Goal: Task Accomplishment & Management: Manage account settings

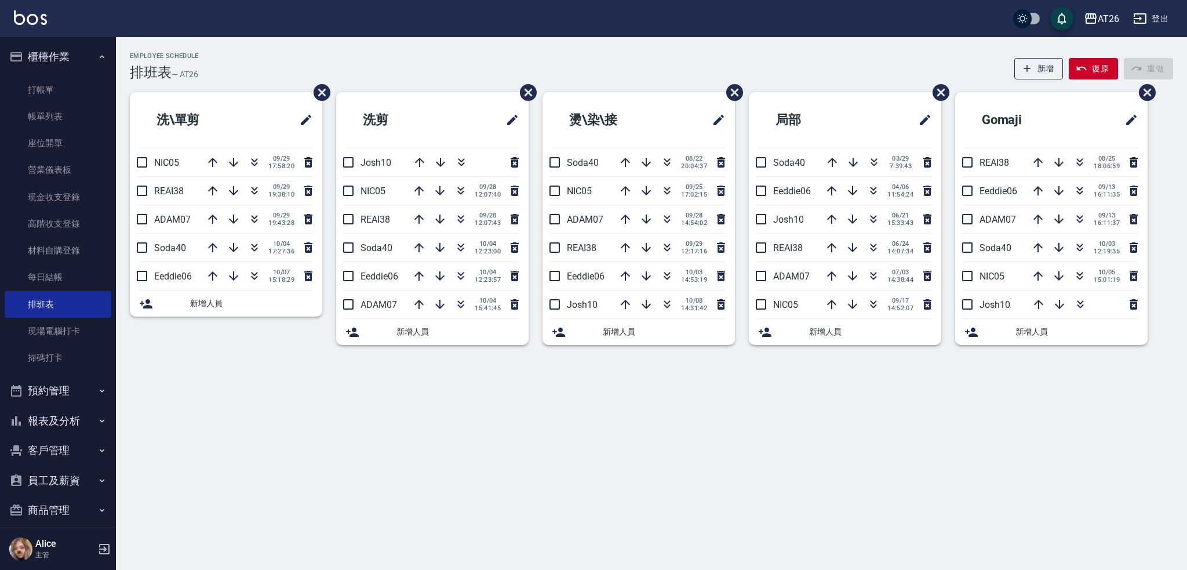
drag, startPoint x: 1143, startPoint y: 224, endPoint x: 1183, endPoint y: 192, distance: 50.8
click at [1183, 192] on div "Employee Schedule 排班表 — AT26 新增 復原 重做 洗\單剪 NIC05 09/29 17:58:20 REAI38 09/29 19…" at bounding box center [651, 205] width 1071 height 307
click at [1080, 217] on icon "button" at bounding box center [1080, 217] width 6 height 4
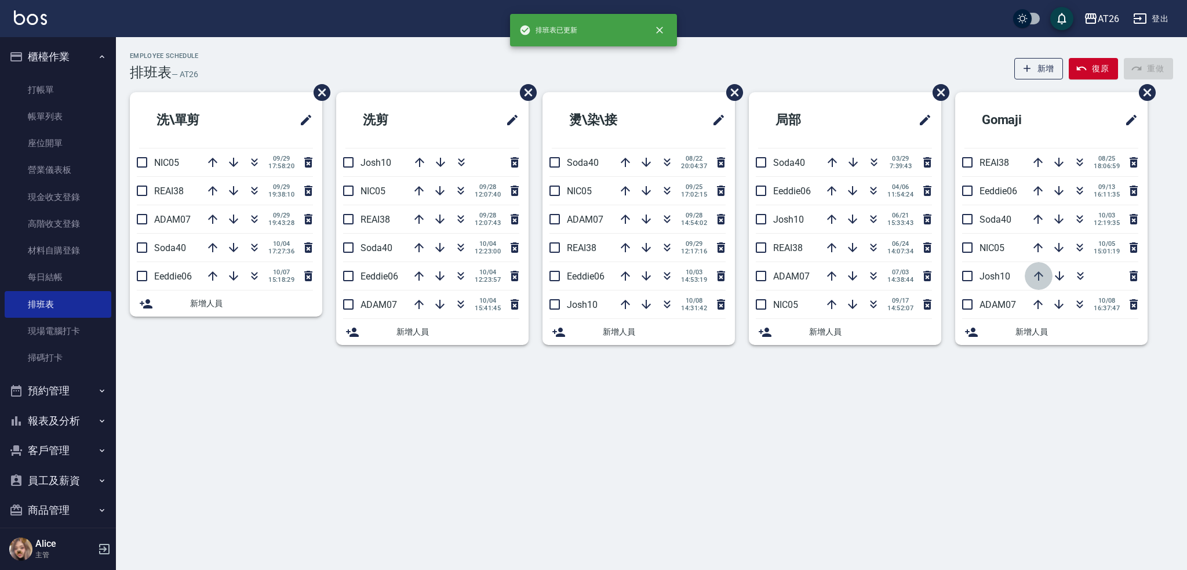
click at [1042, 273] on icon "button" at bounding box center [1038, 276] width 14 height 14
click at [1038, 273] on icon "button" at bounding box center [1037, 275] width 9 height 9
click at [1038, 273] on icon "button" at bounding box center [1038, 275] width 9 height 9
click at [1039, 249] on icon "button" at bounding box center [1038, 247] width 14 height 14
click at [1033, 217] on icon "button" at bounding box center [1038, 219] width 14 height 14
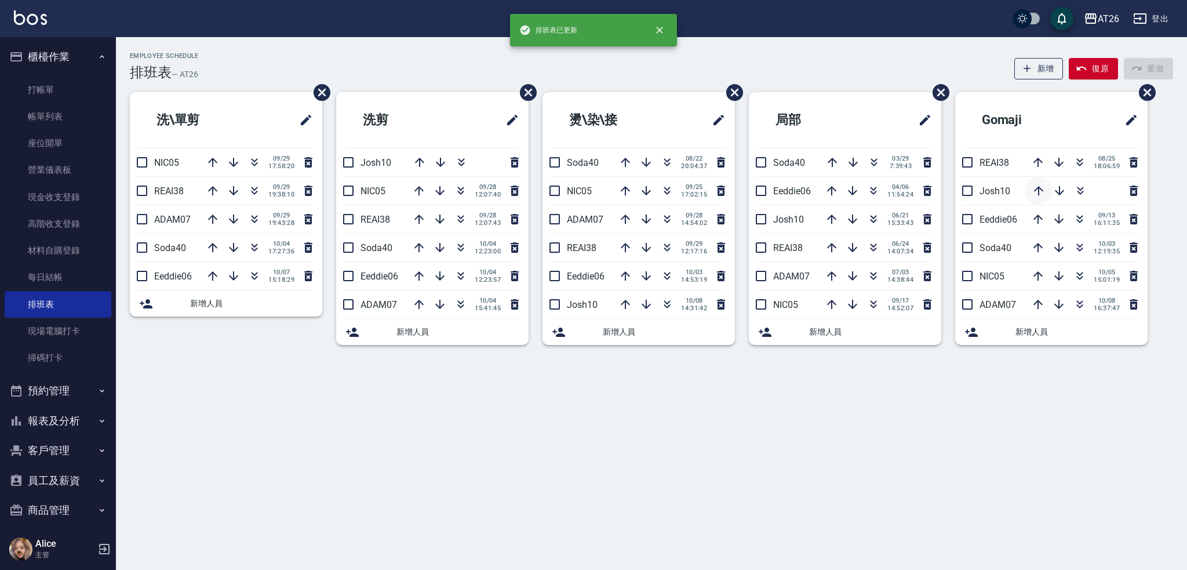
click at [1034, 186] on icon "button" at bounding box center [1038, 191] width 14 height 14
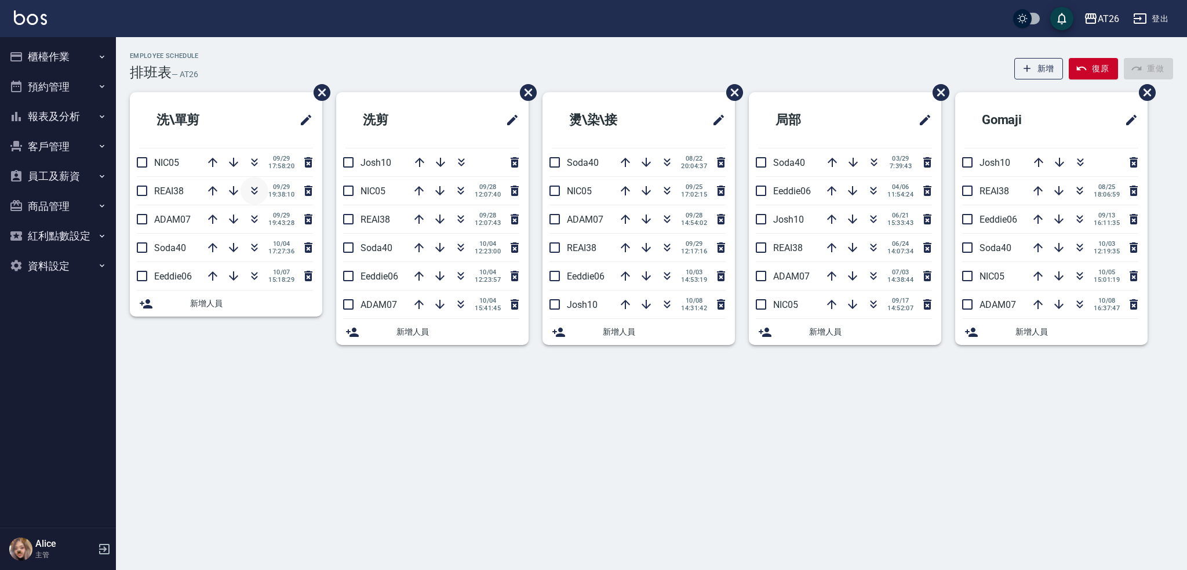
drag, startPoint x: 261, startPoint y: 174, endPoint x: 253, endPoint y: 178, distance: 9.1
drag, startPoint x: 253, startPoint y: 178, endPoint x: 372, endPoint y: 54, distance: 171.7
click at [372, 54] on div "Employee Schedule 排班表 — AT26 新增 復原 重做" at bounding box center [651, 66] width 1043 height 28
click at [32, 546] on div "Alice 主管" at bounding box center [58, 549] width 116 height 42
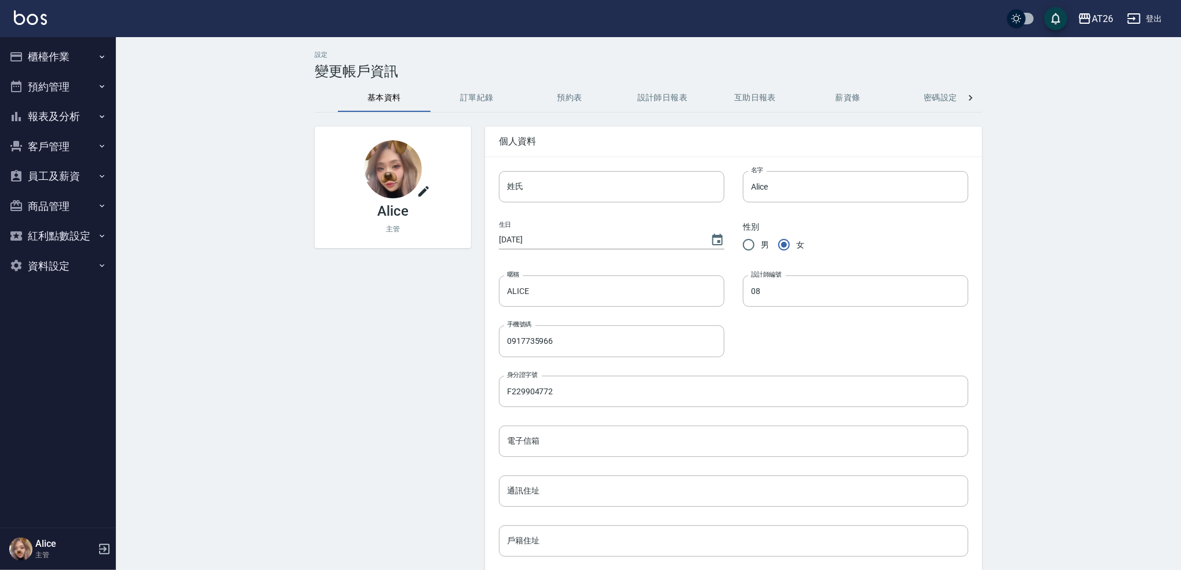
click at [103, 546] on icon "button" at bounding box center [104, 549] width 14 height 14
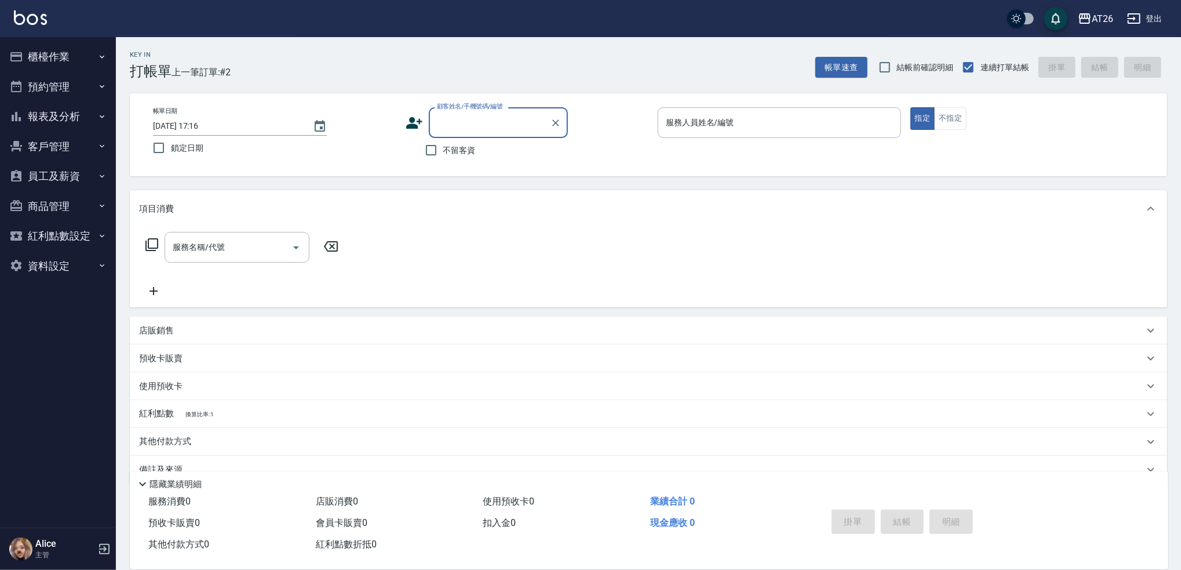
click at [59, 54] on button "櫃檯作業" at bounding box center [58, 57] width 107 height 30
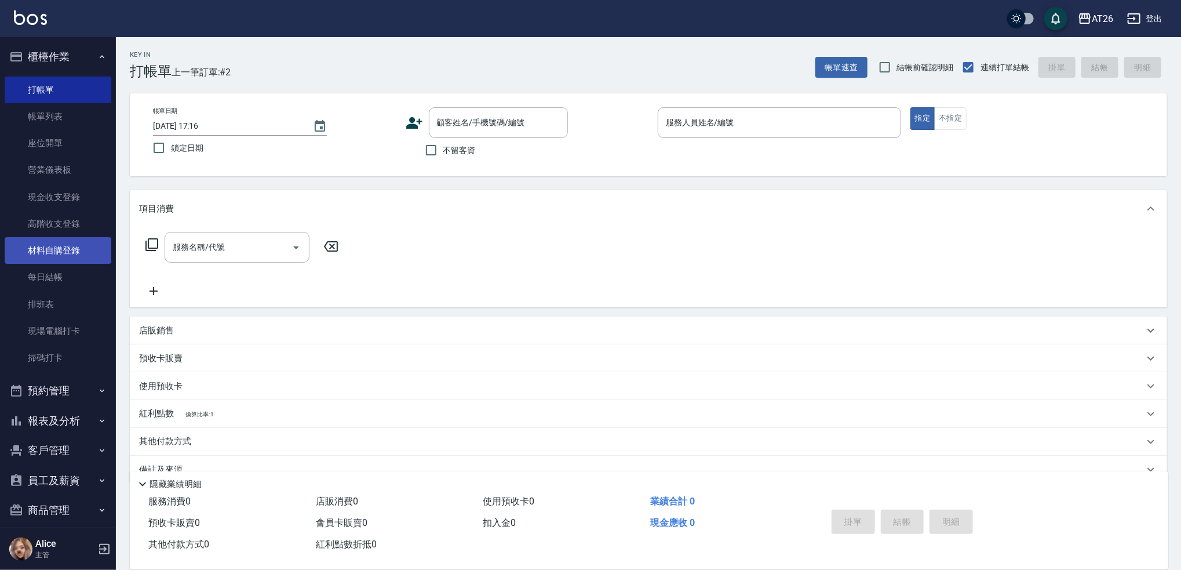
click at [67, 249] on link "材料自購登錄" at bounding box center [58, 250] width 107 height 27
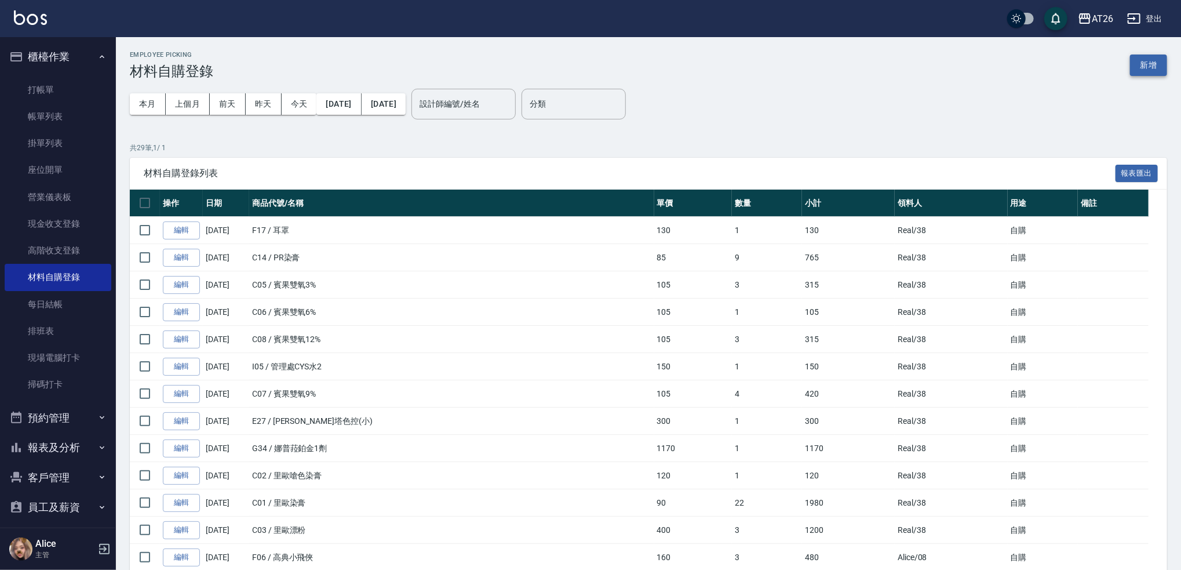
click at [1164, 70] on button "新增" at bounding box center [1148, 64] width 37 height 21
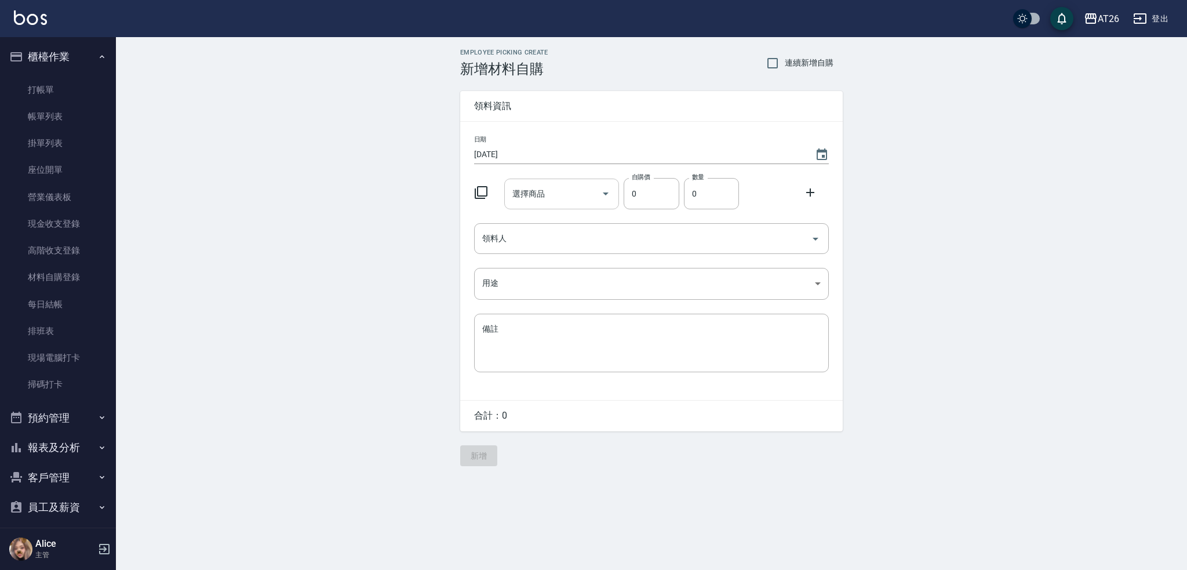
click at [578, 196] on input "選擇商品" at bounding box center [553, 194] width 88 height 20
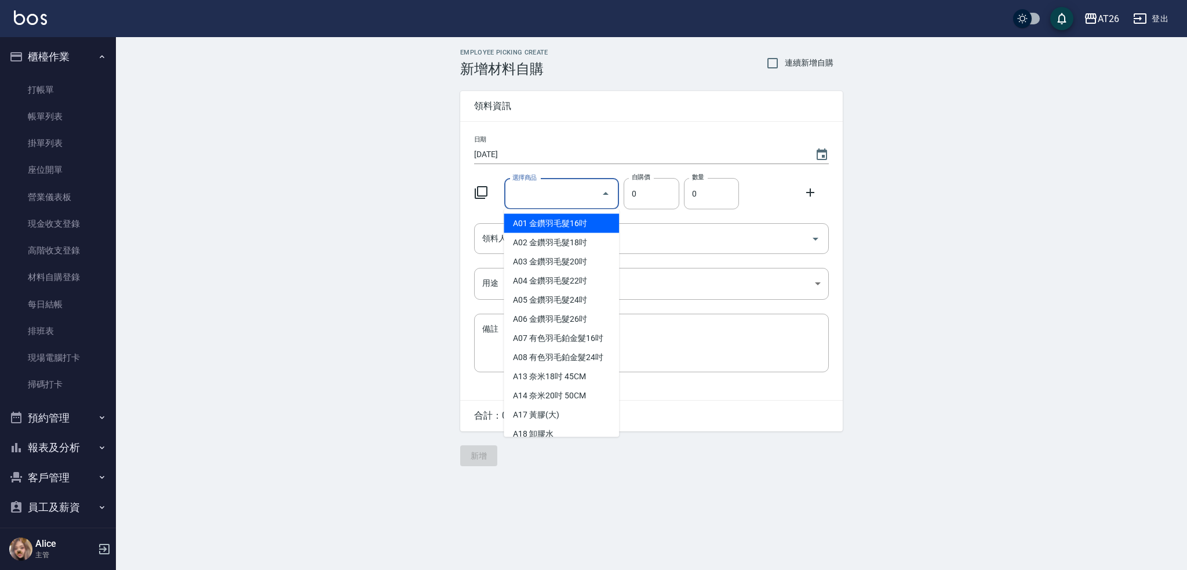
type input "f"
type input "F"
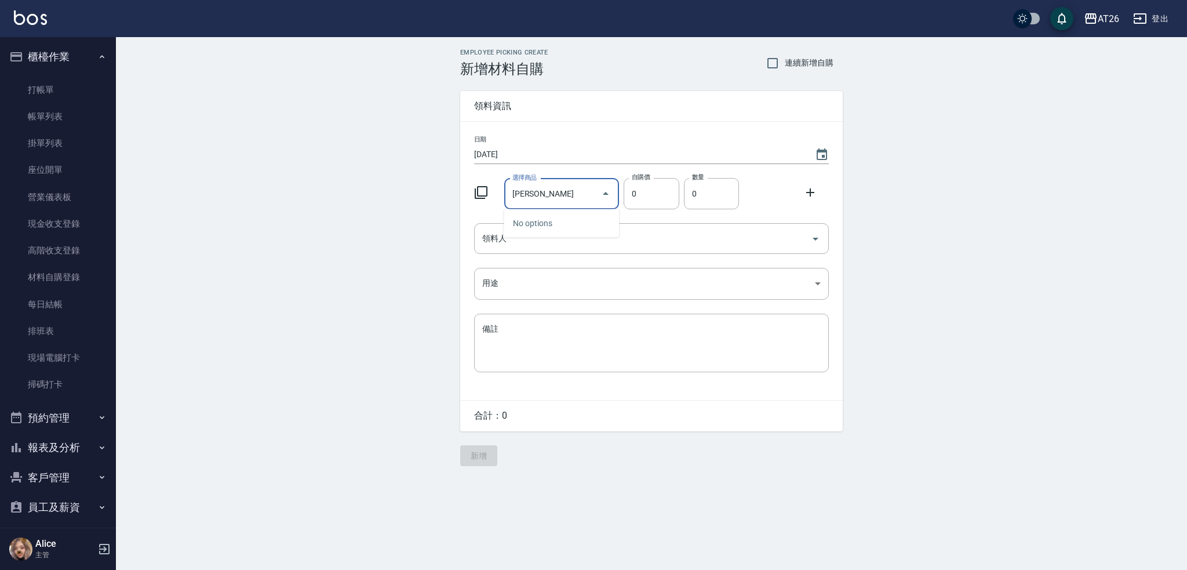
click at [578, 196] on input "京" at bounding box center [553, 194] width 88 height 20
type input "0"
type input "r"
type input "京"
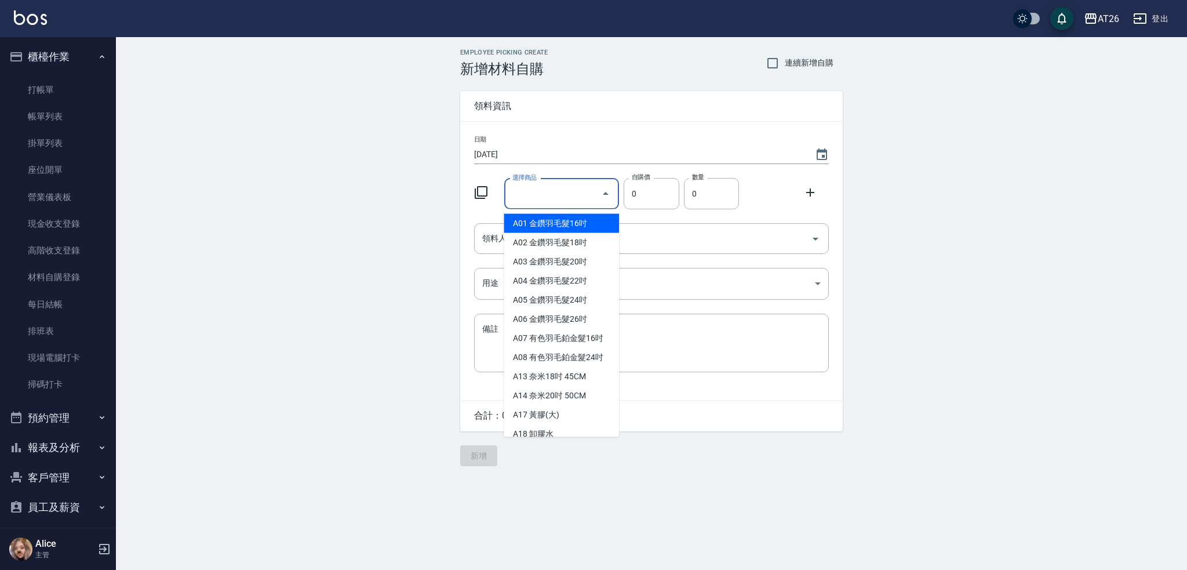
click at [542, 185] on input "選擇商品" at bounding box center [553, 194] width 88 height 20
paste input "京唤羽"
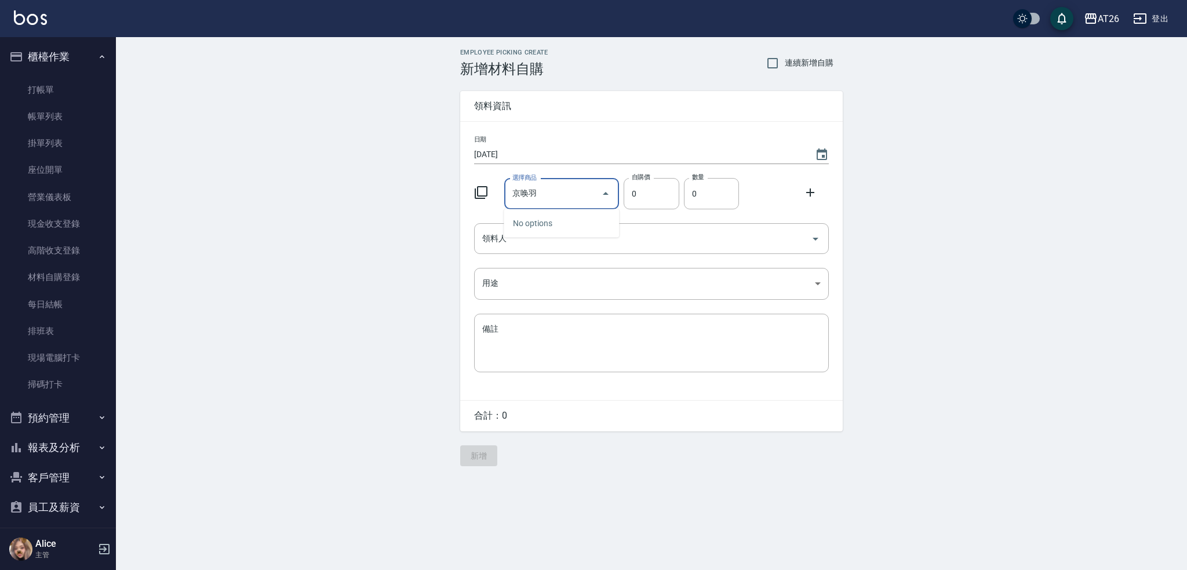
type input "京唤羽"
click at [546, 193] on input "京唤羽" at bounding box center [553, 194] width 88 height 20
type input "哥德式雪球藍"
type input "360"
type input "1"
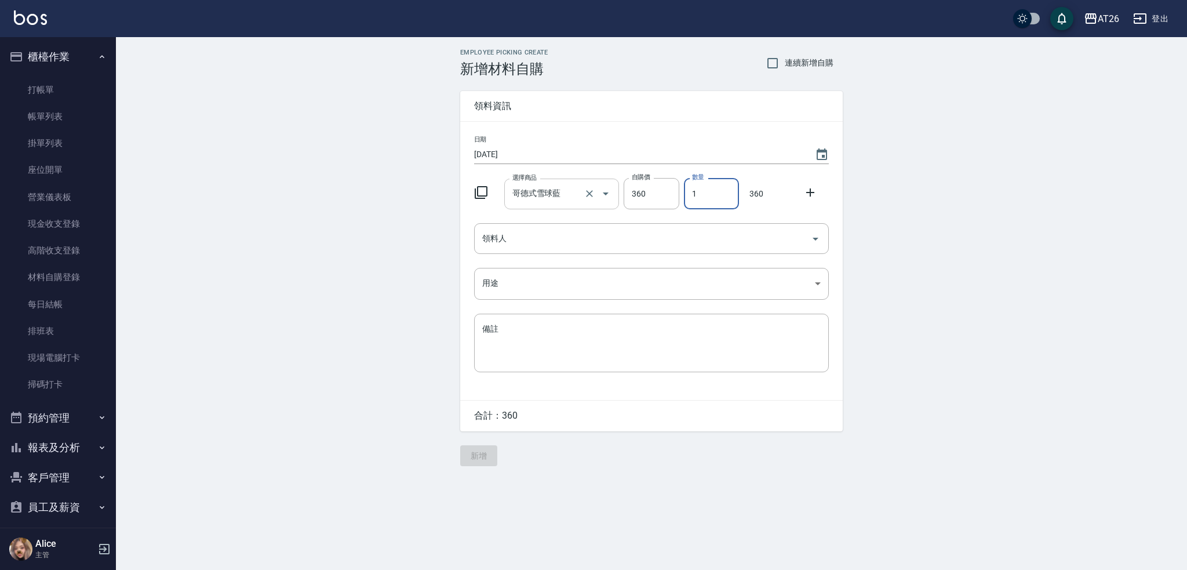
click at [549, 197] on input "哥德式雪球藍" at bounding box center [545, 194] width 72 height 20
click at [554, 189] on input "G05" at bounding box center [545, 194] width 72 height 20
type input "管理處頭皮去角質"
type input "293"
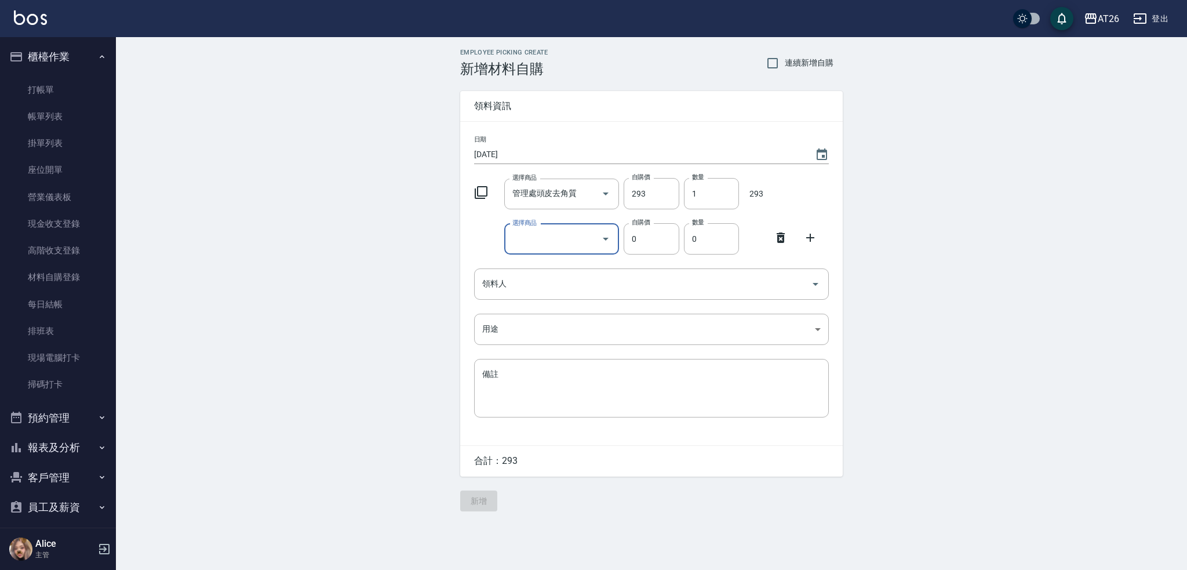
click at [776, 247] on div "選擇商品 選擇商品 自購價 0 自購價 數量 0 數量" at bounding box center [648, 236] width 359 height 36
click at [776, 240] on icon at bounding box center [781, 238] width 14 height 14
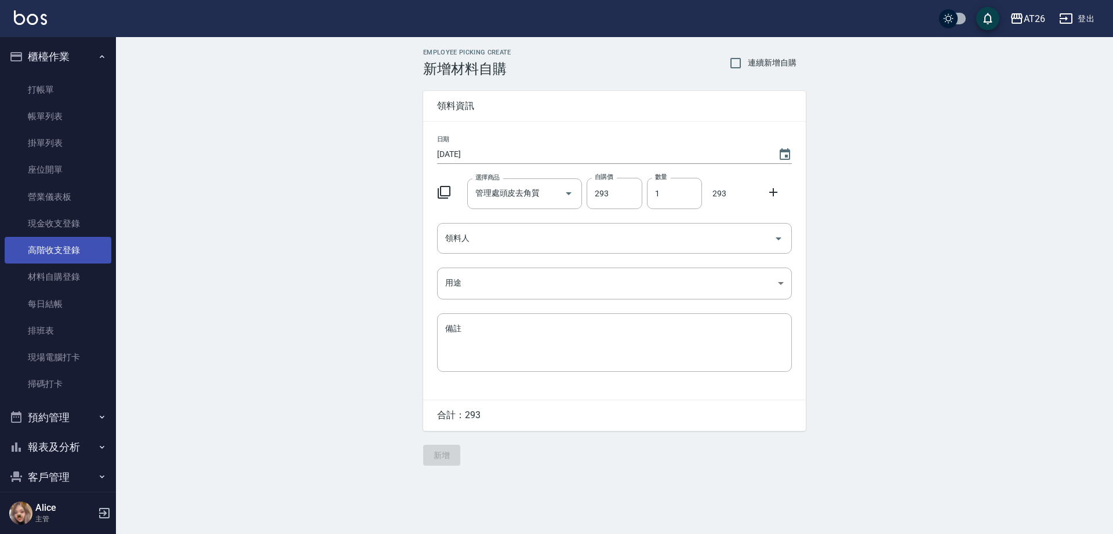
click at [75, 254] on link "高階收支登錄" at bounding box center [58, 250] width 107 height 27
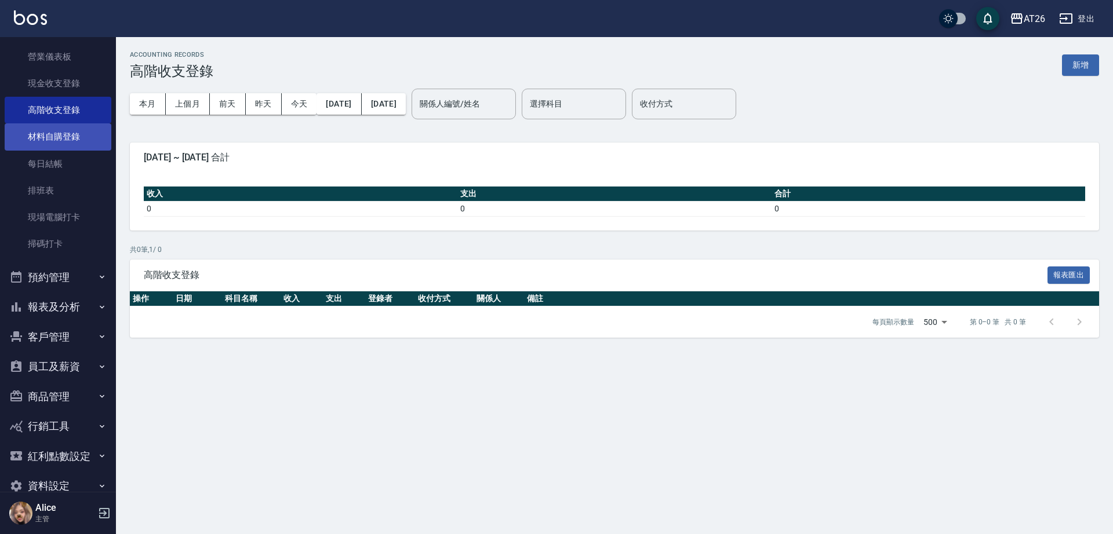
scroll to position [163, 0]
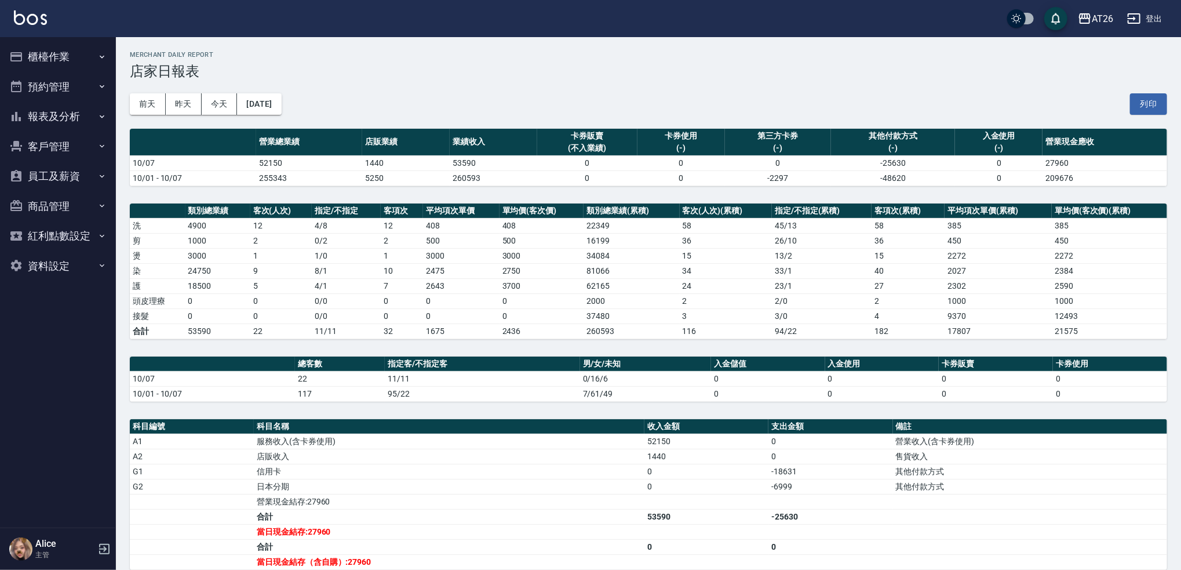
click at [72, 155] on button "客戶管理" at bounding box center [58, 147] width 107 height 30
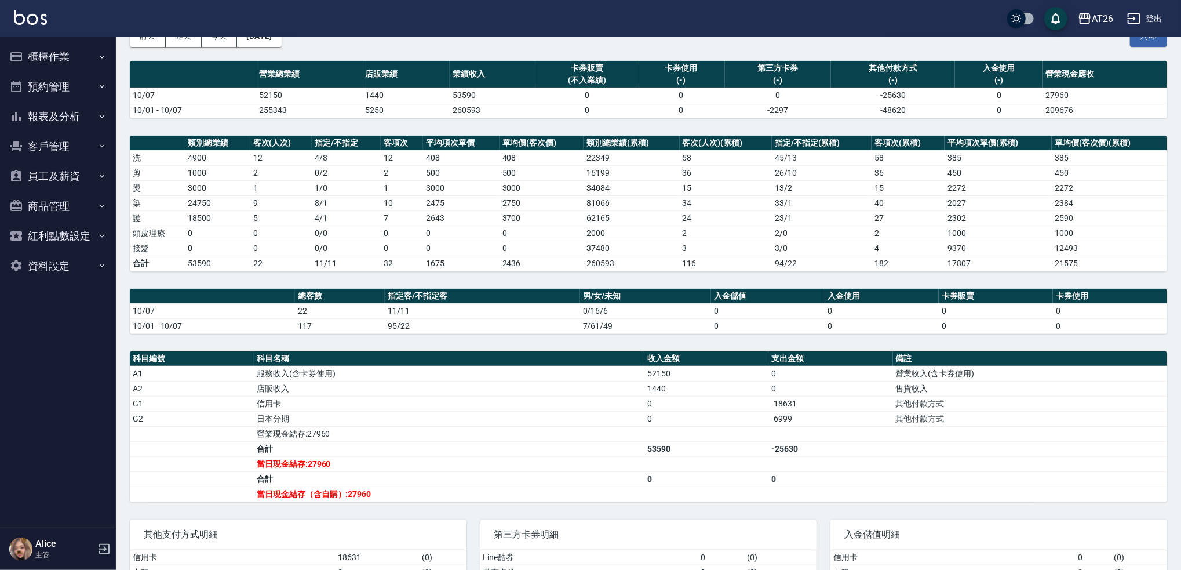
scroll to position [77, 0]
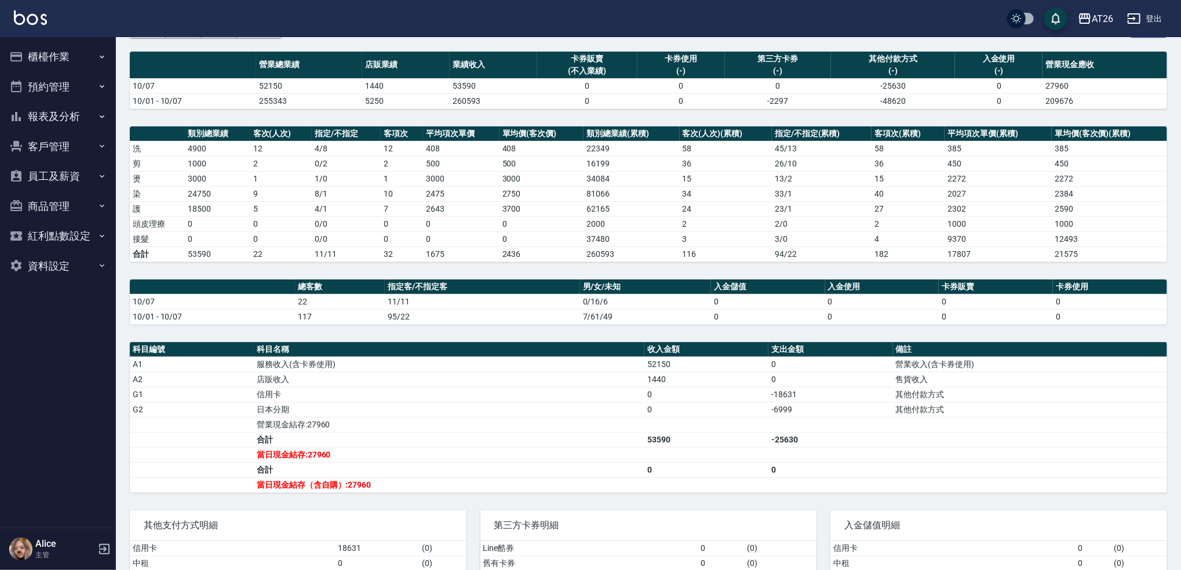
click at [48, 61] on button "櫃檯作業" at bounding box center [58, 57] width 107 height 30
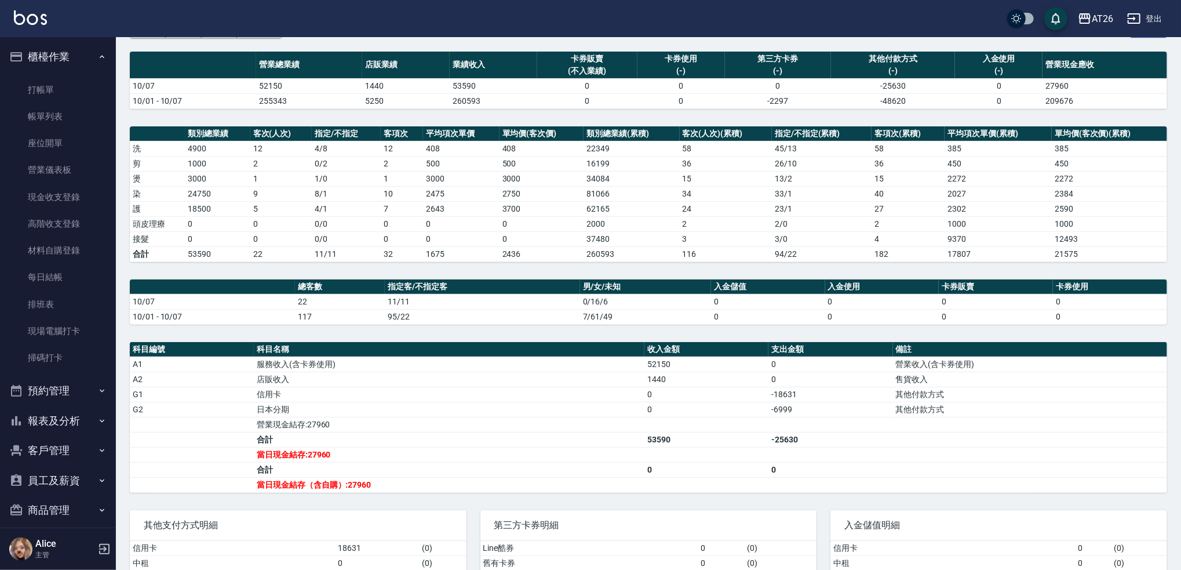
click at [48, 61] on button "櫃檯作業" at bounding box center [58, 57] width 107 height 30
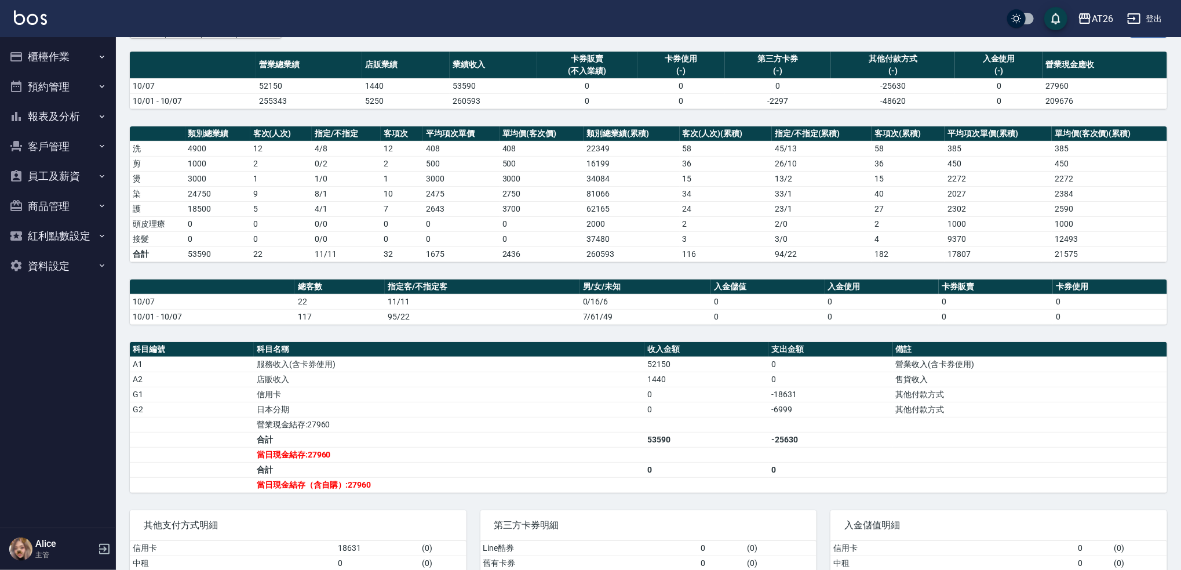
click at [48, 61] on button "櫃檯作業" at bounding box center [58, 57] width 107 height 30
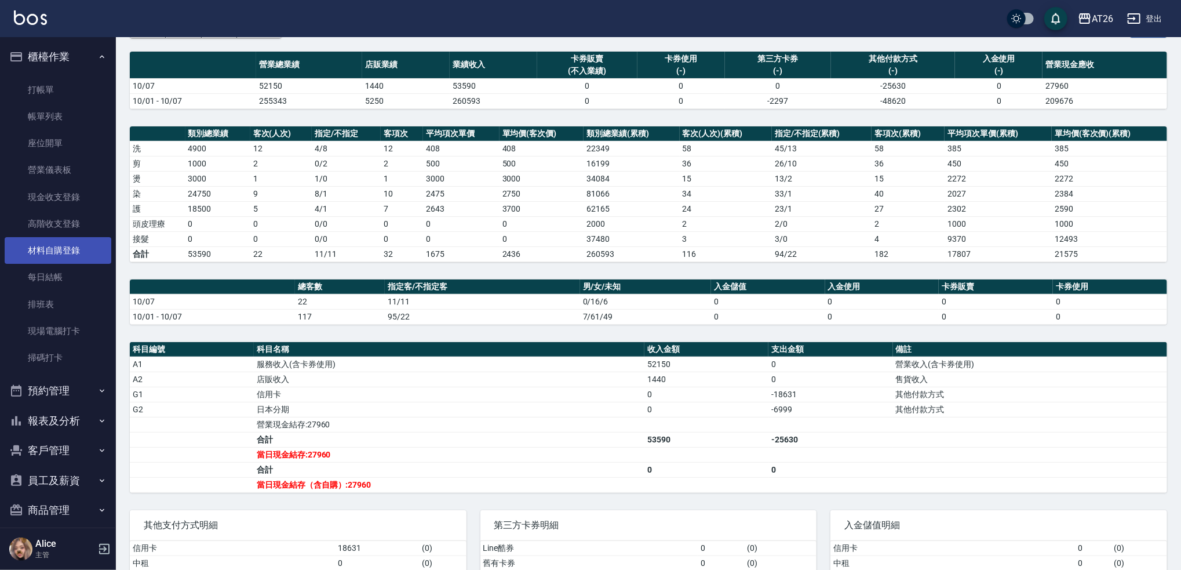
click at [75, 240] on link "材料自購登錄" at bounding box center [58, 250] width 107 height 27
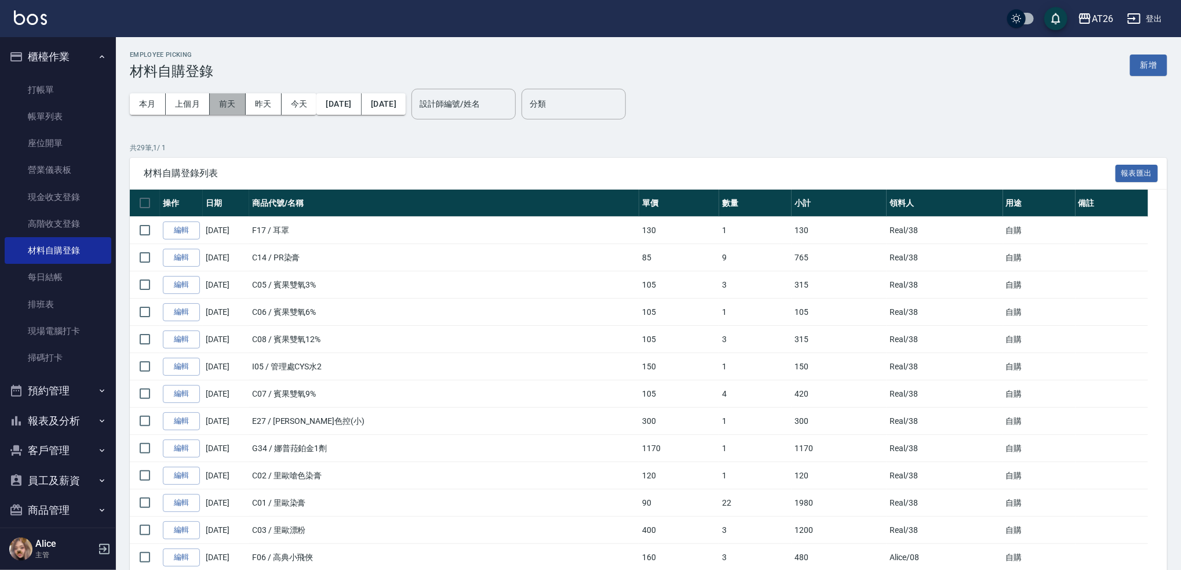
click at [228, 103] on button "前天" at bounding box center [228, 103] width 36 height 21
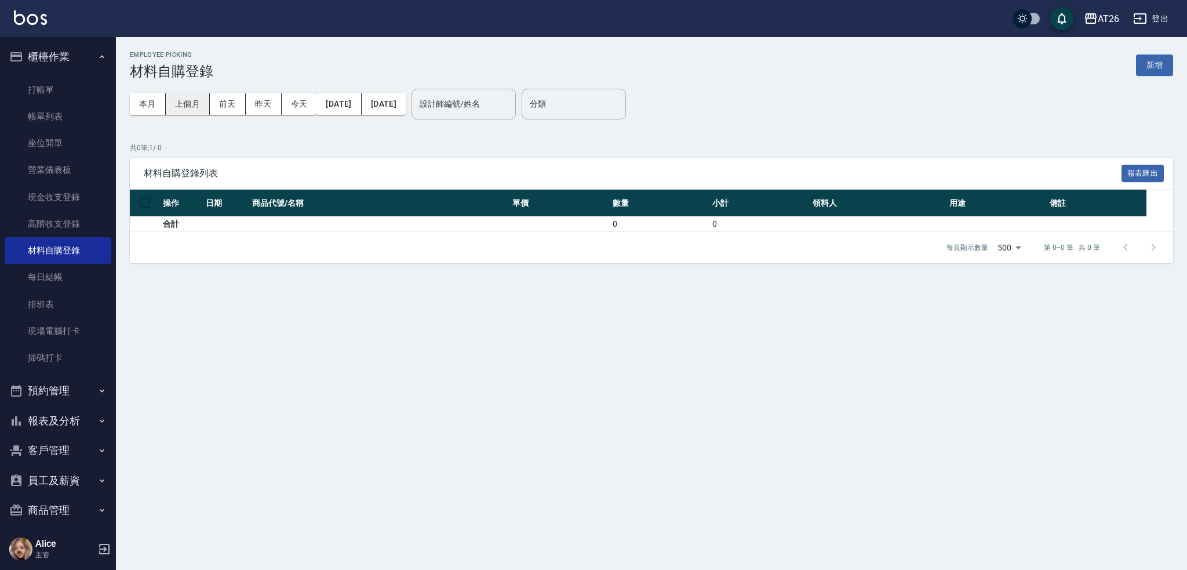
click at [191, 104] on button "上個月" at bounding box center [188, 103] width 44 height 21
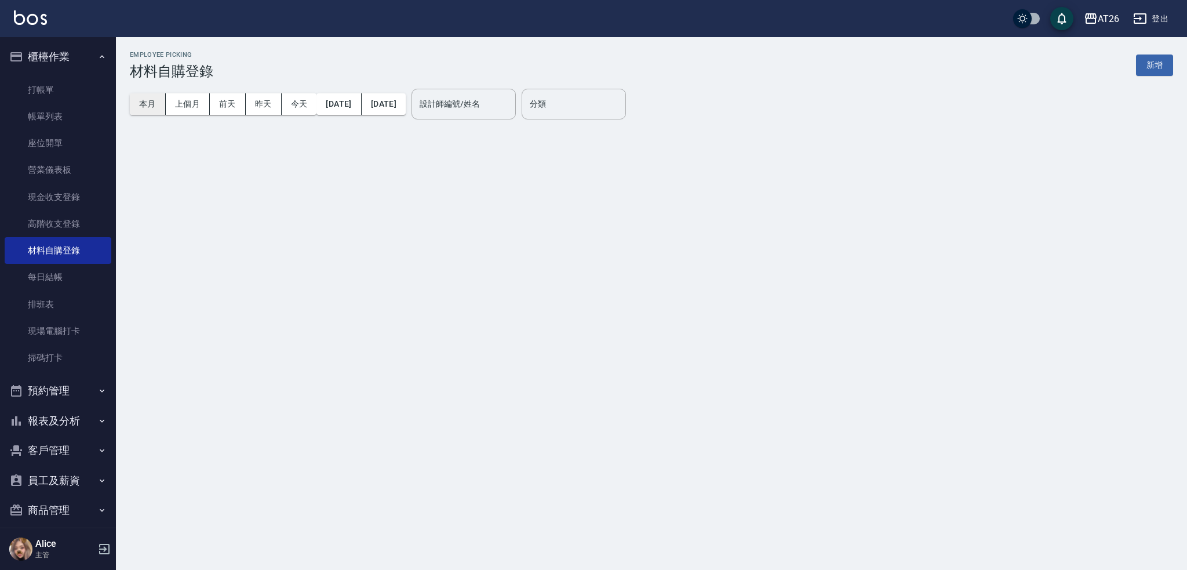
click at [154, 103] on button "本月" at bounding box center [148, 103] width 36 height 21
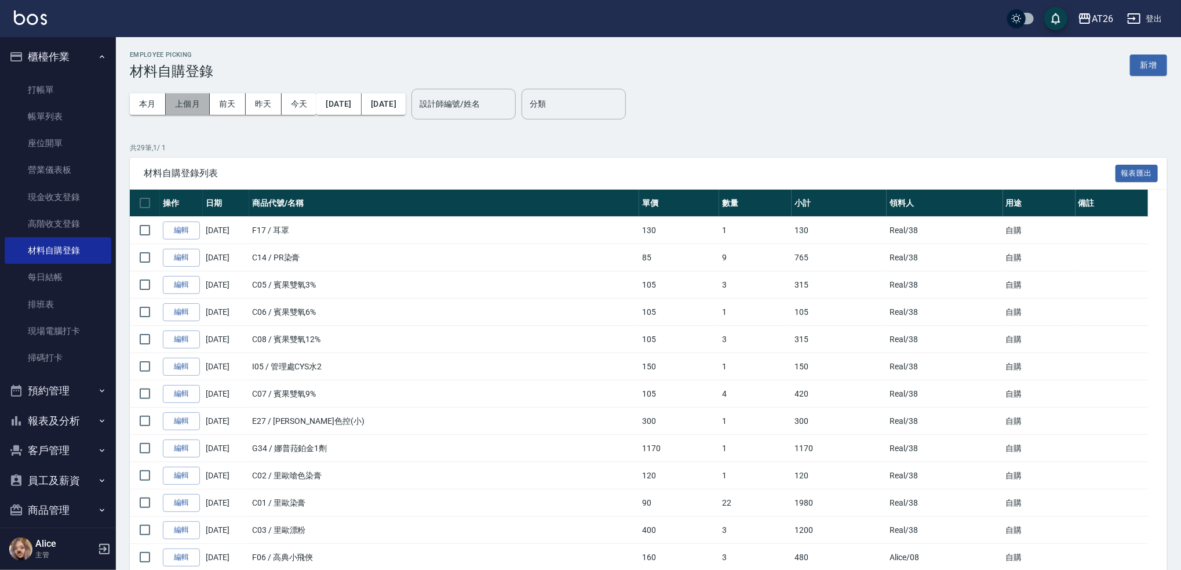
click at [192, 109] on button "上個月" at bounding box center [188, 103] width 44 height 21
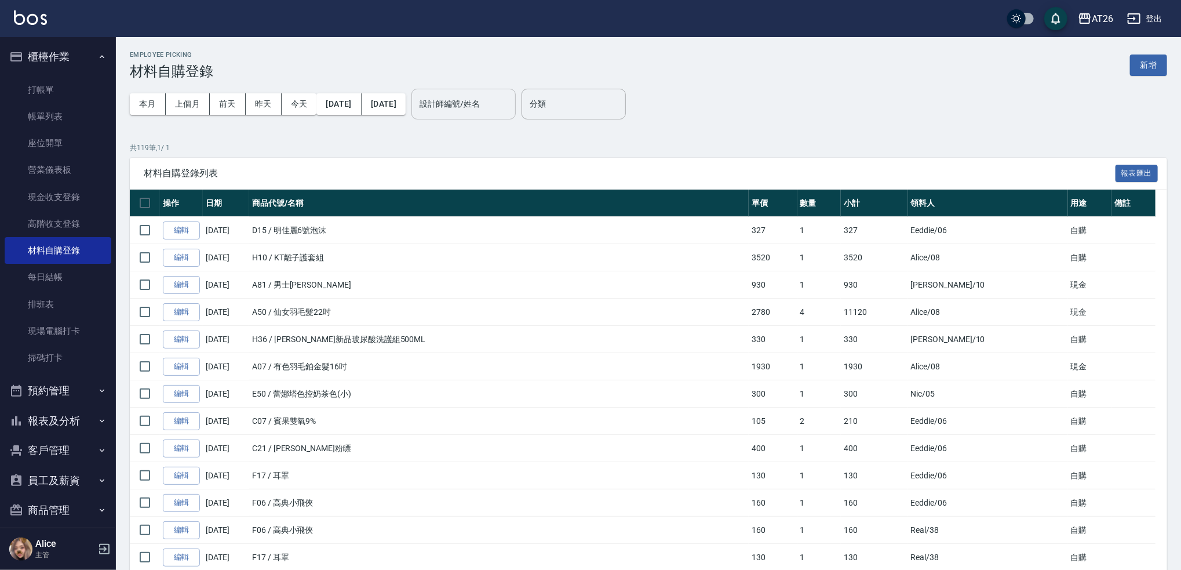
click at [488, 93] on div "設計師編號/姓名" at bounding box center [463, 104] width 104 height 31
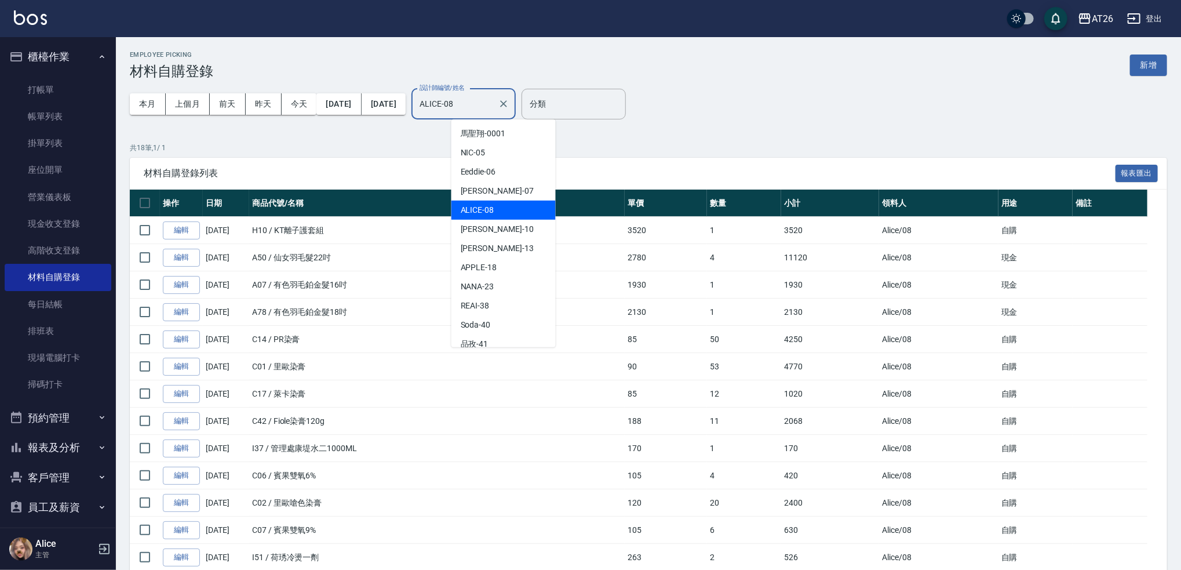
drag, startPoint x: 508, startPoint y: 106, endPoint x: 363, endPoint y: 117, distance: 145.9
click at [367, 116] on div "本月 上個月 前天 昨天 今天 2025/09/01 2025/09/30 設計師編號/姓名 ALICE-08 設計師編號/姓名" at bounding box center [323, 103] width 386 height 49
type input "1"
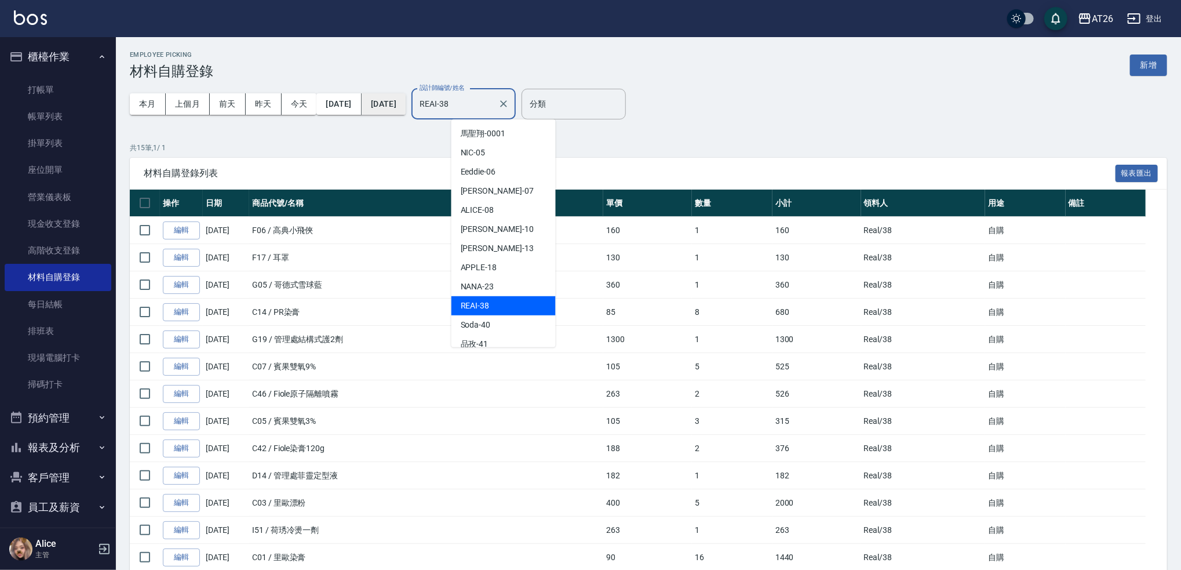
drag, startPoint x: 504, startPoint y: 111, endPoint x: 388, endPoint y: 97, distance: 116.7
click at [395, 100] on div "本月 上個月 前天 昨天 今天 2025/09/01 2025/09/30 設計師編號/姓名 REAI-38 設計師編號/姓名" at bounding box center [323, 103] width 386 height 49
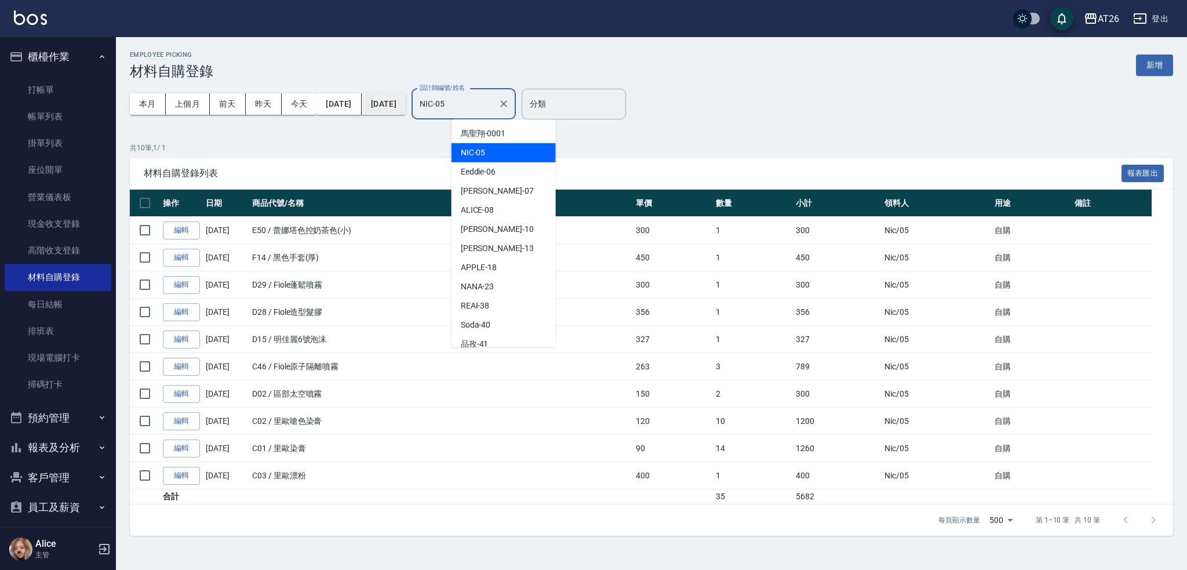
drag, startPoint x: 488, startPoint y: 104, endPoint x: 418, endPoint y: 102, distance: 69.6
click at [418, 102] on div "本月 上個月 前天 昨天 今天 2025/09/01 2025/09/30 設計師編號/姓名 NIC-05 設計師編號/姓名" at bounding box center [323, 103] width 386 height 49
click at [381, 154] on div "共 10 筆, 1 / 1 材料自購登錄列表 報表匯出 操作 日期 商品代號/名稱 單價 數量 小計 領料人 用途 備註 編輯 09/27/2025 E50 …" at bounding box center [651, 339] width 1043 height 393
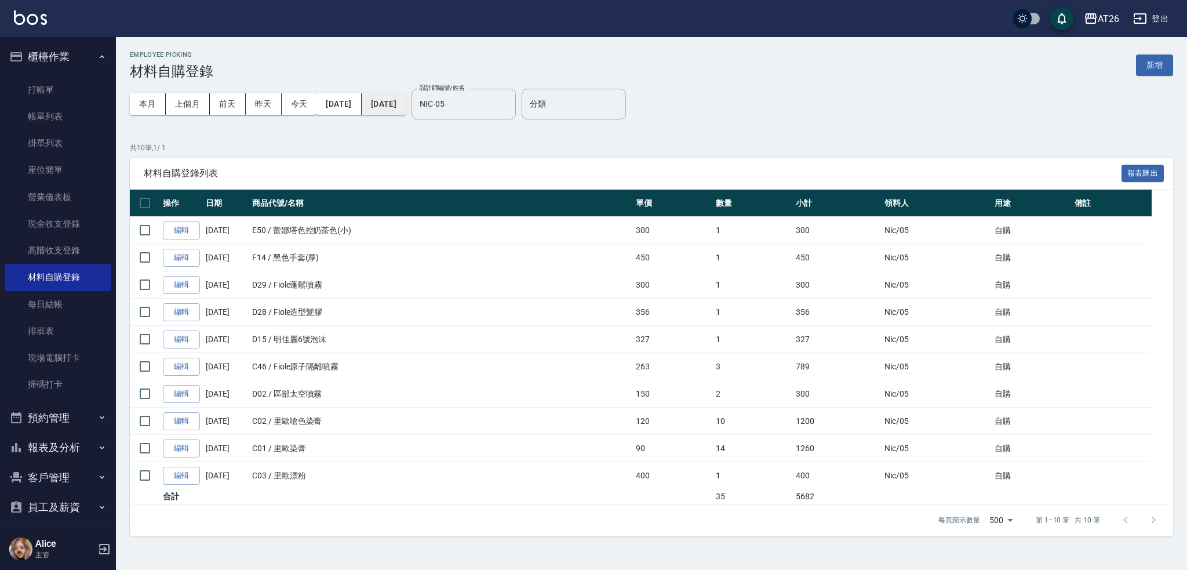
drag, startPoint x: 516, startPoint y: 96, endPoint x: 424, endPoint y: 110, distance: 93.7
click at [439, 110] on div "本月 上個月 前天 昨天 今天 2025/09/01 2025/09/30 設計師編號/姓名 NIC-05 設計師編號/姓名" at bounding box center [323, 103] width 386 height 49
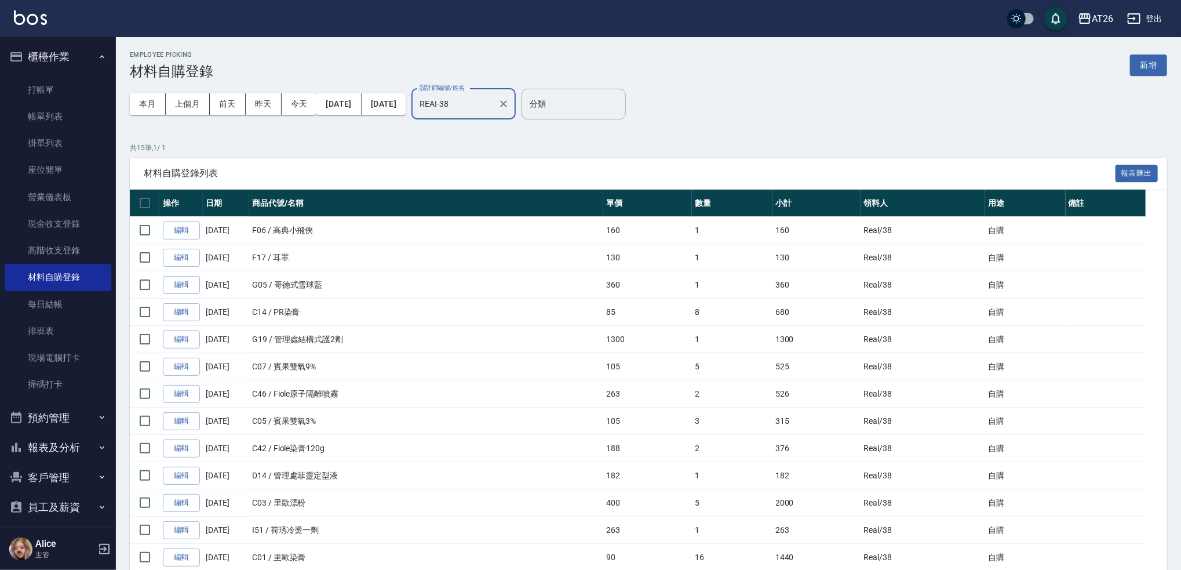
drag, startPoint x: 514, startPoint y: 94, endPoint x: 388, endPoint y: 92, distance: 125.8
click at [399, 92] on div "本月 上個月 前天 昨天 今天 2025/09/01 2025/09/30 設計師編號/姓名 REAI-38 設計師編號/姓名" at bounding box center [323, 103] width 386 height 49
drag, startPoint x: 501, startPoint y: 105, endPoint x: 383, endPoint y: 90, distance: 118.5
click at [428, 94] on div "本月 上個月 前天 昨天 今天 2025/09/01 2025/09/30 設計師編號/姓名 REAI-38 設計師編號/姓名" at bounding box center [323, 103] width 386 height 49
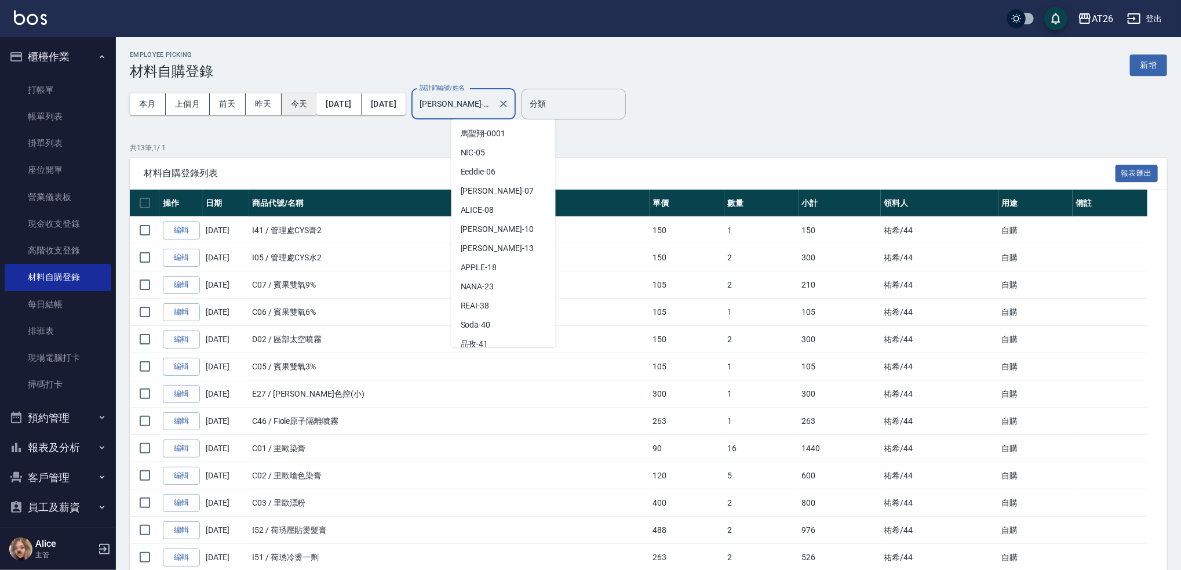
drag, startPoint x: 507, startPoint y: 102, endPoint x: 290, endPoint y: 96, distance: 216.8
click at [371, 100] on div "本月 上個月 前天 昨天 今天 2025/09/01 2025/09/30 設計師編號/姓名 祐希-44 設計師編號/姓名" at bounding box center [323, 103] width 386 height 49
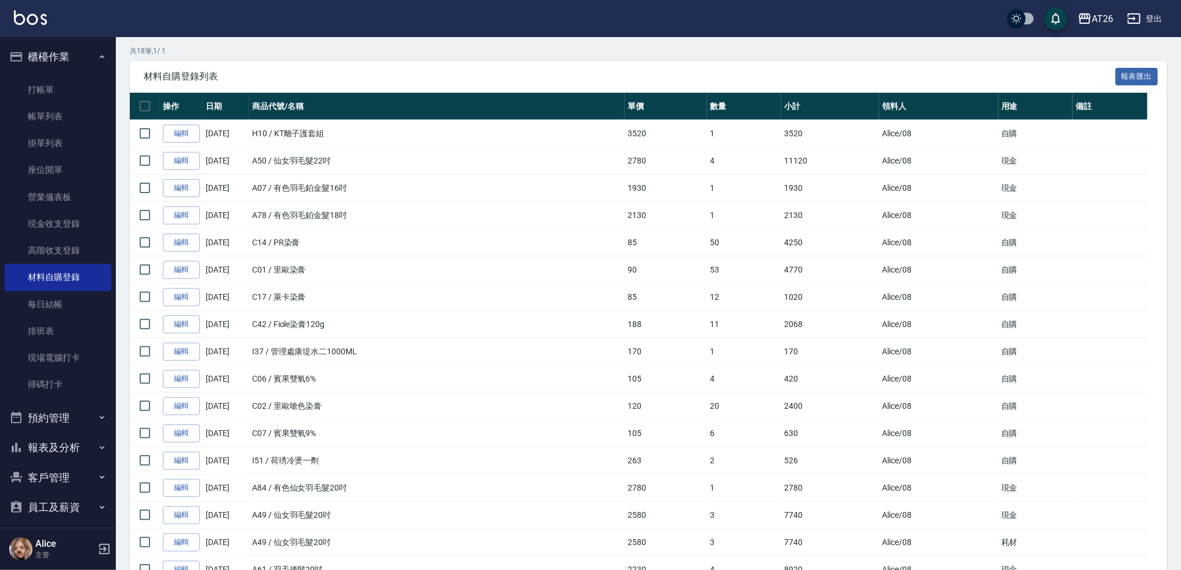
scroll to position [43, 0]
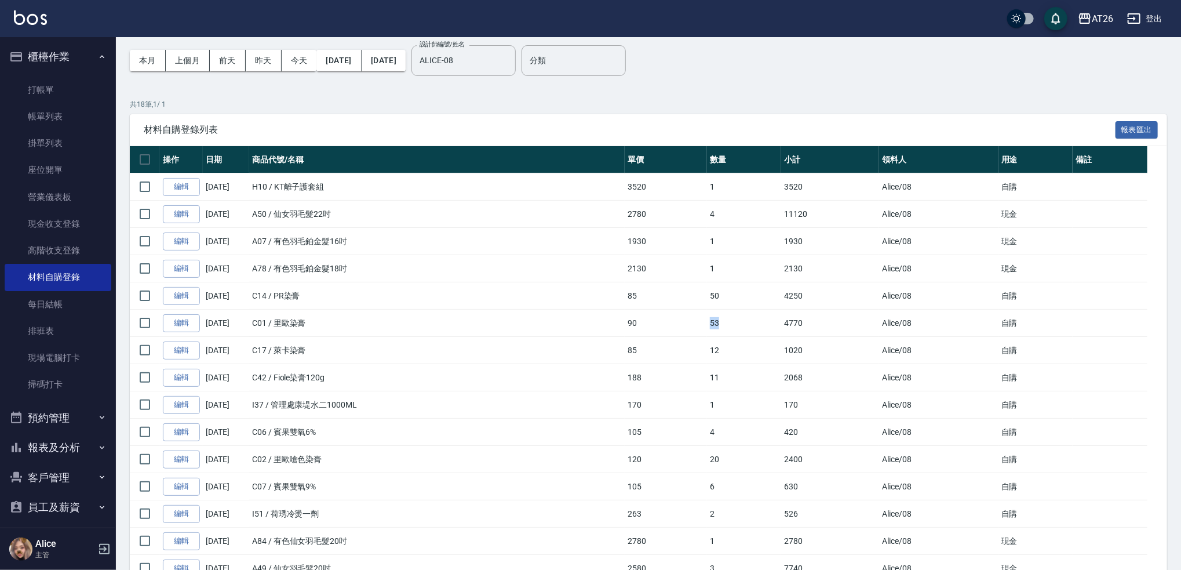
drag, startPoint x: 747, startPoint y: 332, endPoint x: 668, endPoint y: 330, distance: 78.8
click at [668, 330] on tr "編輯 09/20/2025 C01 / 里歐染膏 90 53 4770 Alice /08 自購" at bounding box center [648, 322] width 1037 height 27
click at [668, 330] on td "90" at bounding box center [666, 322] width 82 height 27
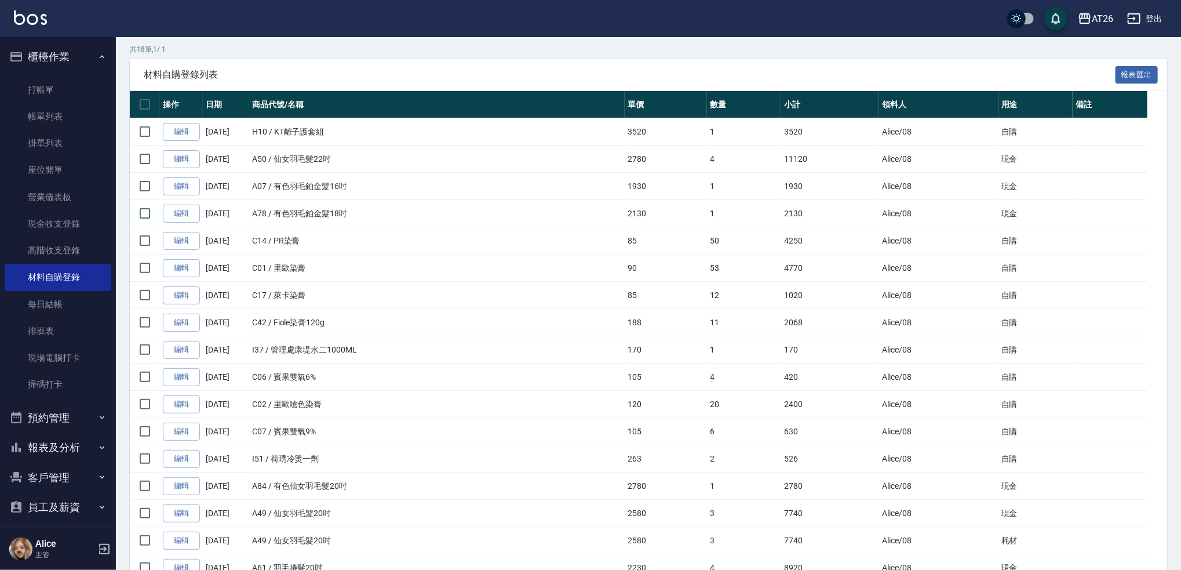
scroll to position [121, 0]
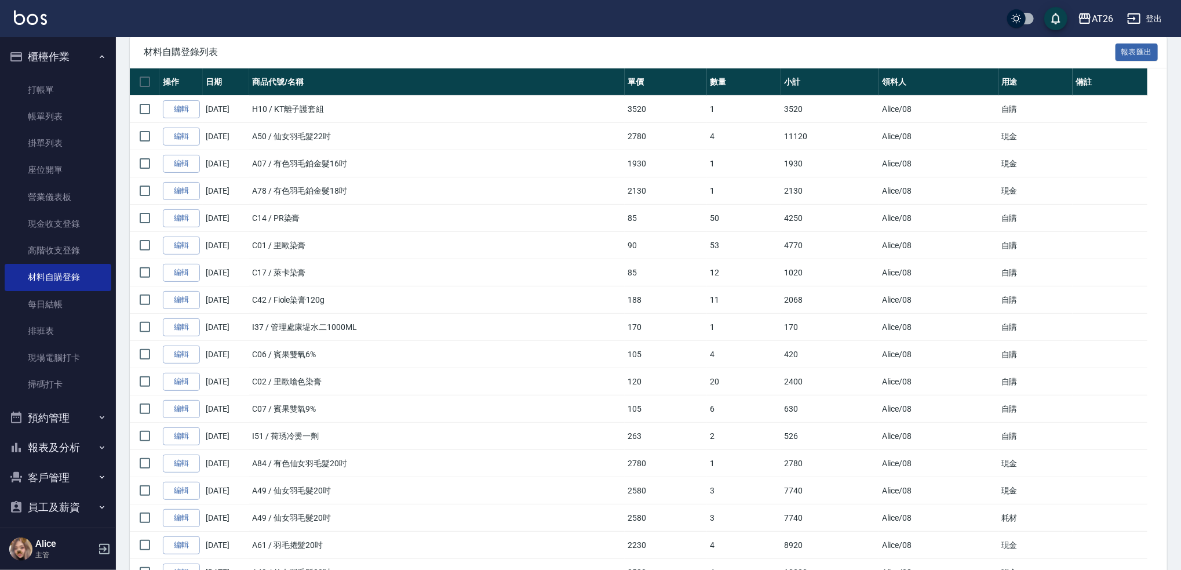
drag, startPoint x: 719, startPoint y: 407, endPoint x: 712, endPoint y: 407, distance: 7.5
click at [712, 407] on td "6" at bounding box center [744, 408] width 75 height 27
click at [717, 402] on td "6" at bounding box center [744, 408] width 75 height 27
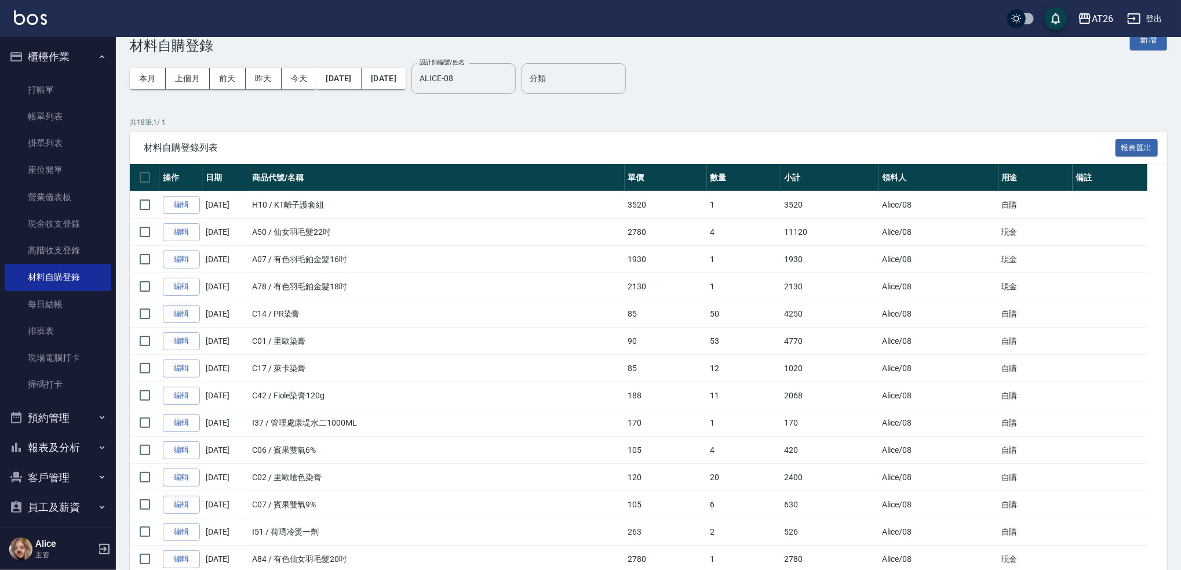
scroll to position [0, 0]
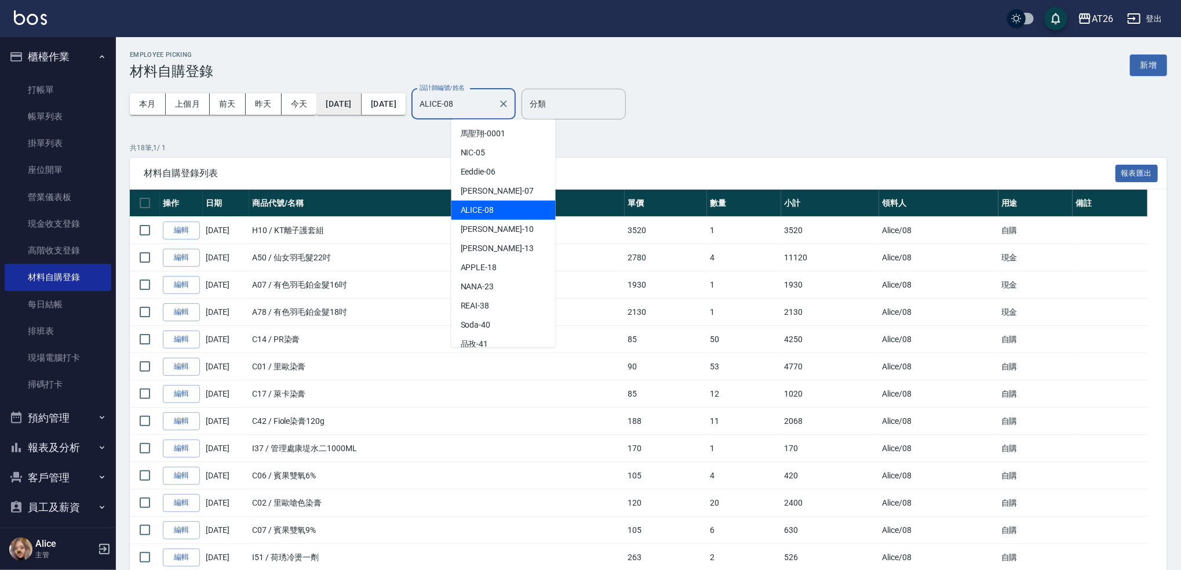
drag, startPoint x: 522, startPoint y: 101, endPoint x: 365, endPoint y: 103, distance: 156.5
click at [379, 104] on div "本月 上個月 前天 昨天 今天 2025/09/01 2025/09/30 設計師編號/姓名 ALICE-08 設計師編號/姓名" at bounding box center [323, 103] width 386 height 49
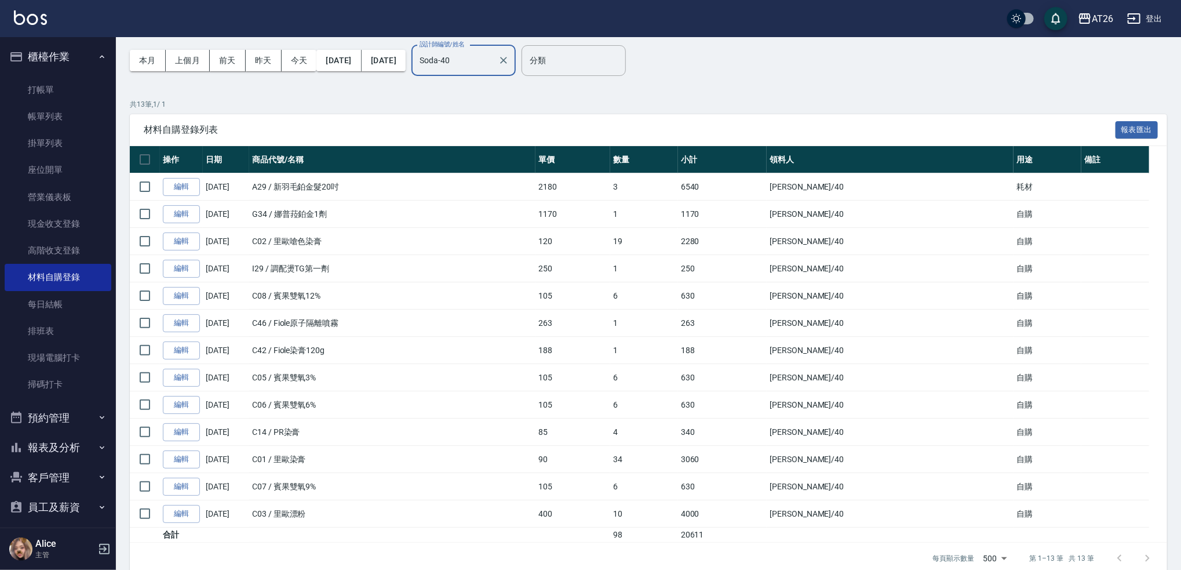
scroll to position [61, 0]
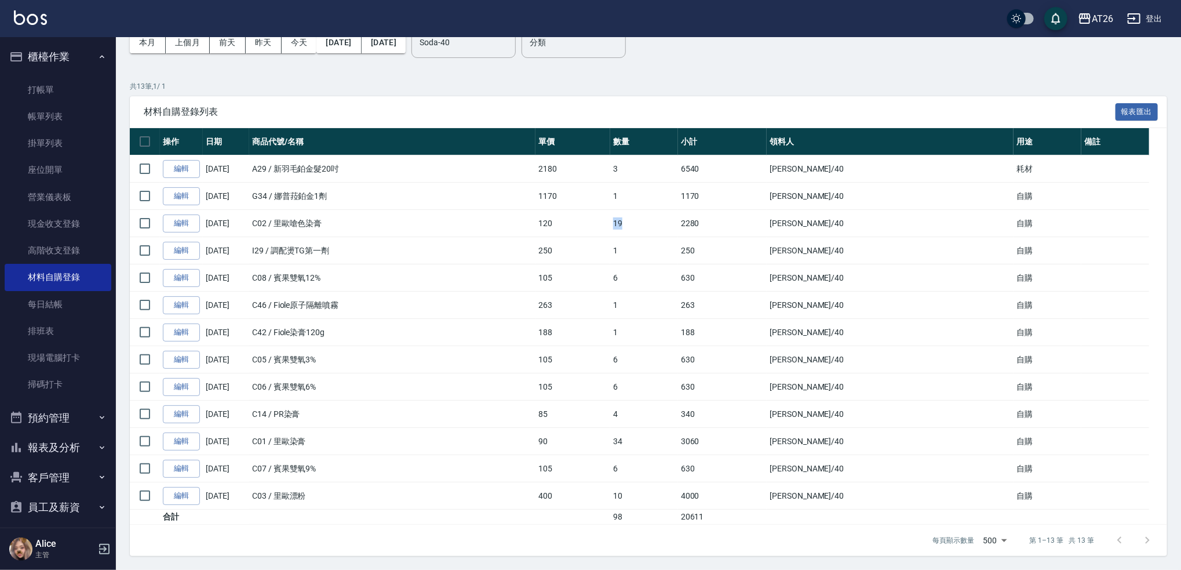
drag, startPoint x: 679, startPoint y: 229, endPoint x: 699, endPoint y: 223, distance: 20.9
click at [678, 223] on td "19" at bounding box center [644, 223] width 68 height 27
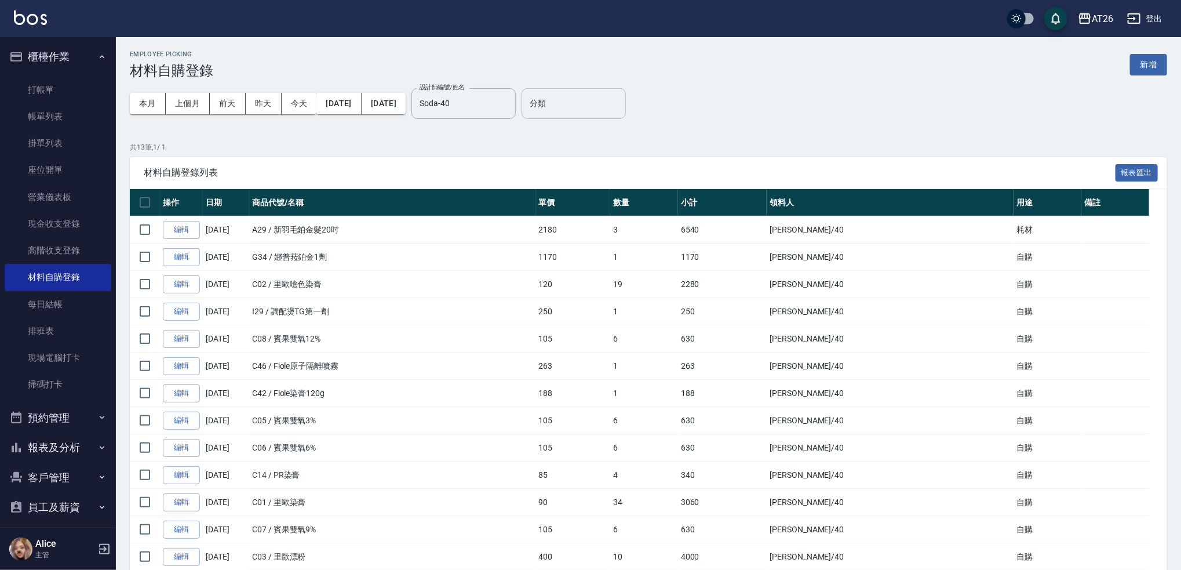
scroll to position [0, 0]
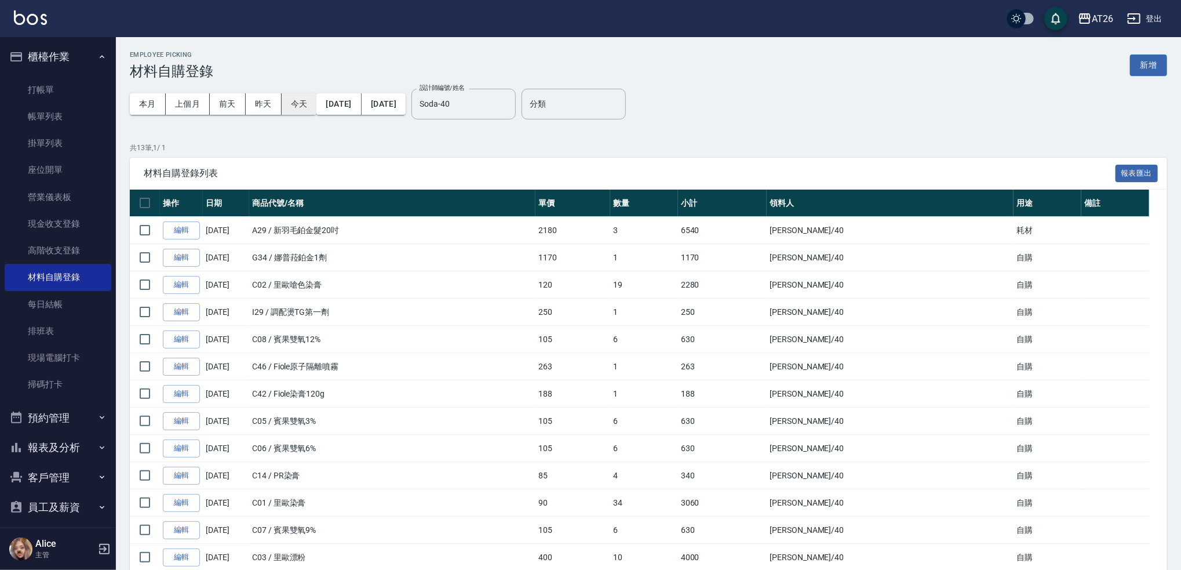
drag, startPoint x: 499, startPoint y: 108, endPoint x: 311, endPoint y: 105, distance: 188.4
click at [387, 112] on div "本月 上個月 前天 昨天 今天 2025/09/01 2025/09/30 設計師編號/姓名 Soda-40 設計師編號/姓名" at bounding box center [323, 103] width 386 height 49
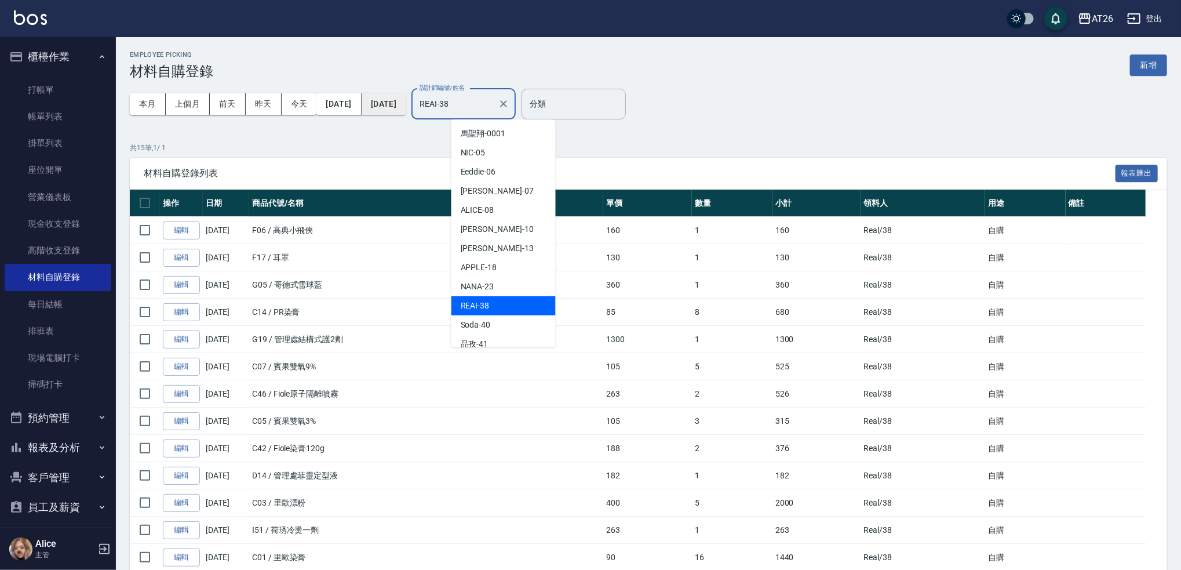
drag, startPoint x: 509, startPoint y: 105, endPoint x: 421, endPoint y: 105, distance: 88.1
click at [433, 107] on div "本月 上個月 前天 昨天 今天 2025/09/01 2025/09/30 設計師編號/姓名 REAI-38 設計師編號/姓名" at bounding box center [323, 103] width 386 height 49
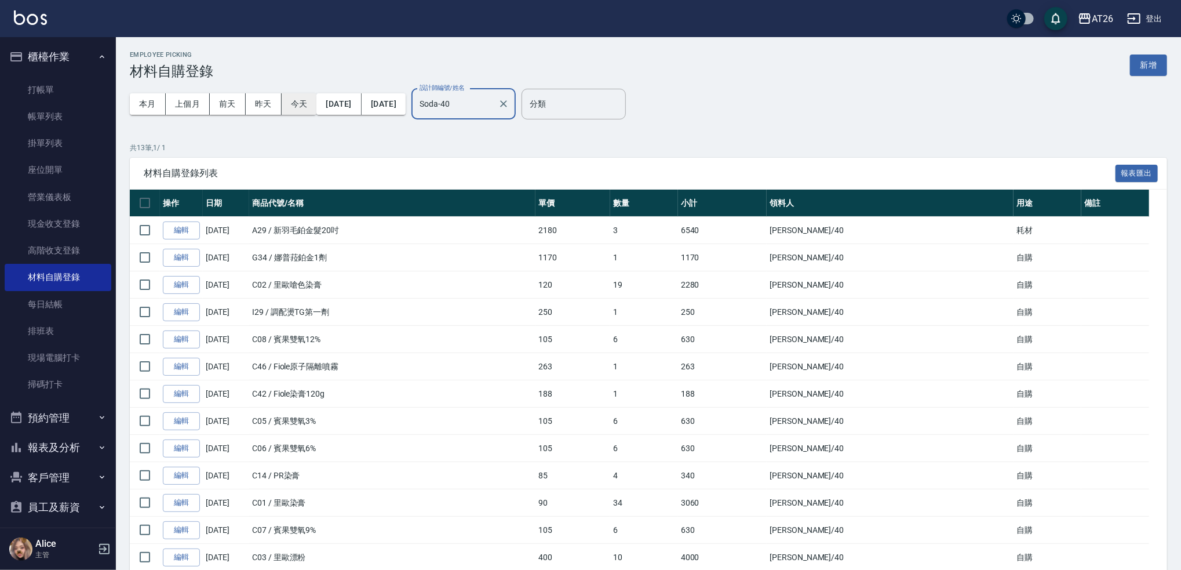
drag, startPoint x: 517, startPoint y: 104, endPoint x: 304, endPoint y: 105, distance: 212.7
click at [388, 112] on div "本月 上個月 前天 昨天 今天 2025/09/01 2025/09/30 設計師編號/姓名 Soda-40 設計師編號/姓名" at bounding box center [323, 103] width 386 height 49
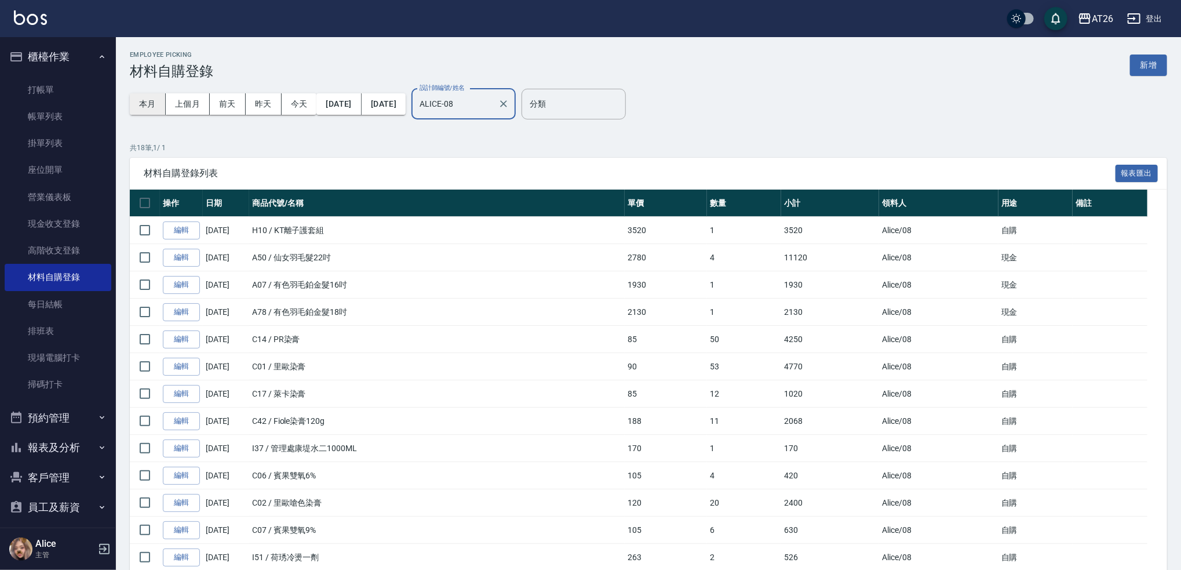
click at [145, 107] on button "本月" at bounding box center [148, 103] width 36 height 21
drag, startPoint x: 508, startPoint y: 110, endPoint x: 348, endPoint y: 99, distance: 160.9
click at [399, 105] on div "本月 上個月 前天 昨天 今天 2025/10/01 2025/10/31 設計師編號/姓名 ALICE-08 設計師編號/姓名" at bounding box center [323, 103] width 386 height 49
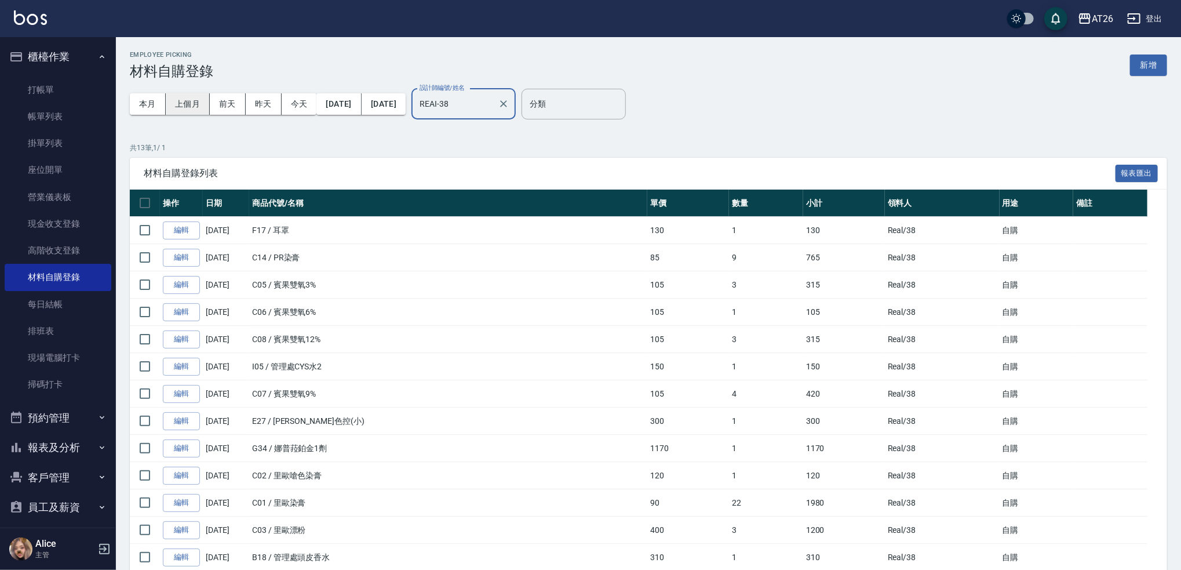
type input "REAI-38"
click at [191, 110] on button "上個月" at bounding box center [188, 103] width 44 height 21
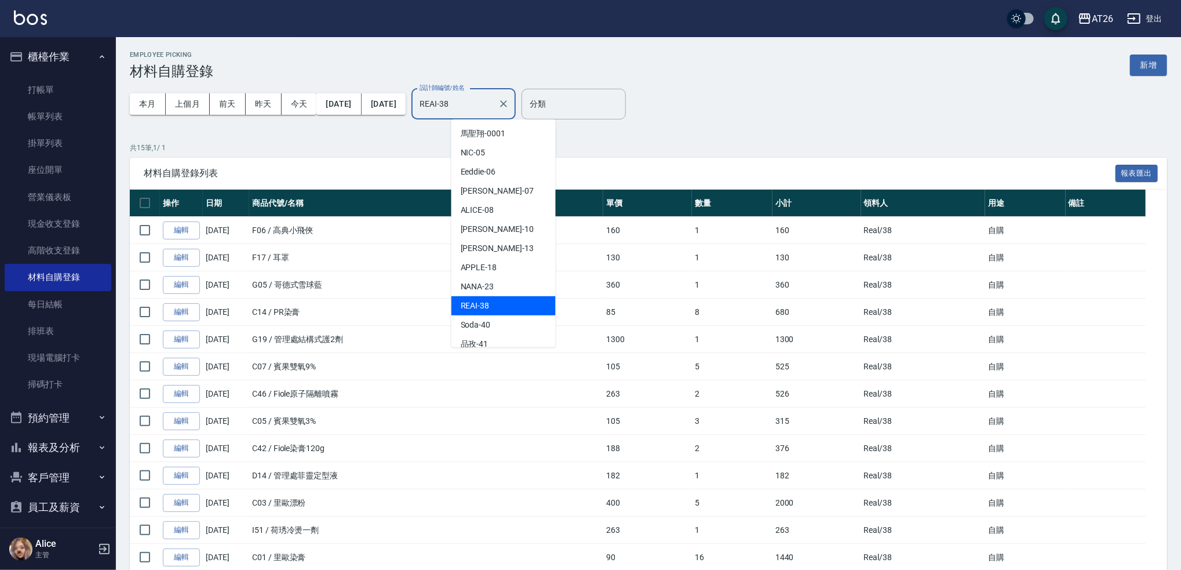
click at [493, 102] on input "REAI-38" at bounding box center [455, 104] width 76 height 20
click at [596, 143] on p "共 15 筆, 1 / 1" at bounding box center [648, 148] width 1037 height 10
drag, startPoint x: 508, startPoint y: 108, endPoint x: 399, endPoint y: 88, distance: 110.1
click at [405, 91] on div "本月 上個月 前天 昨天 今天 2025/09/01 2025/09/30 設計師編號/姓名 REAI-38 設計師編號/姓名" at bounding box center [323, 103] width 386 height 49
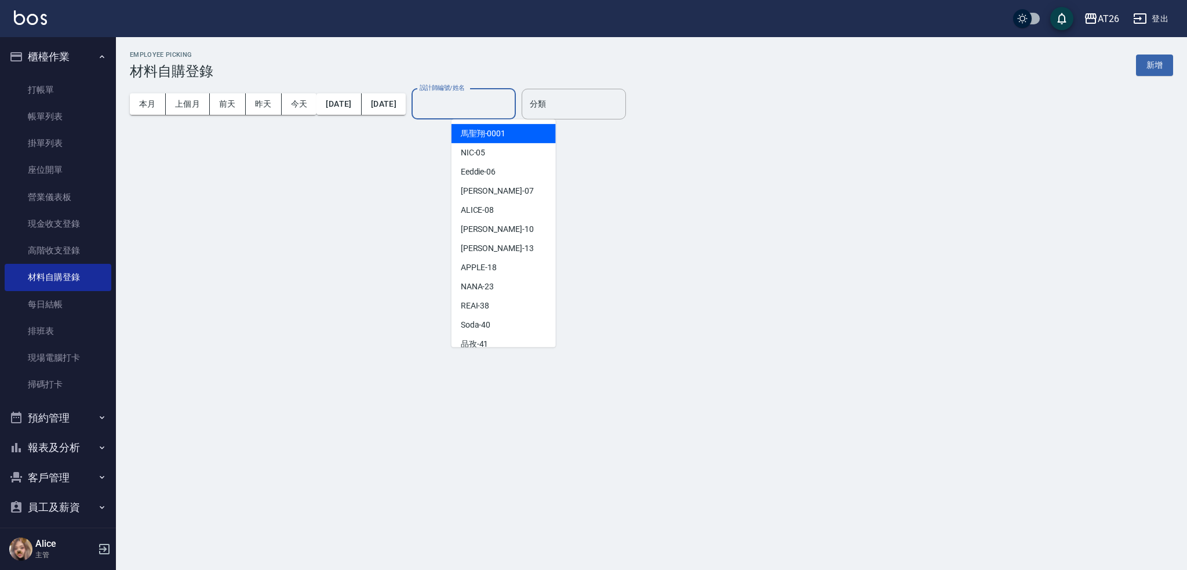
click at [596, 171] on div "Employee Picking 材料自購登錄 新增 本月 上個月 前天 昨天 今天 2025/09/01 2025/09/30 設計師編號/姓名 設計師編號…" at bounding box center [593, 285] width 1187 height 570
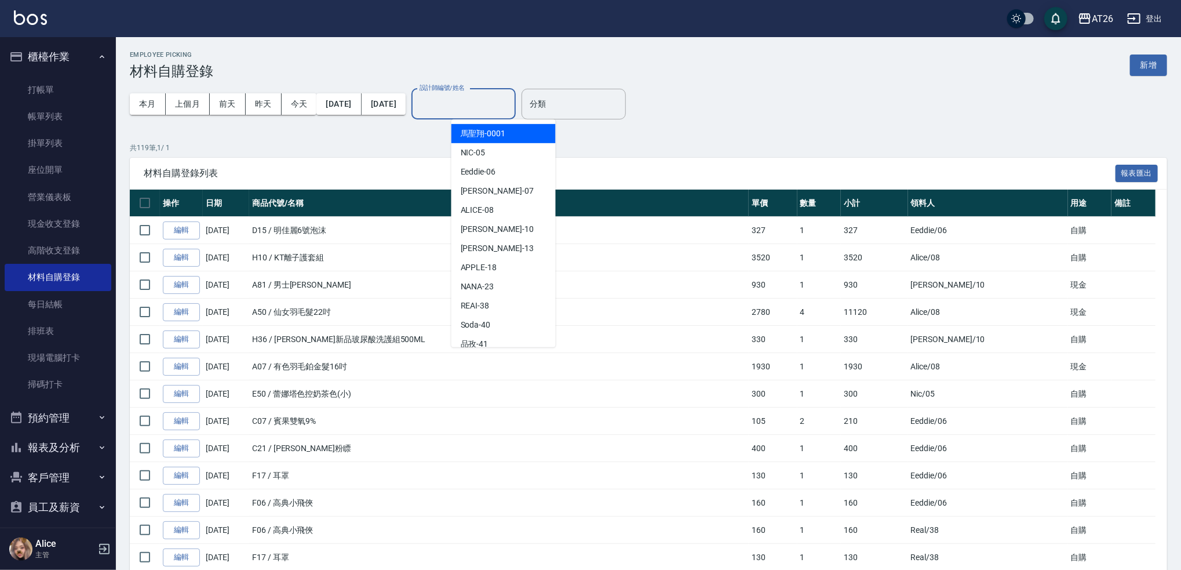
click at [511, 101] on div "設計師編號/姓名 設計師編號/姓名" at bounding box center [463, 104] width 104 height 31
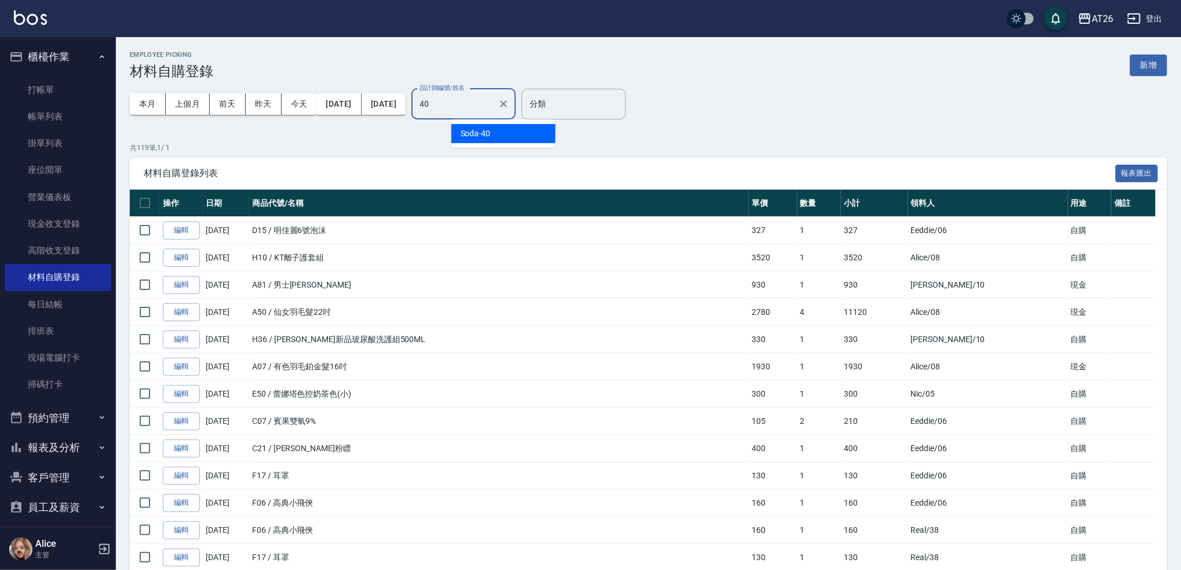
type input "Soda-40"
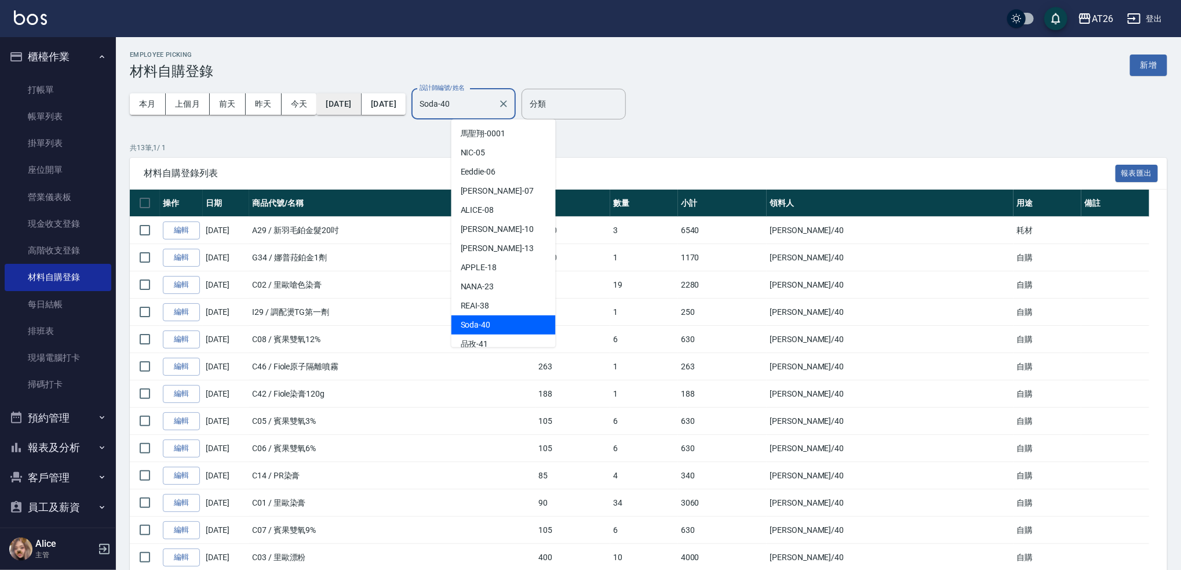
drag, startPoint x: 511, startPoint y: 105, endPoint x: 381, endPoint y: 110, distance: 129.9
click at [382, 110] on div "本月 上個月 前天 昨天 今天 2025/09/01 2025/09/30 設計師編號/姓名 Soda-40 設計師編號/姓名" at bounding box center [323, 103] width 386 height 49
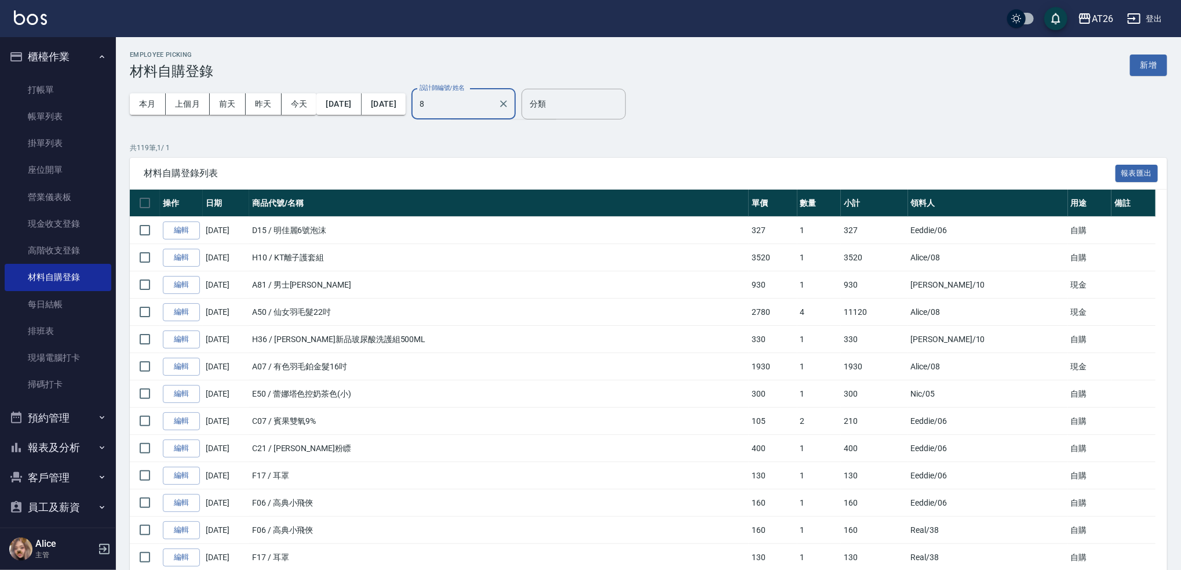
type input "8"
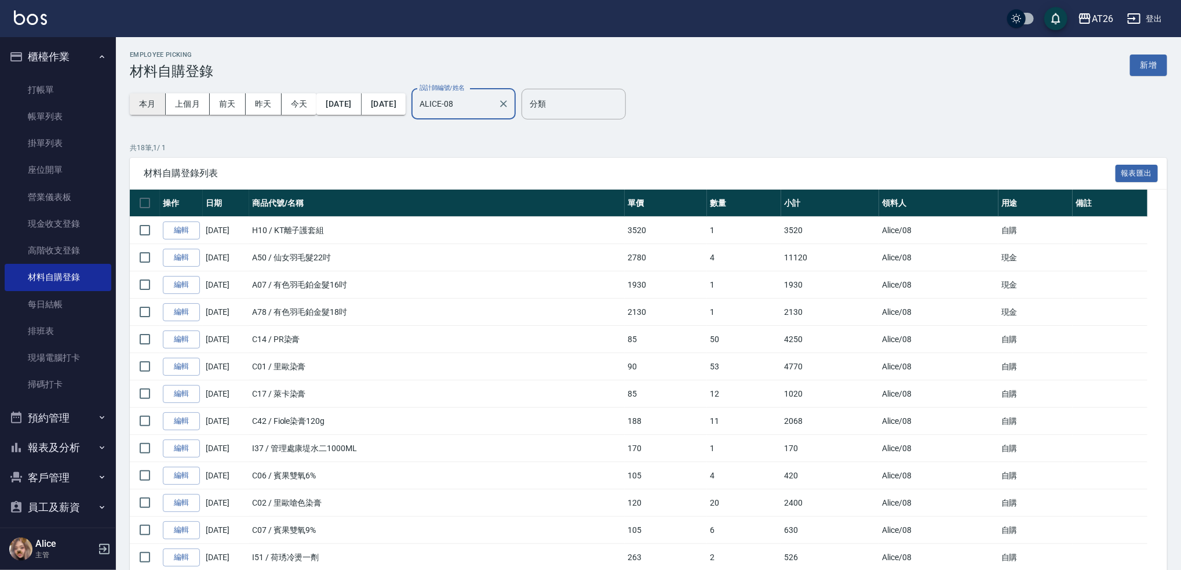
click at [152, 105] on button "本月" at bounding box center [148, 103] width 36 height 21
click at [152, 110] on button "本月" at bounding box center [148, 103] width 36 height 21
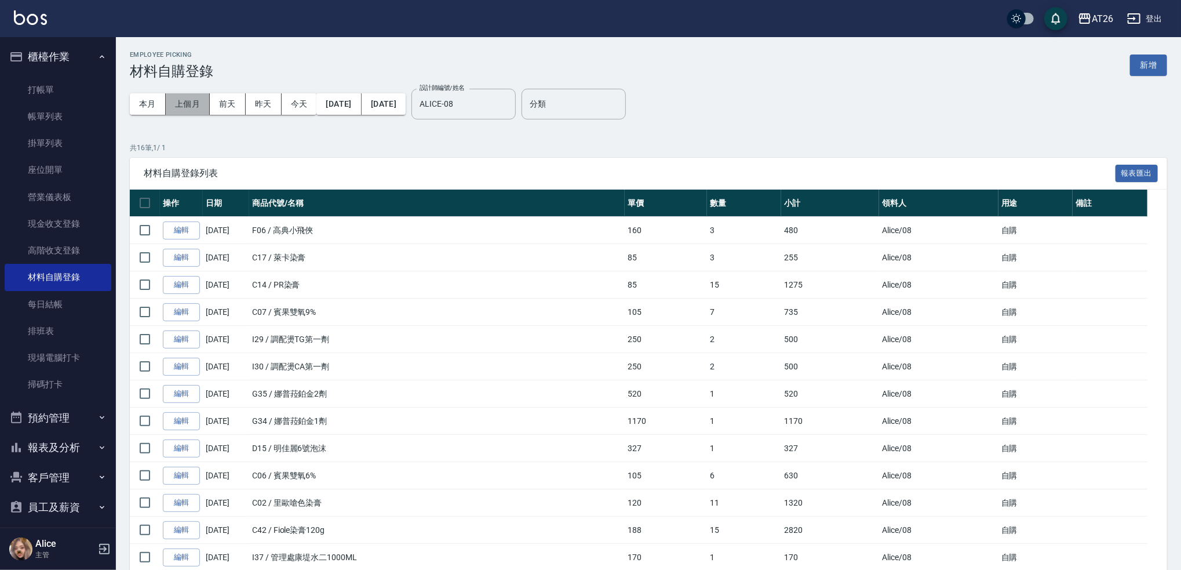
click at [199, 106] on button "上個月" at bounding box center [188, 103] width 44 height 21
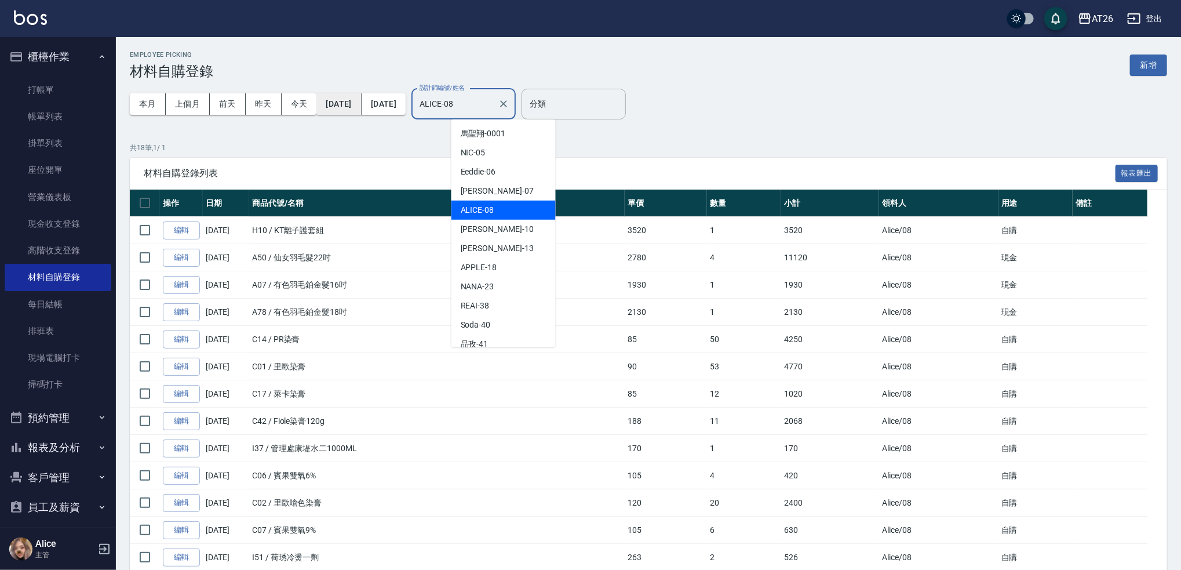
drag, startPoint x: 501, startPoint y: 111, endPoint x: 367, endPoint y: 101, distance: 134.8
click at [389, 102] on div "本月 上個月 前天 昨天 今天 2025/09/01 2025/09/30 設計師編號/姓名 ALICE-08 設計師編號/姓名" at bounding box center [323, 103] width 386 height 49
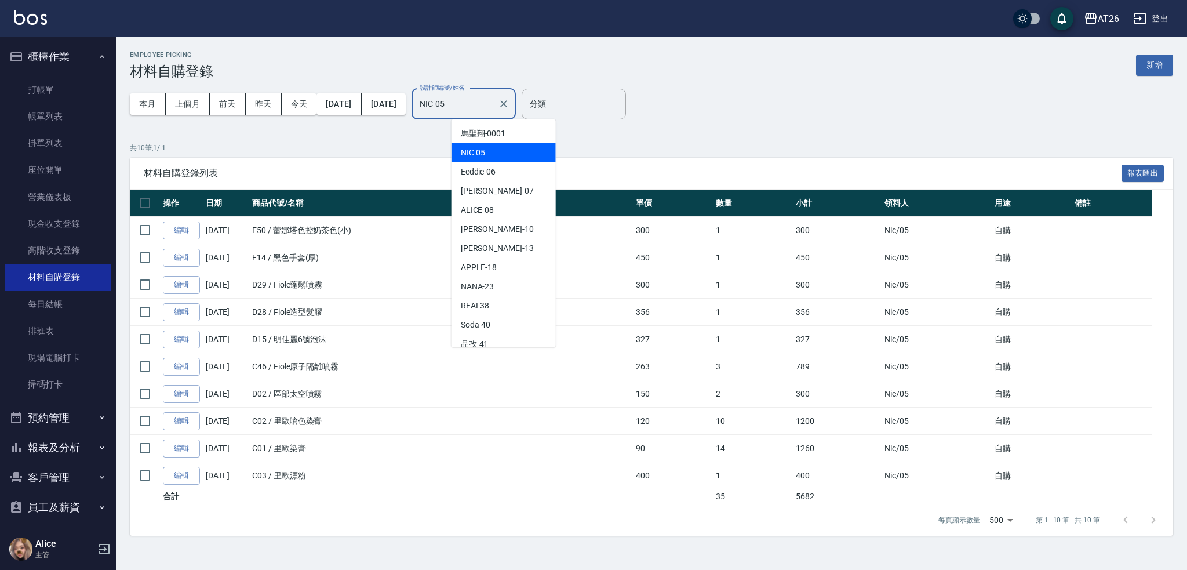
drag, startPoint x: 505, startPoint y: 101, endPoint x: 377, endPoint y: 92, distance: 128.4
click at [428, 100] on div "本月 上個月 前天 昨天 今天 2025/09/01 2025/09/30 設計師編號/姓名 NIC-05 設計師編號/姓名" at bounding box center [323, 103] width 386 height 49
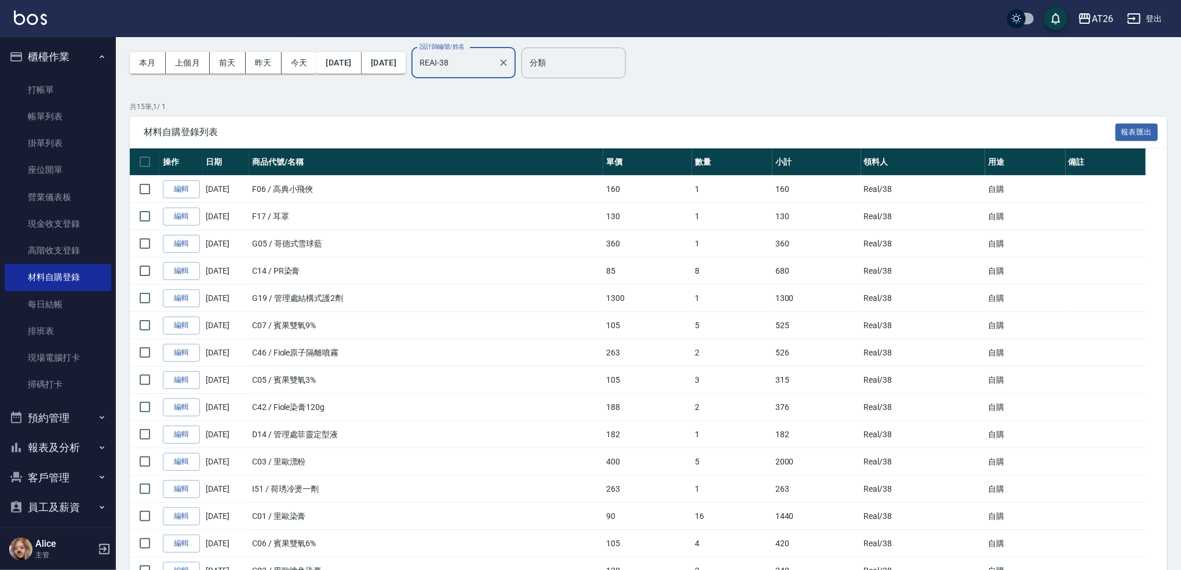
scroll to position [77, 0]
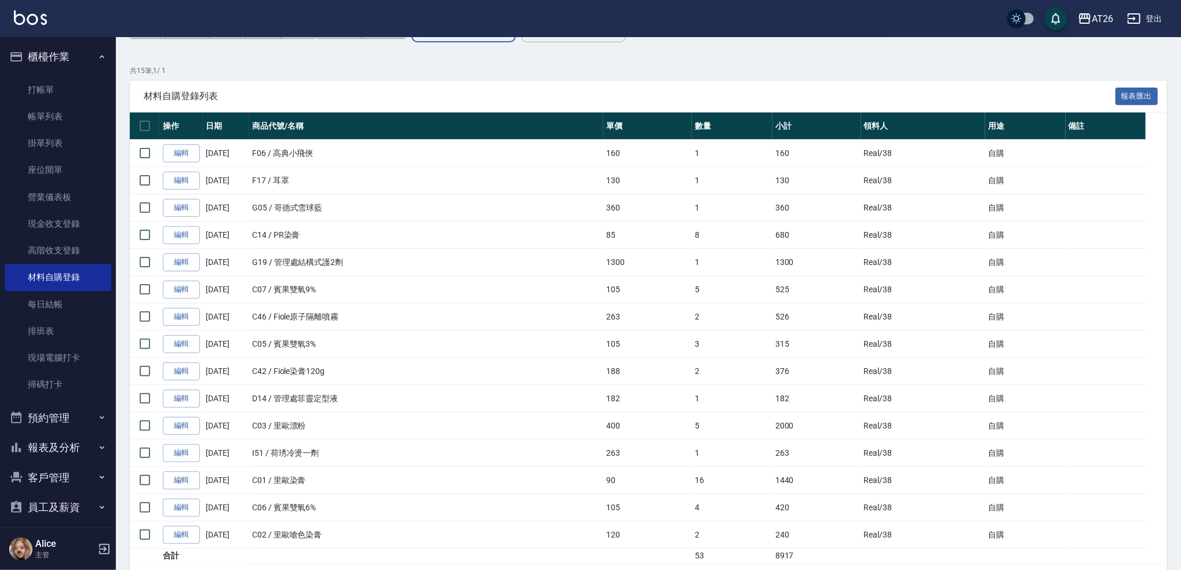
click at [453, 382] on td "C42 / Fiole染膏120g" at bounding box center [426, 371] width 354 height 27
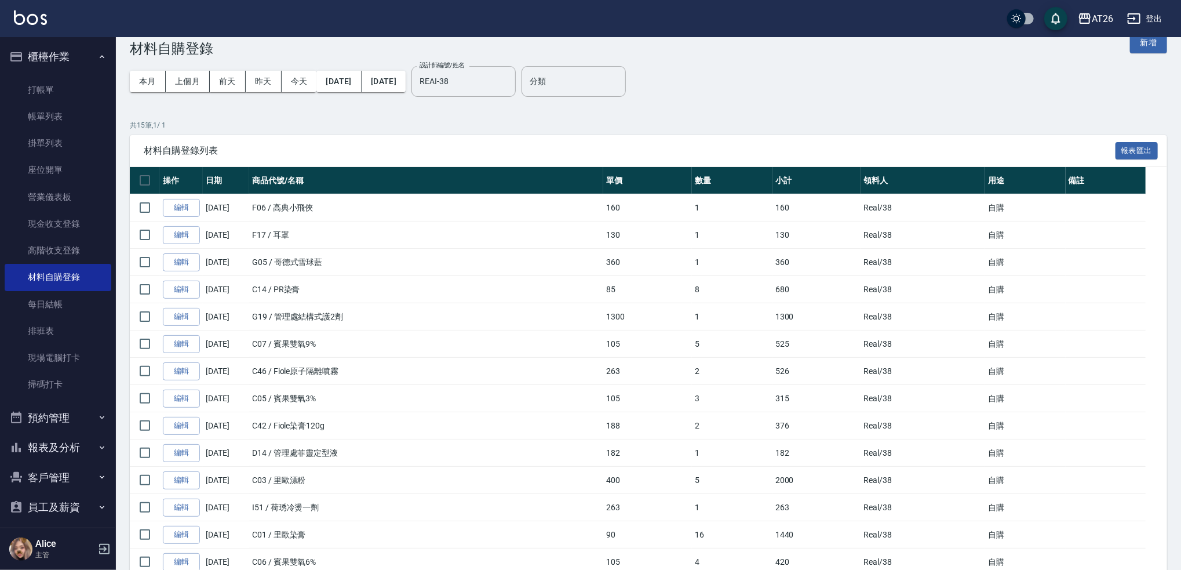
scroll to position [0, 0]
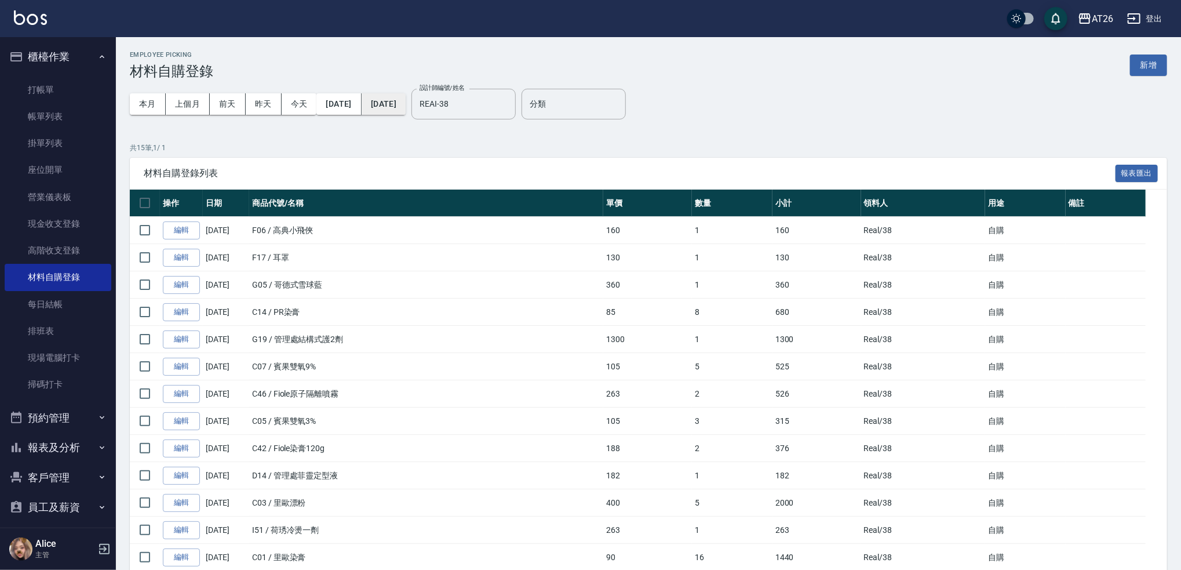
drag, startPoint x: 515, startPoint y: 114, endPoint x: 384, endPoint y: 102, distance: 131.5
click at [407, 106] on div "本月 上個月 前天 昨天 今天 2025/09/01 2025/09/30 設計師編號/姓名 REAI-38 設計師編號/姓名" at bounding box center [323, 103] width 386 height 49
click at [493, 105] on input "REAI-38" at bounding box center [455, 104] width 76 height 20
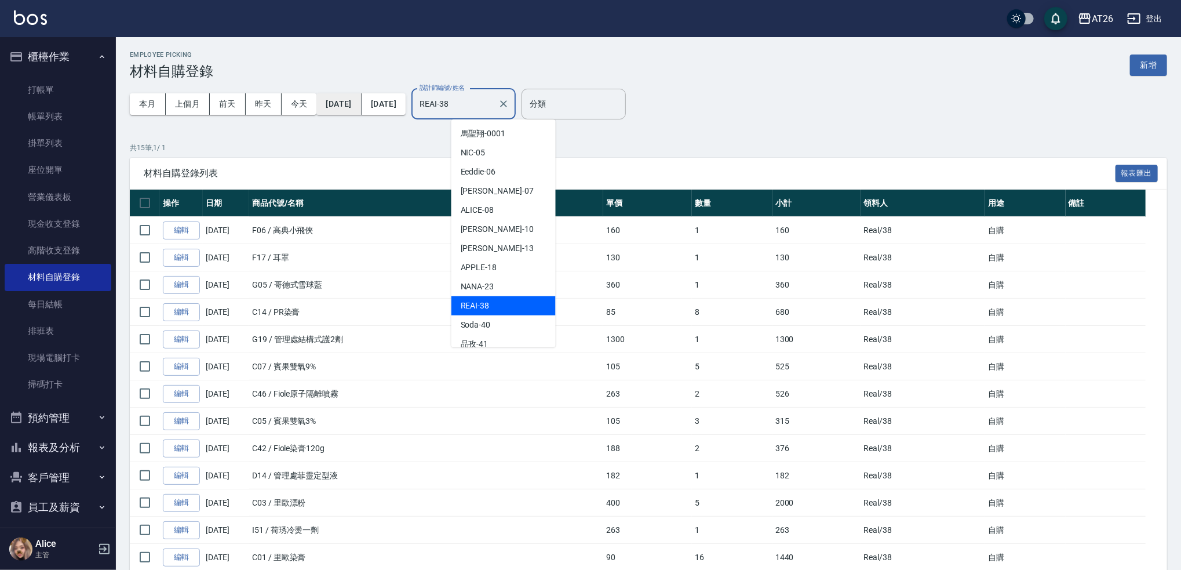
drag, startPoint x: 495, startPoint y: 105, endPoint x: 381, endPoint y: 100, distance: 114.9
click at [381, 100] on div "本月 上個月 前天 昨天 今天 2025/09/01 2025/09/30 設計師編號/姓名 REAI-38 設計師編號/姓名" at bounding box center [323, 103] width 386 height 49
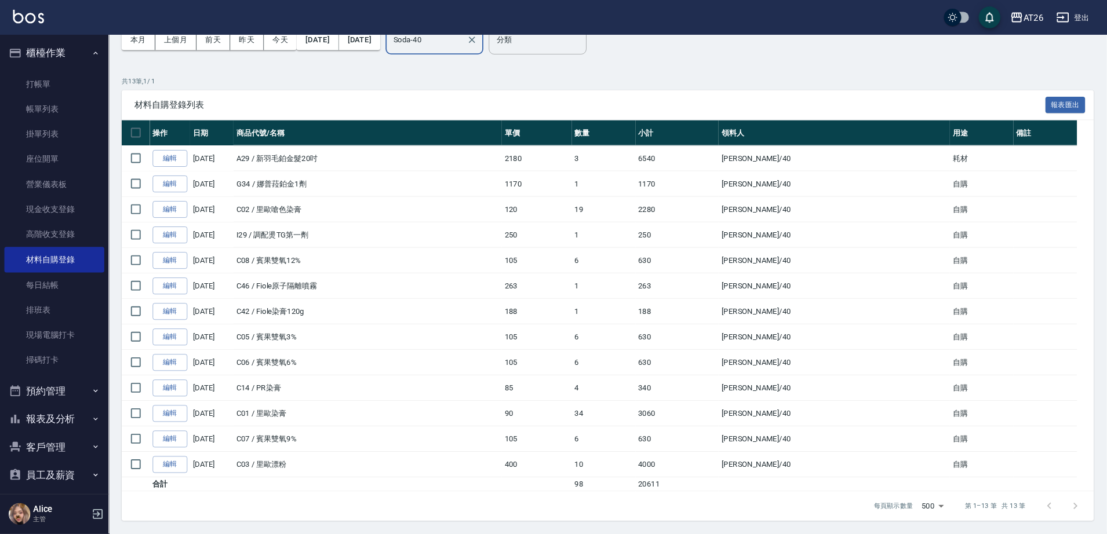
scroll to position [3, 0]
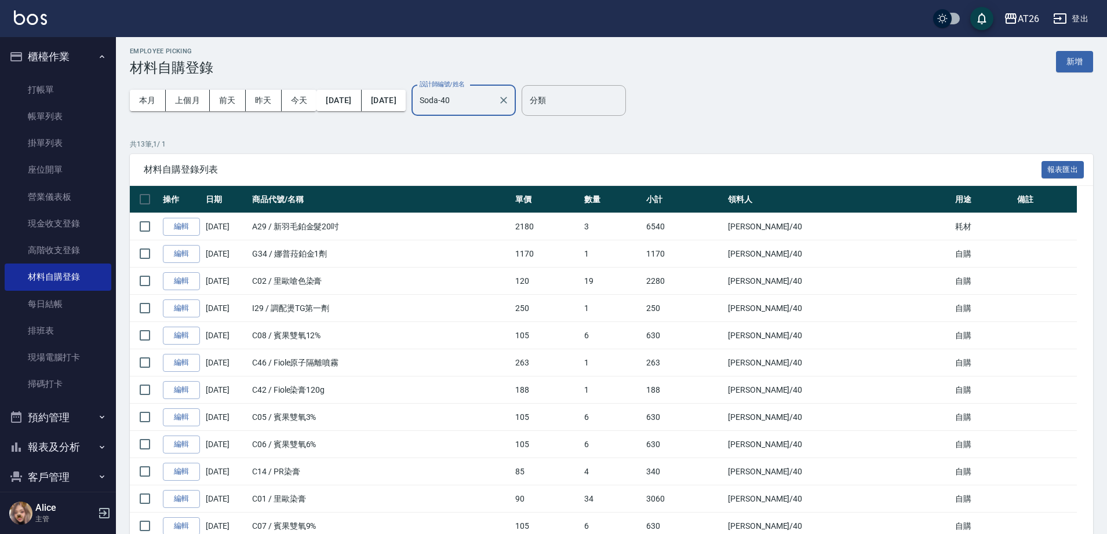
click at [493, 110] on input "Soda-40" at bounding box center [455, 100] width 76 height 20
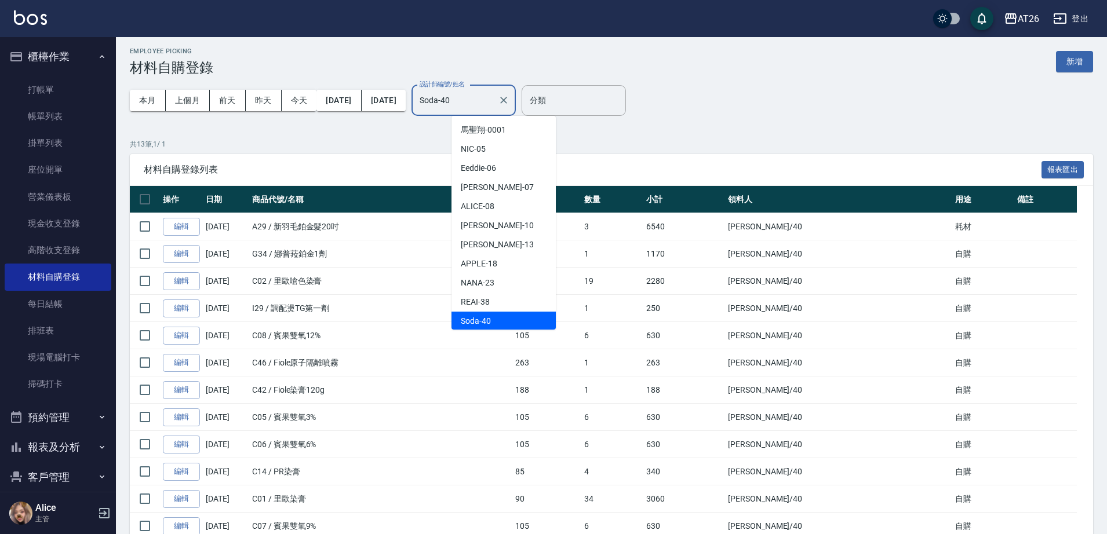
scroll to position [1, 0]
drag, startPoint x: 502, startPoint y: 101, endPoint x: 379, endPoint y: 90, distance: 123.9
click at [393, 94] on div "本月 上個月 前天 昨天 今天 2025/09/01 2025/09/30 設計師編號/姓名 Soda-40 設計師編號/姓名" at bounding box center [323, 100] width 386 height 49
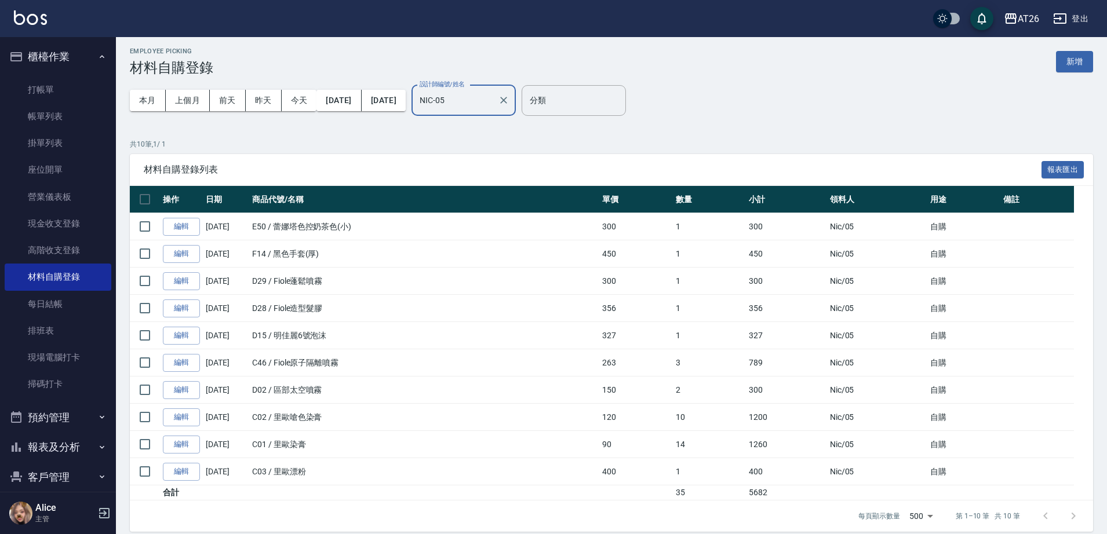
click at [468, 267] on td "F14 / 黑色手套(厚)" at bounding box center [424, 253] width 350 height 27
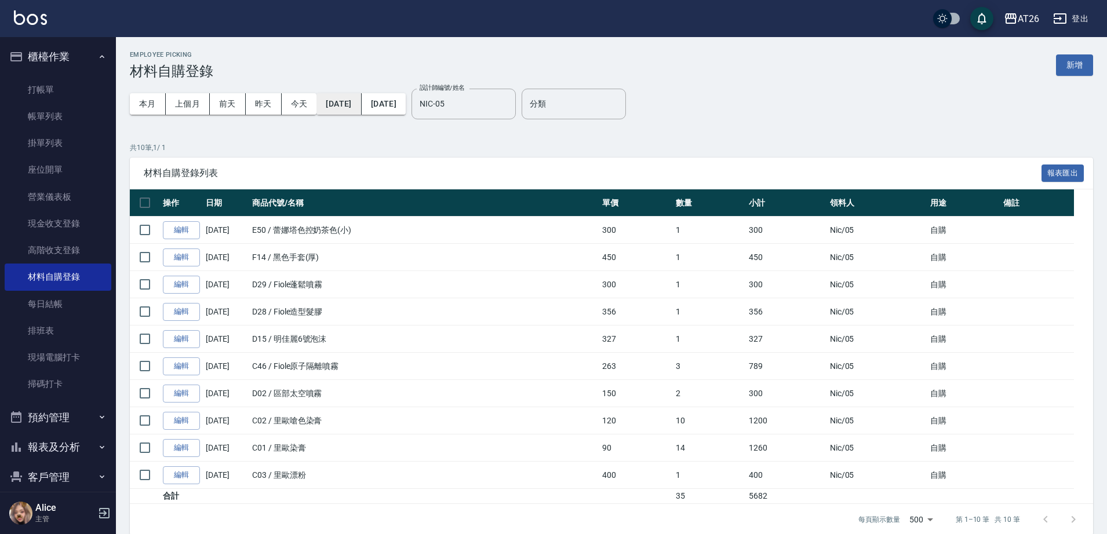
drag, startPoint x: 497, startPoint y: 107, endPoint x: 352, endPoint y: 94, distance: 145.4
click at [421, 103] on div "本月 上個月 前天 昨天 今天 2025/09/01 2025/09/30 設計師編號/姓名 NIC-05 設計師編號/姓名" at bounding box center [323, 103] width 386 height 49
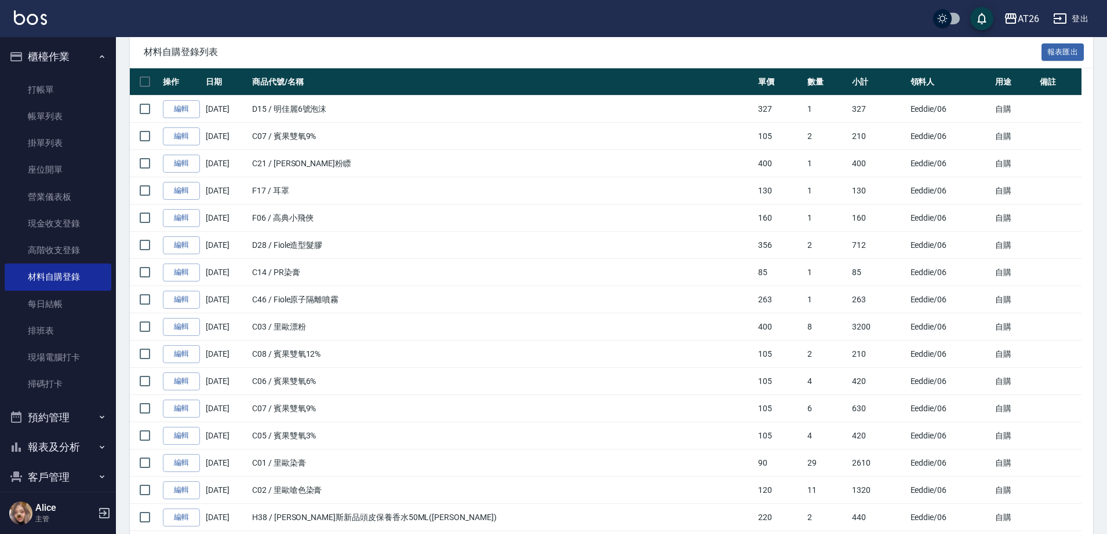
scroll to position [145, 0]
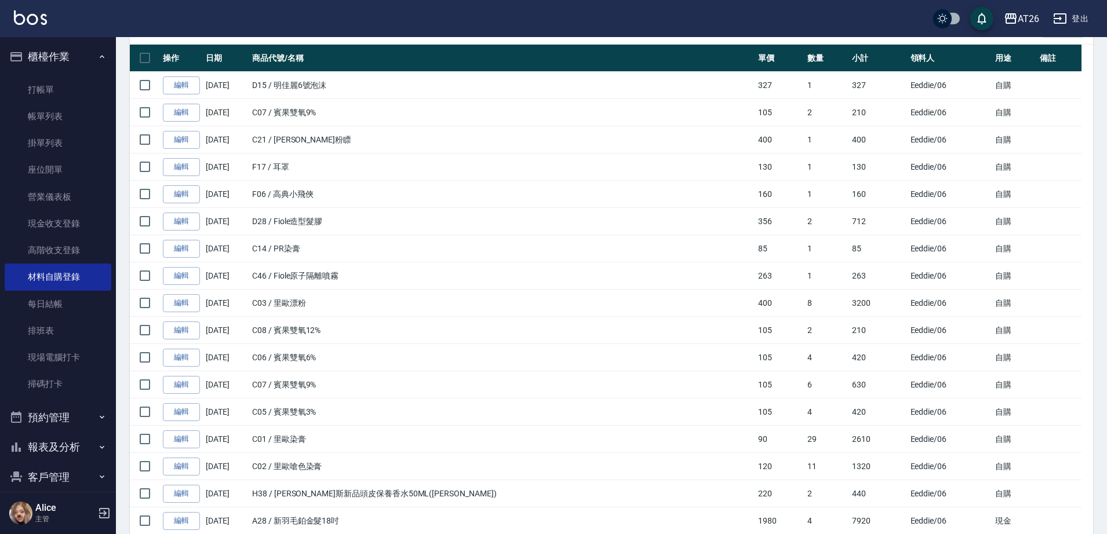
type input "Eeddie-06"
drag, startPoint x: 400, startPoint y: 285, endPoint x: 743, endPoint y: 278, distance: 343.7
click at [732, 294] on tbody "編輯 09/30/2025 D15 / 明佳麗6號泡沫 327 1 327 Eeddie /06 自購 編輯 09/24/2025 C07 / 賓果雙氧9% …" at bounding box center [611, 324] width 963 height 505
click at [804, 278] on td "1" at bounding box center [826, 276] width 45 height 27
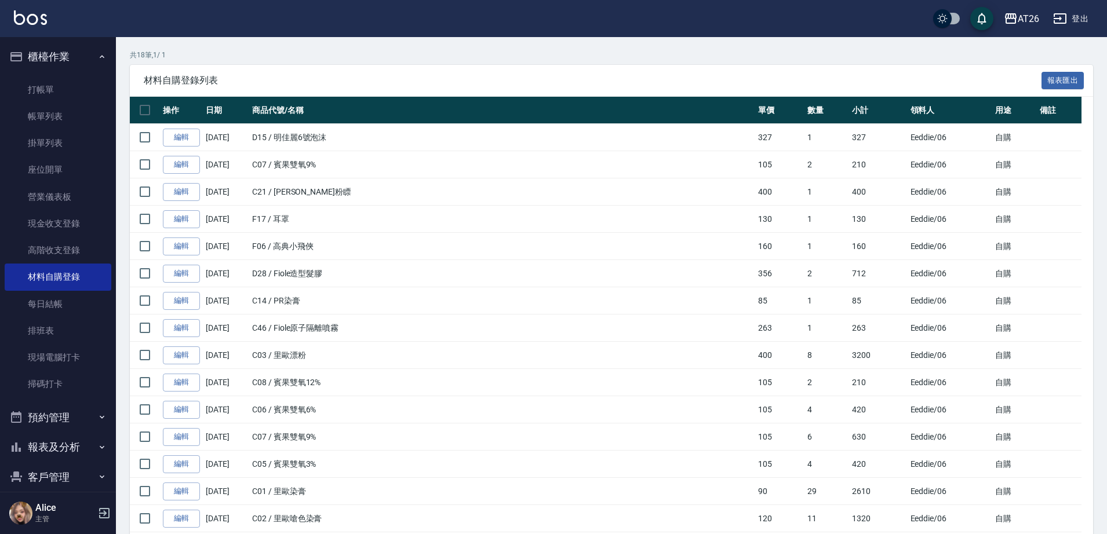
scroll to position [72, 0]
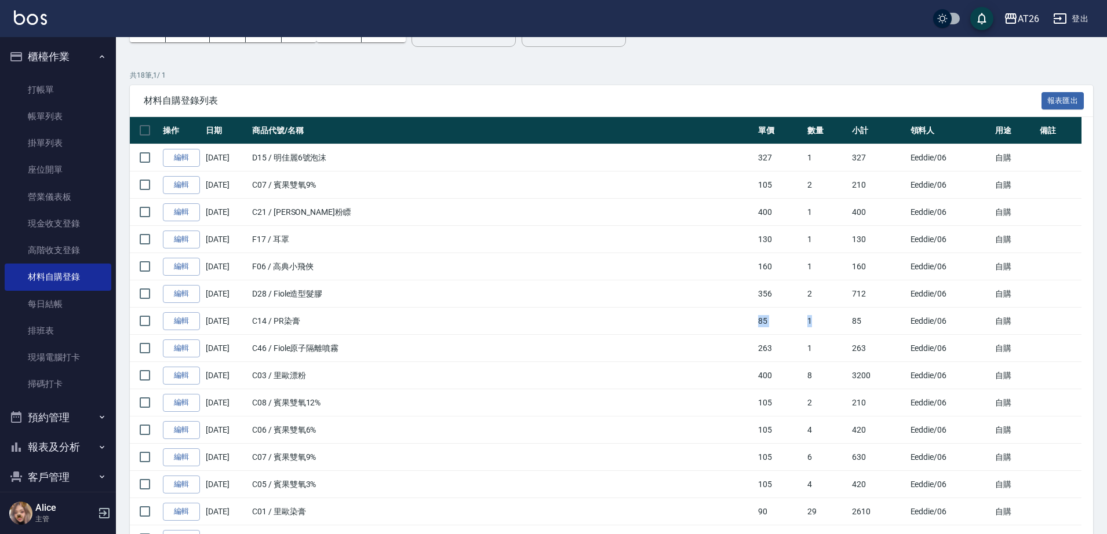
drag, startPoint x: 299, startPoint y: 326, endPoint x: 757, endPoint y: 325, distance: 458.4
click at [757, 325] on tr "編輯 09/20/2025 C14 / PR染膏 85 1 85 Eeddie /06 自購" at bounding box center [611, 321] width 963 height 27
click at [804, 325] on td "1" at bounding box center [826, 321] width 45 height 27
drag, startPoint x: 287, startPoint y: 297, endPoint x: 772, endPoint y: 323, distance: 485.7
click at [772, 323] on tbody "編輯 09/30/2025 D15 / 明佳麗6號泡沫 327 1 327 Eeddie /06 自購 編輯 09/24/2025 C07 / 賓果雙氧9% …" at bounding box center [611, 396] width 963 height 505
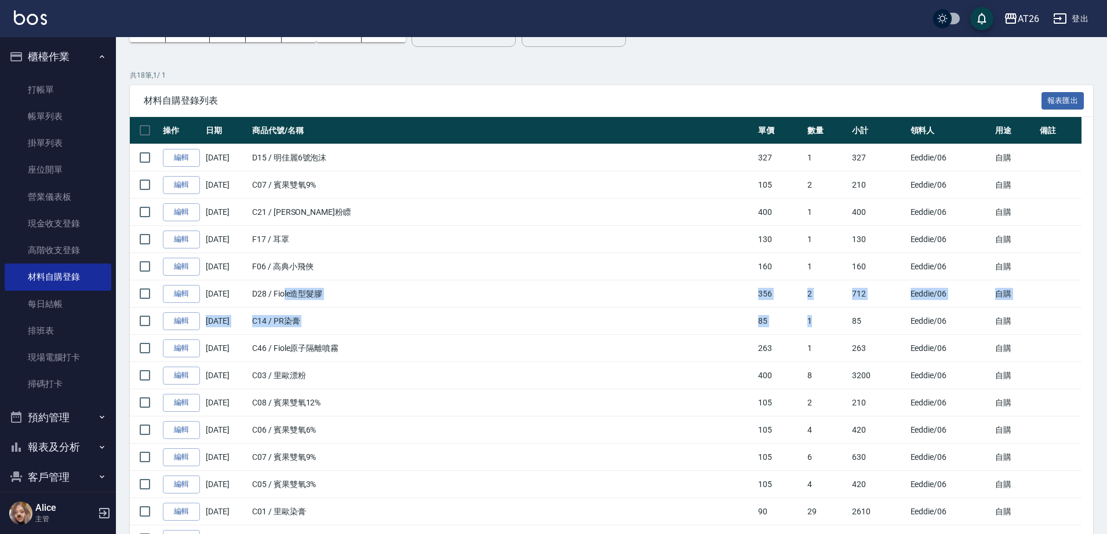
click at [804, 308] on td "1" at bounding box center [826, 321] width 45 height 27
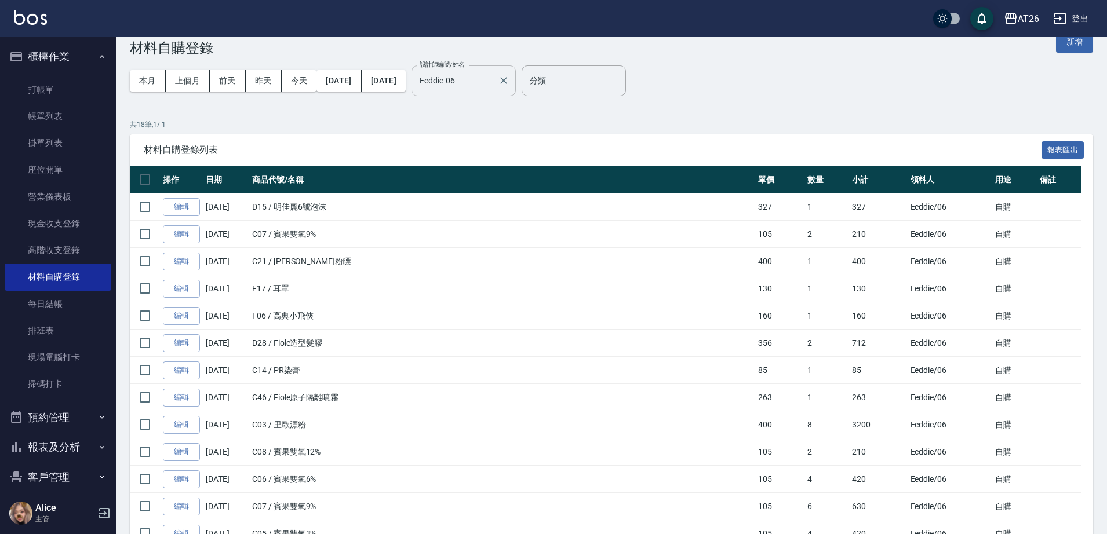
scroll to position [0, 0]
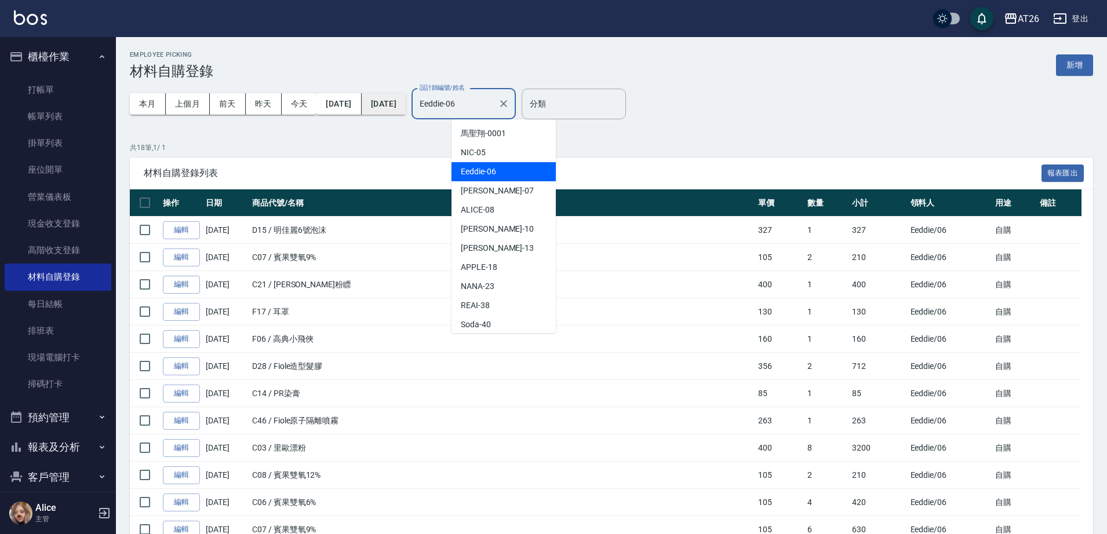
drag, startPoint x: 514, startPoint y: 103, endPoint x: 384, endPoint y: 102, distance: 129.8
click at [404, 102] on div "本月 上個月 前天 昨天 今天 2025/09/01 2025/09/30 設計師編號/姓名 Eeddie-06 設計師編號/姓名" at bounding box center [323, 103] width 386 height 49
click at [509, 100] on icon "Clear" at bounding box center [504, 104] width 12 height 12
click at [584, 100] on div "分類 分類" at bounding box center [574, 104] width 104 height 31
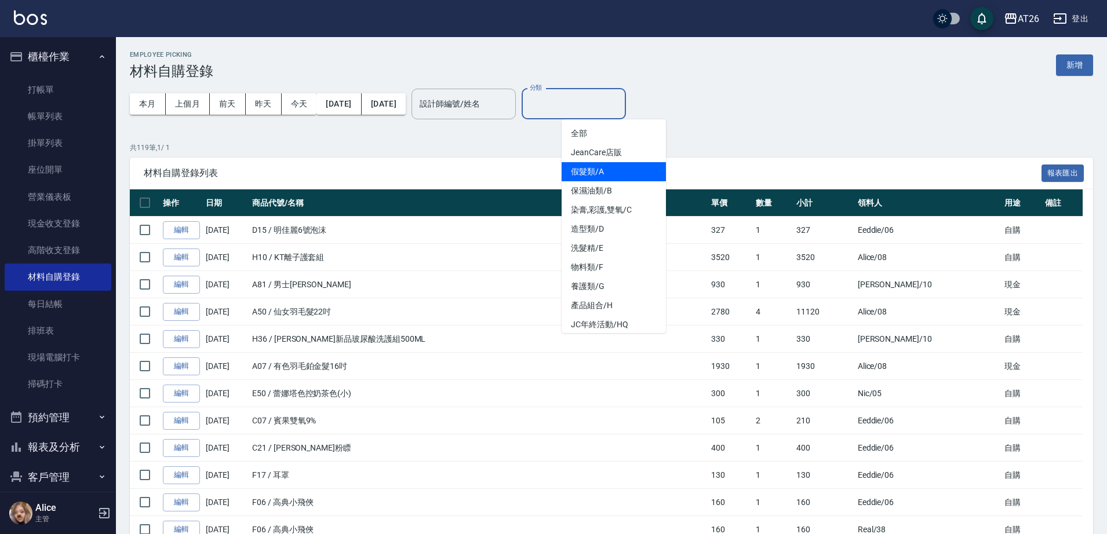
click at [602, 179] on li "假髮類/A" at bounding box center [614, 171] width 104 height 19
type input "假髮類/A"
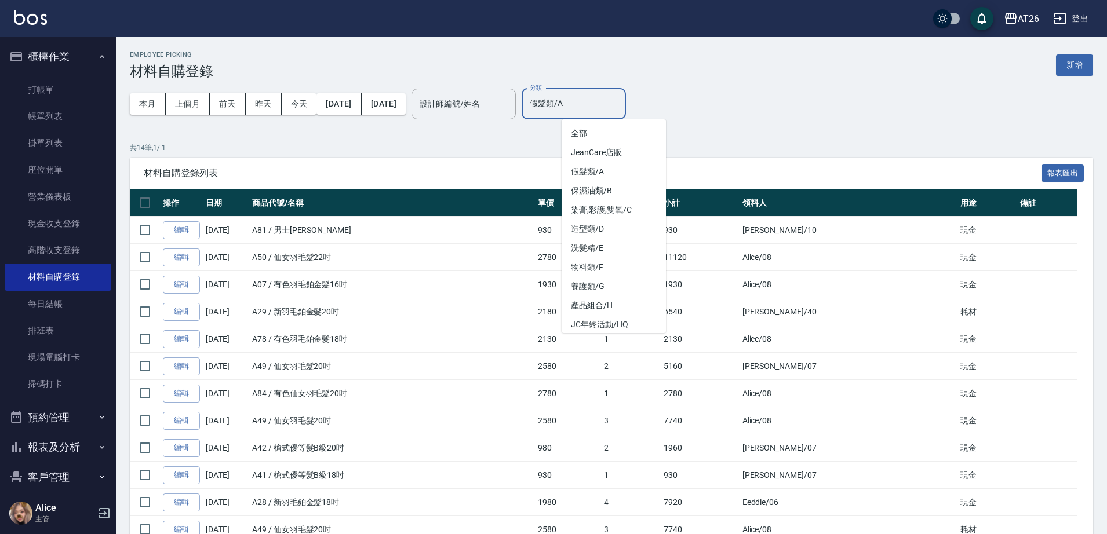
click at [621, 112] on input "假髮類/A" at bounding box center [574, 104] width 94 height 20
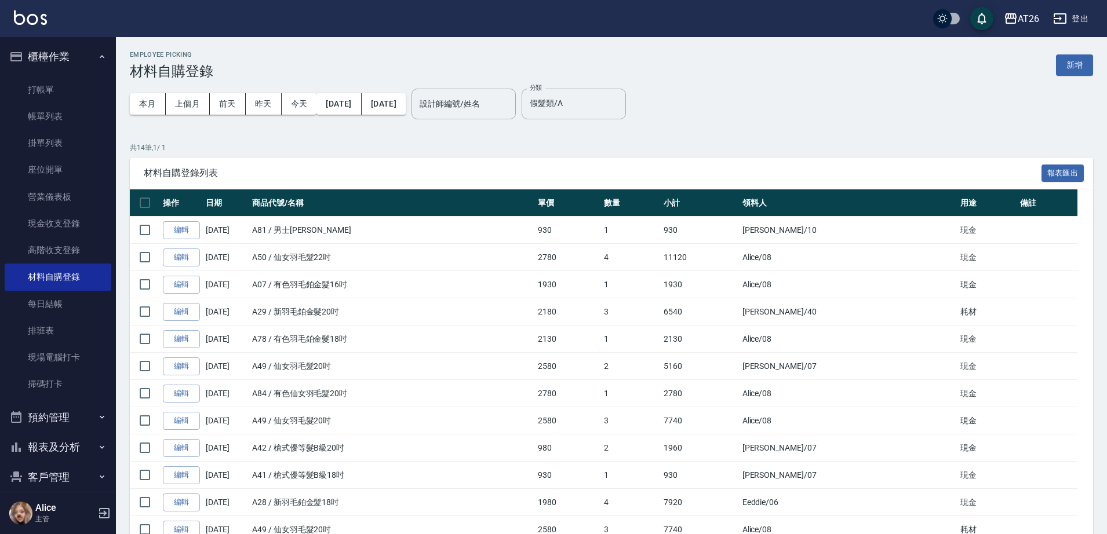
click at [728, 371] on td "5160" at bounding box center [700, 366] width 79 height 27
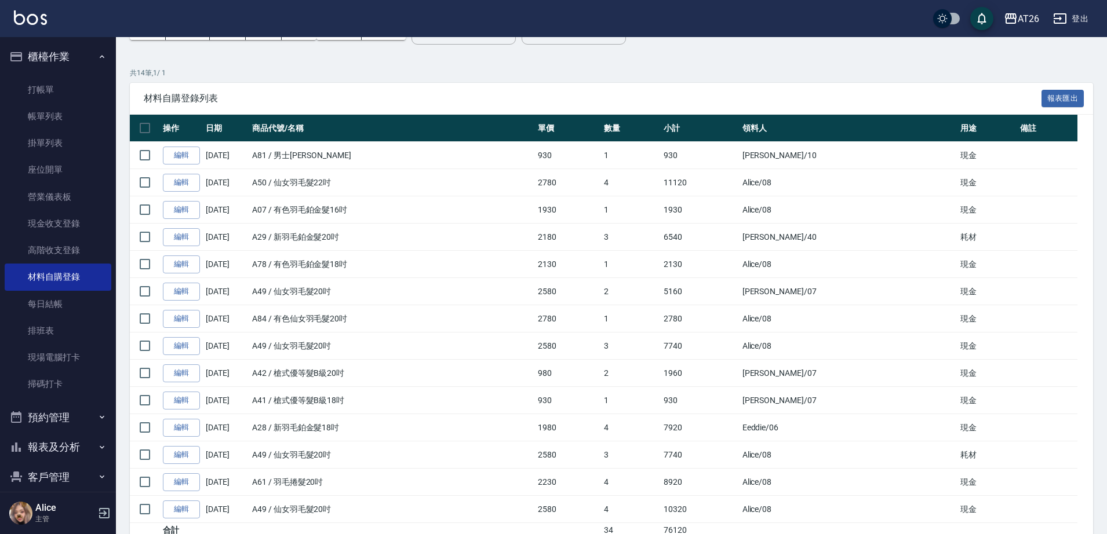
scroll to position [124, 0]
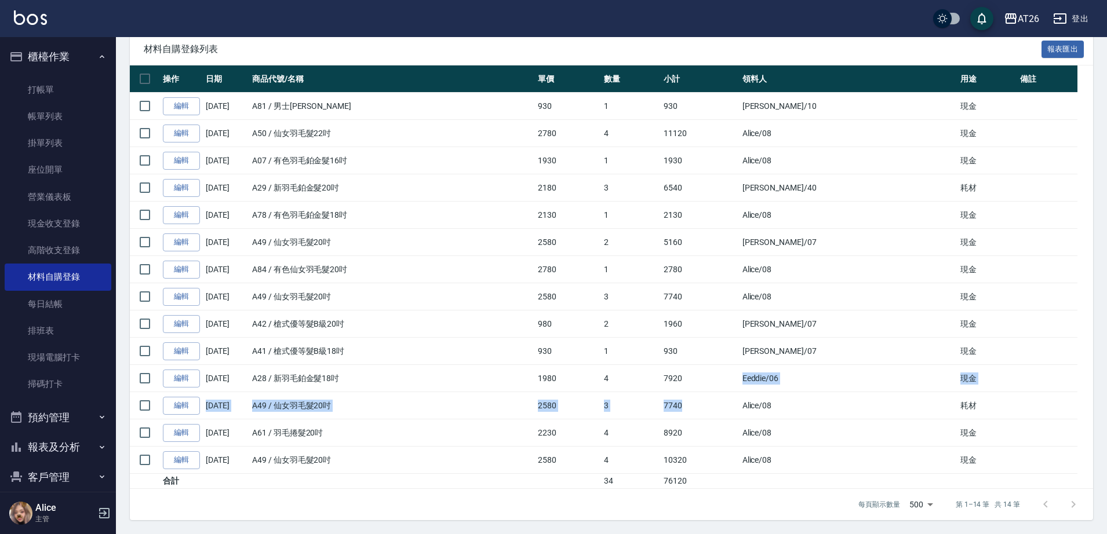
drag, startPoint x: 748, startPoint y: 414, endPoint x: 737, endPoint y: 372, distance: 43.7
click at [737, 372] on tbody "編輯 09/29/2025 A81 / 男士金絲羽 930 1 930 Josh /10 現金 編輯 09/28/2025 A50 / 仙女羽毛髮22吋 27…" at bounding box center [611, 291] width 963 height 396
click at [739, 367] on td "7920" at bounding box center [700, 378] width 79 height 27
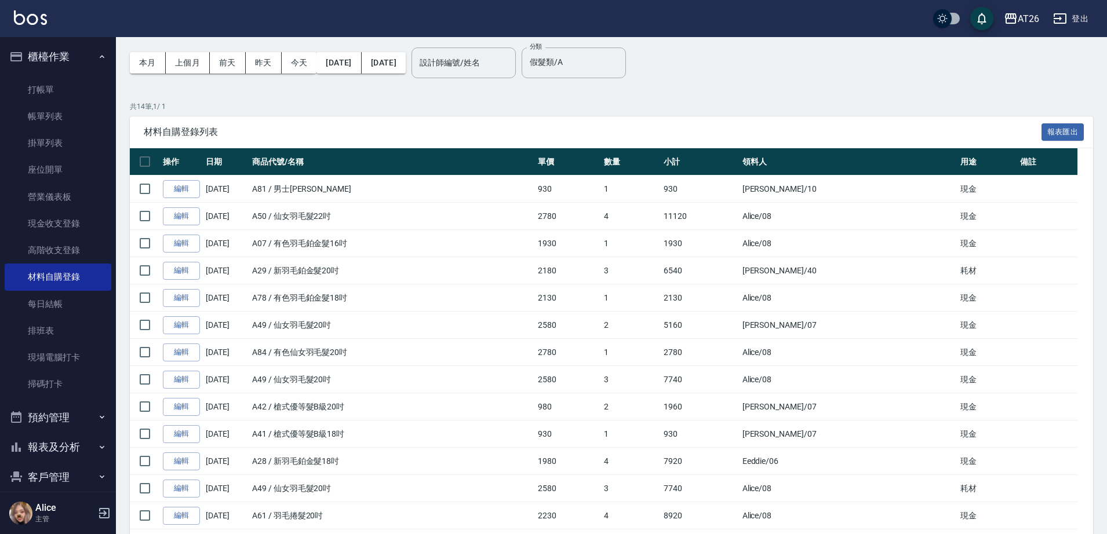
scroll to position [0, 0]
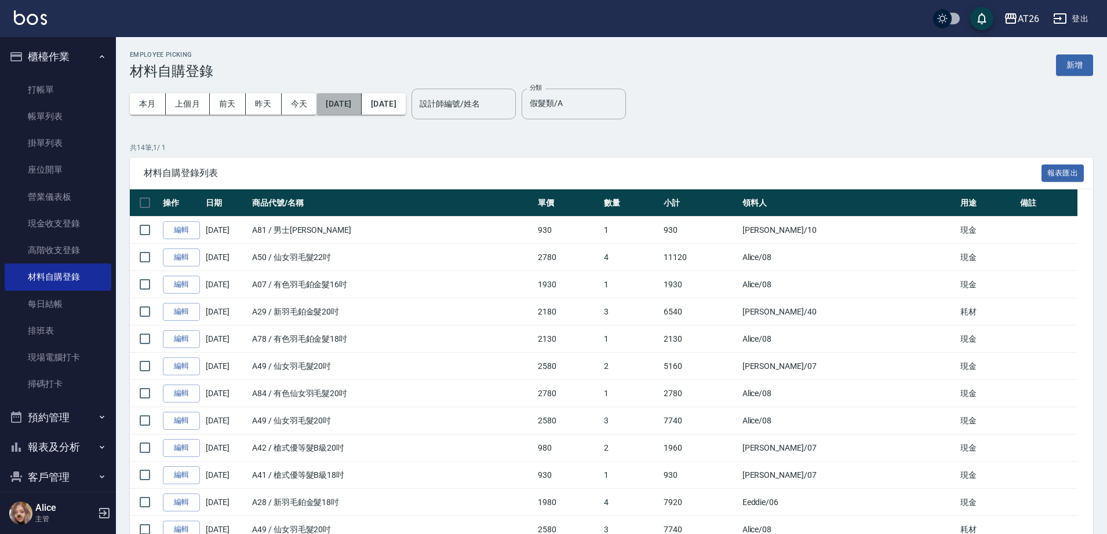
click at [353, 107] on button "[DATE]" at bounding box center [338, 103] width 45 height 21
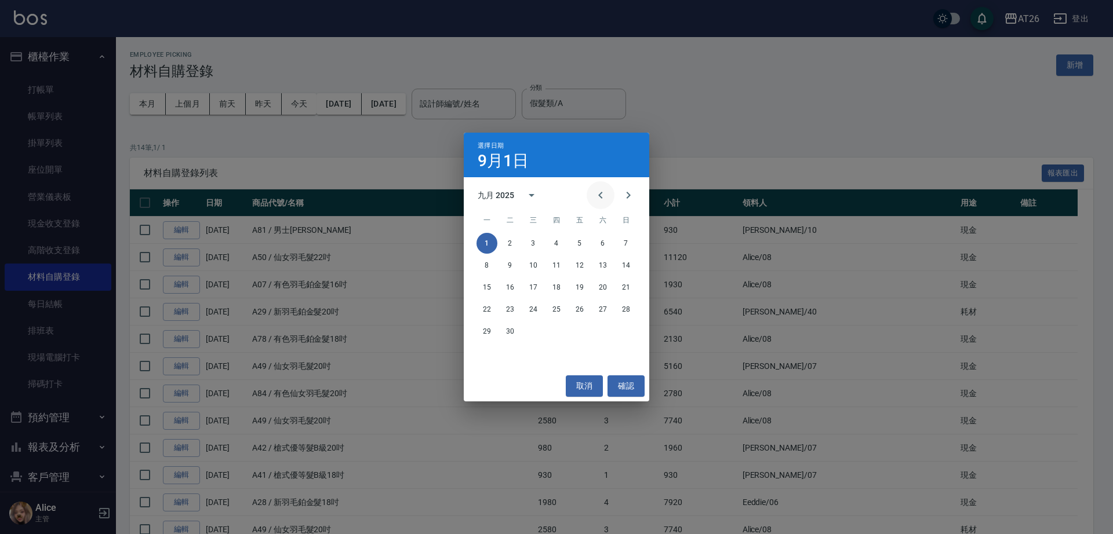
click at [590, 192] on button "Previous month" at bounding box center [600, 195] width 28 height 28
click at [584, 249] on button "1" at bounding box center [579, 243] width 21 height 21
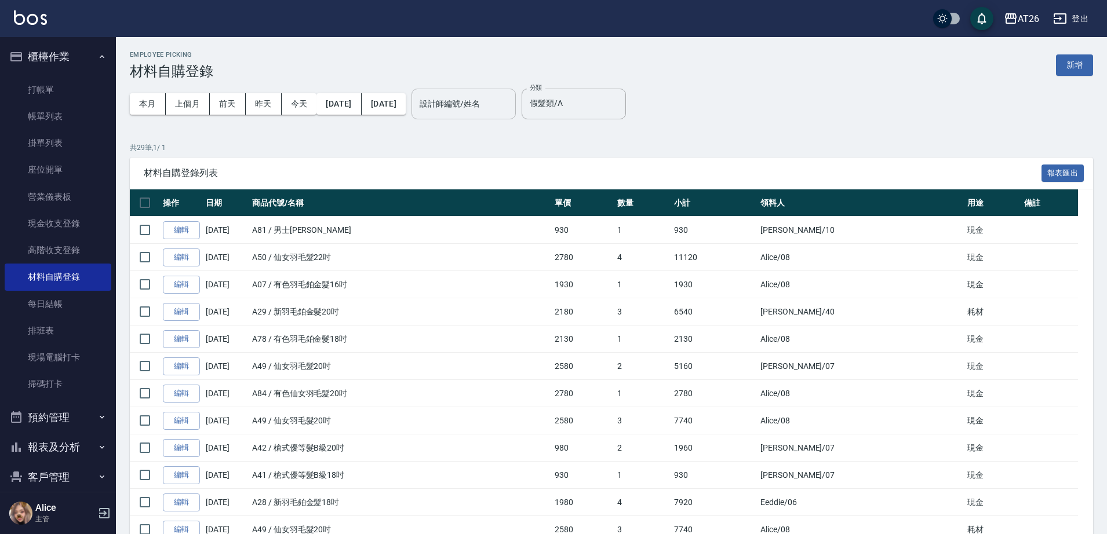
click at [406, 96] on button "[DATE]" at bounding box center [384, 103] width 44 height 21
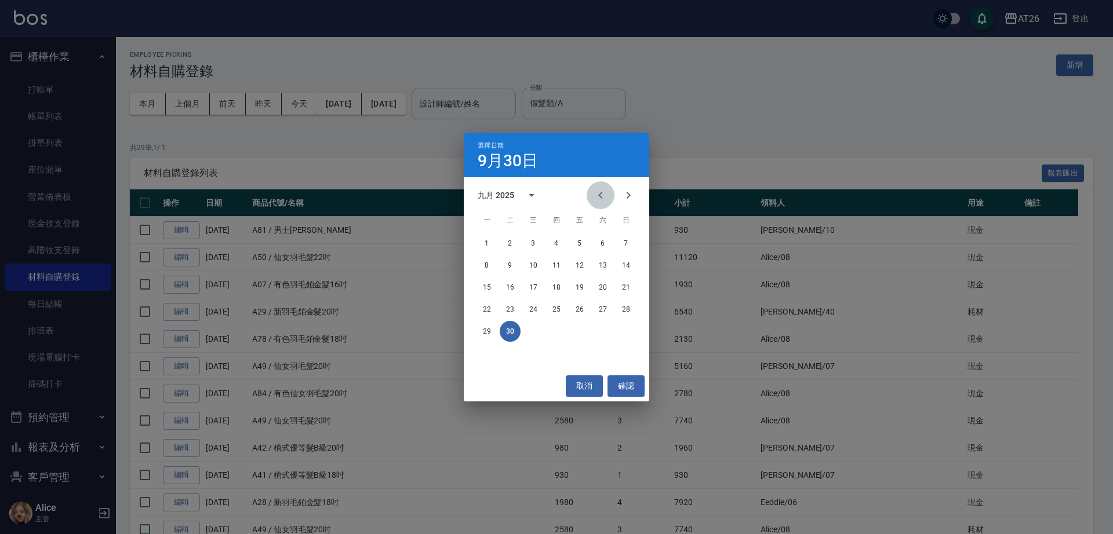
click at [607, 194] on icon "Previous month" at bounding box center [600, 195] width 14 height 14
click at [626, 329] on button "31" at bounding box center [625, 331] width 21 height 21
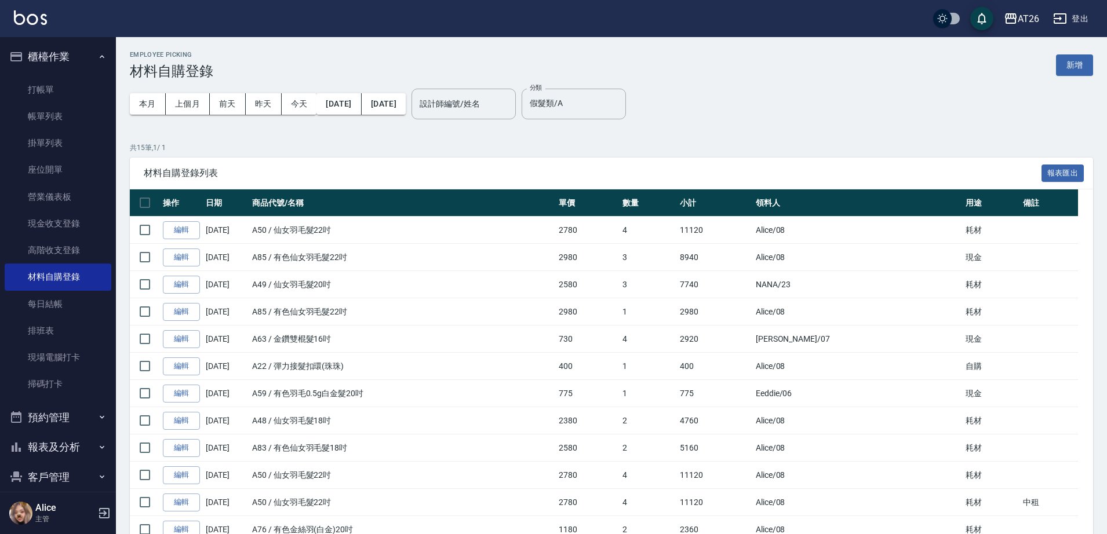
click at [734, 167] on span "材料自購登錄列表" at bounding box center [593, 173] width 898 height 12
click at [783, 127] on div "本月 上個月 前天 昨天 今天 2025/08/01 2025/08/31 設計師編號/姓名 設計師編號/姓名 分類 假髮類/A 分類" at bounding box center [611, 103] width 963 height 49
drag, startPoint x: 741, startPoint y: 115, endPoint x: 611, endPoint y: 189, distance: 150.0
click at [611, 189] on div "材料自購登錄列表 報表匯出 操作 日期 商品代號/名稱 單價 數量 小計 領料人 用途 備註 編輯 08/27/2025 A50 / 仙女羽毛髮22吋 278…" at bounding box center [611, 415] width 963 height 515
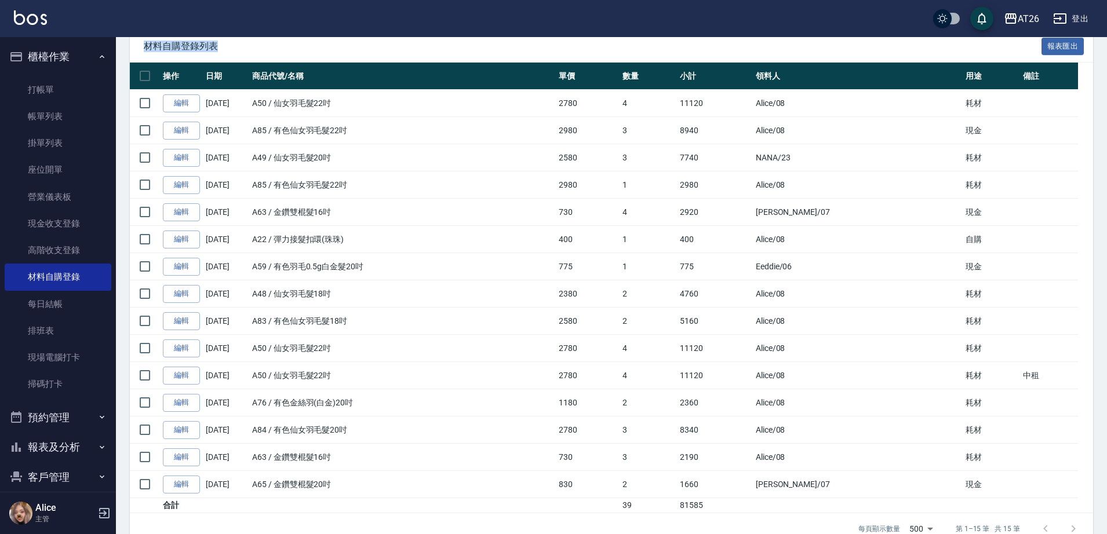
scroll to position [151, 0]
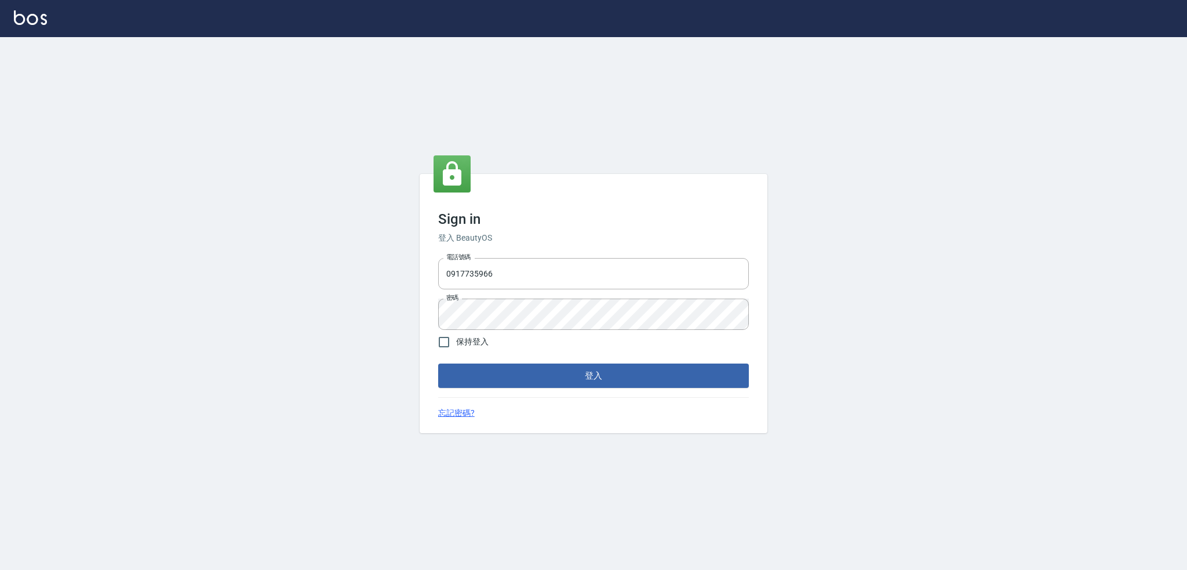
drag, startPoint x: 557, startPoint y: 264, endPoint x: 351, endPoint y: 271, distance: 206.4
click at [442, 277] on input "0917735966" at bounding box center [593, 273] width 311 height 31
type input "0907941659"
click at [438, 363] on button "登入" at bounding box center [593, 375] width 311 height 24
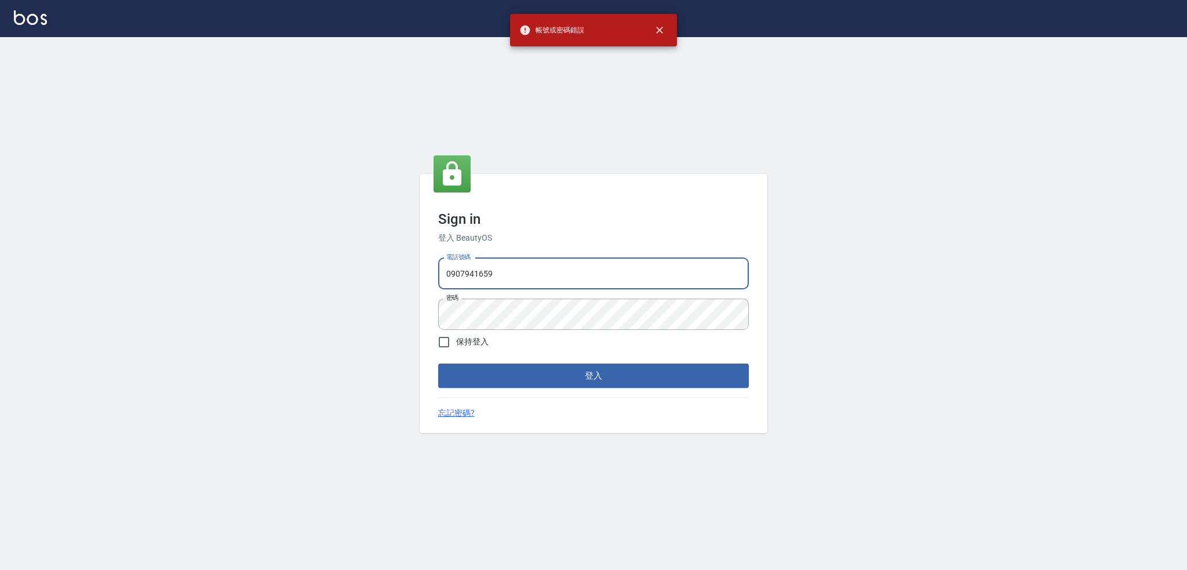
click at [340, 319] on div "Sign in 登入 BeautyOS 電話號碼 [PHONE_NUMBER] 電話號碼 密碼 密碼 保持登入 登入 忘記密碼?" at bounding box center [593, 303] width 1187 height 533
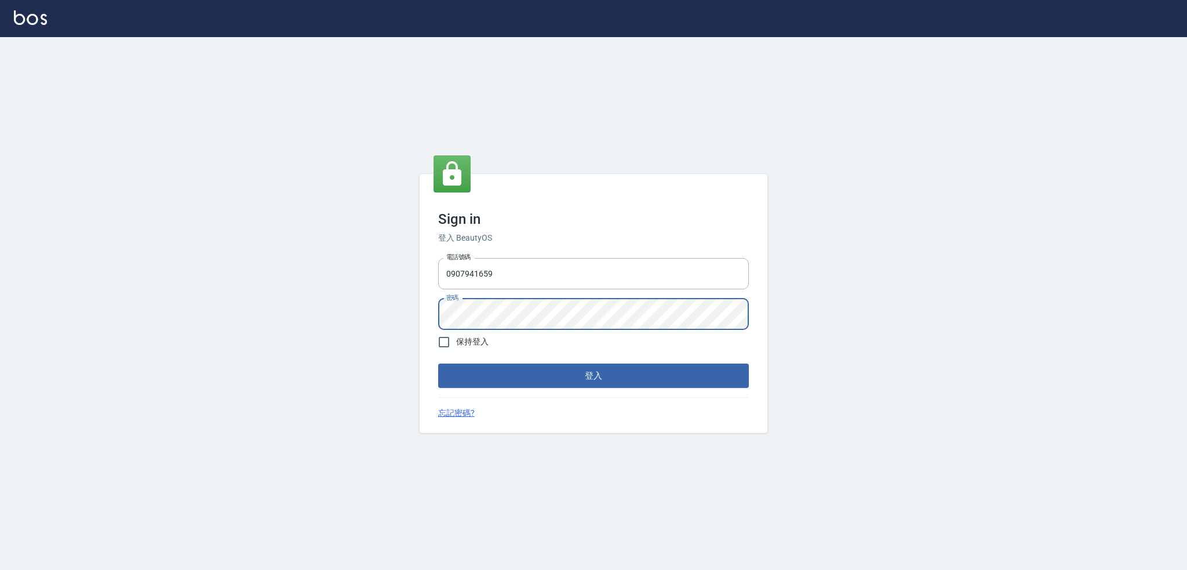
click at [438, 363] on button "登入" at bounding box center [593, 375] width 311 height 24
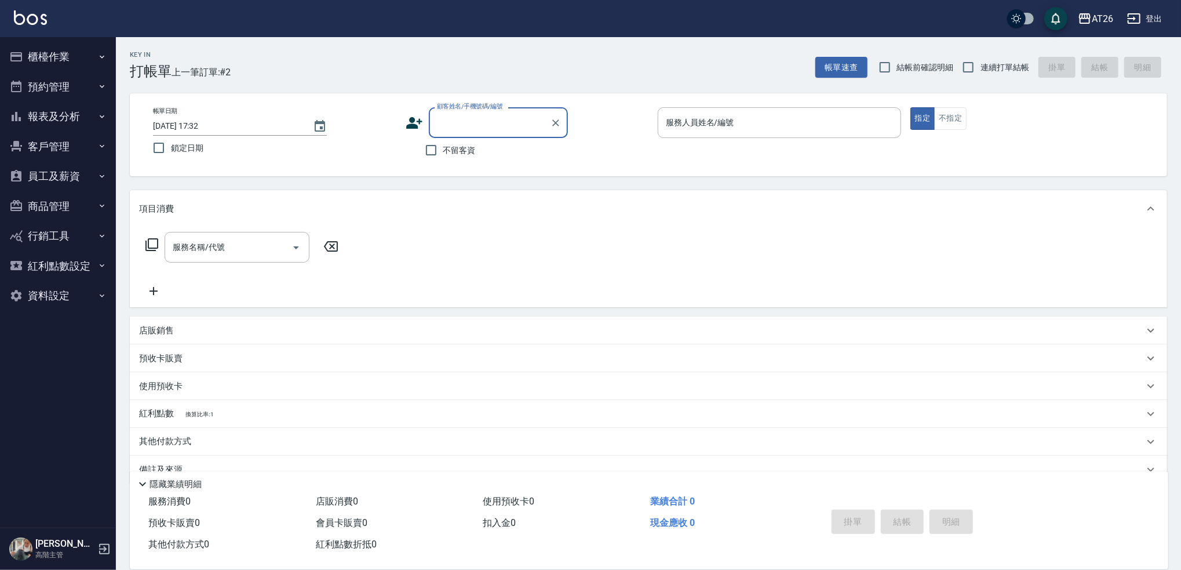
click at [79, 61] on button "櫃檯作業" at bounding box center [58, 57] width 107 height 30
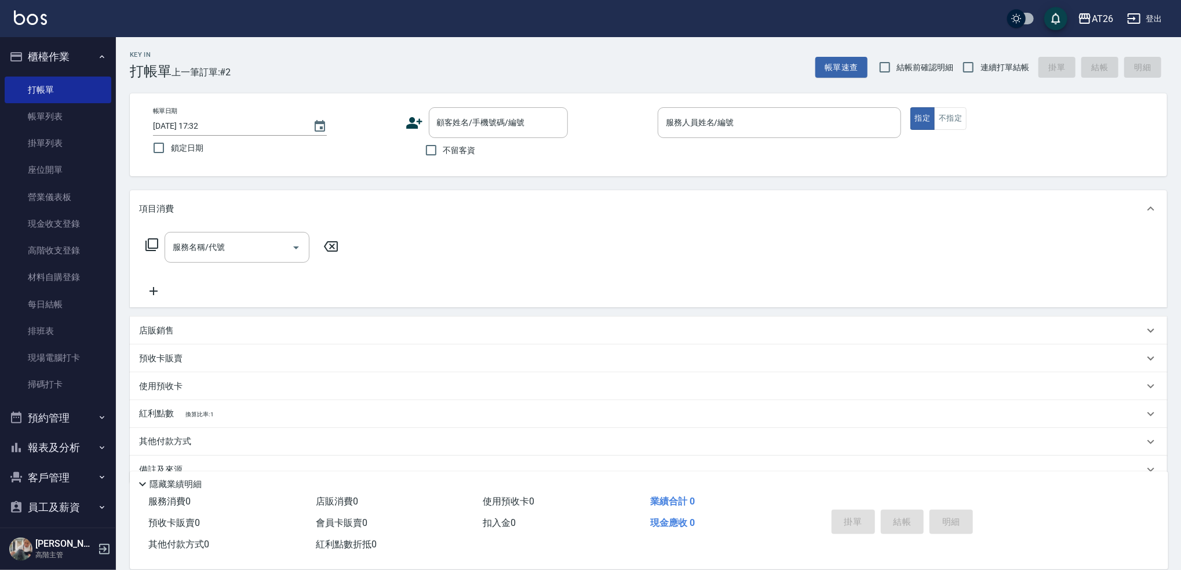
click at [60, 53] on button "櫃檯作業" at bounding box center [58, 57] width 107 height 30
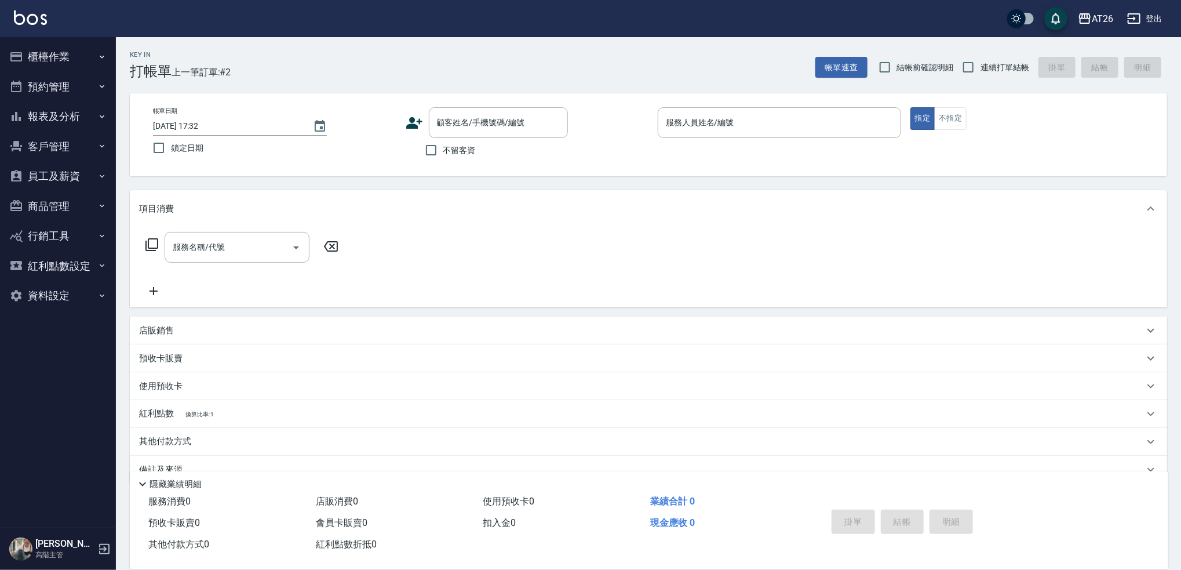
click at [70, 58] on button "櫃檯作業" at bounding box center [58, 57] width 107 height 30
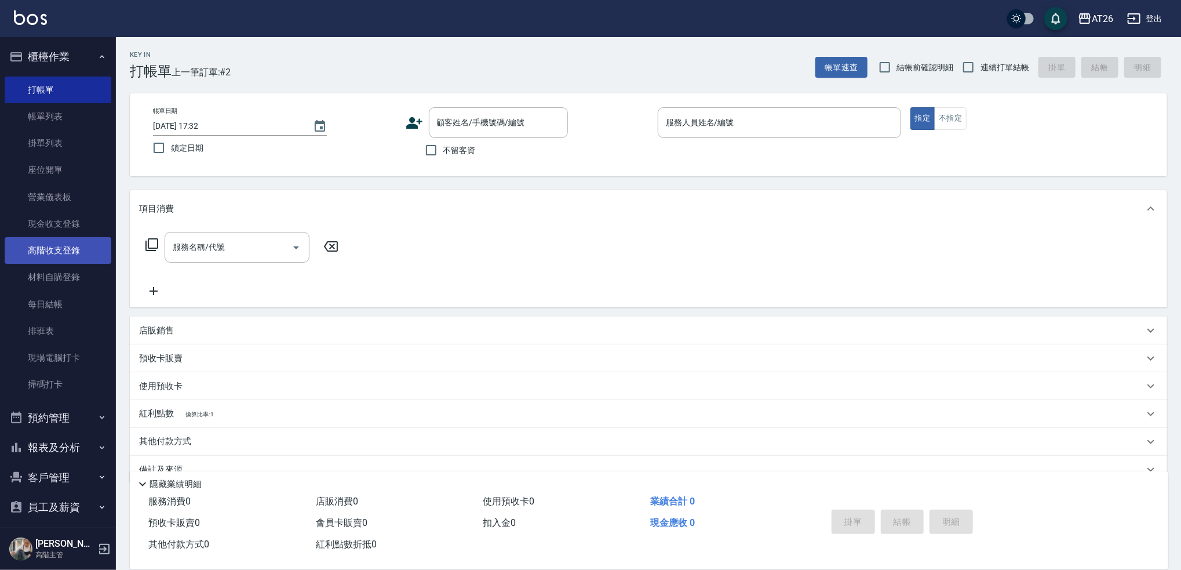
click at [70, 249] on link "高階收支登錄" at bounding box center [58, 250] width 107 height 27
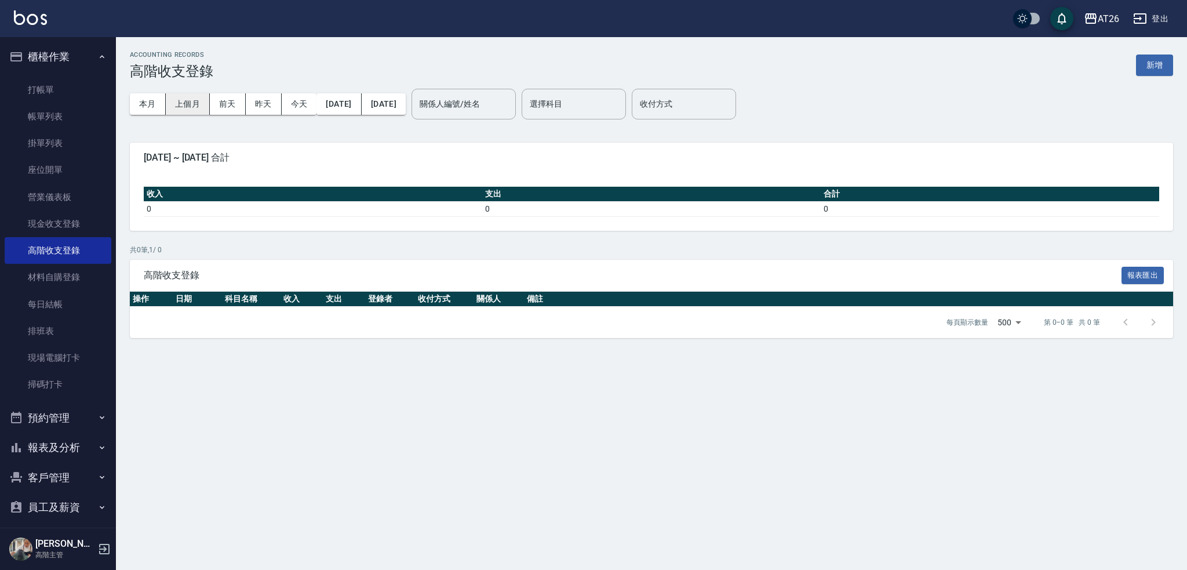
click at [200, 107] on button "上個月" at bounding box center [188, 103] width 44 height 21
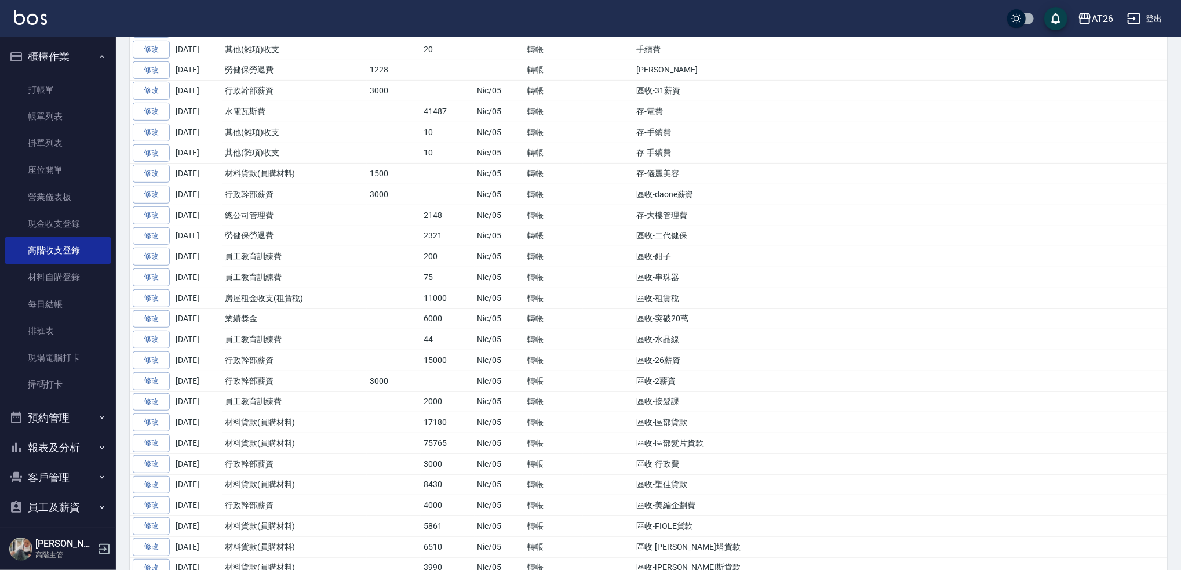
scroll to position [386, 0]
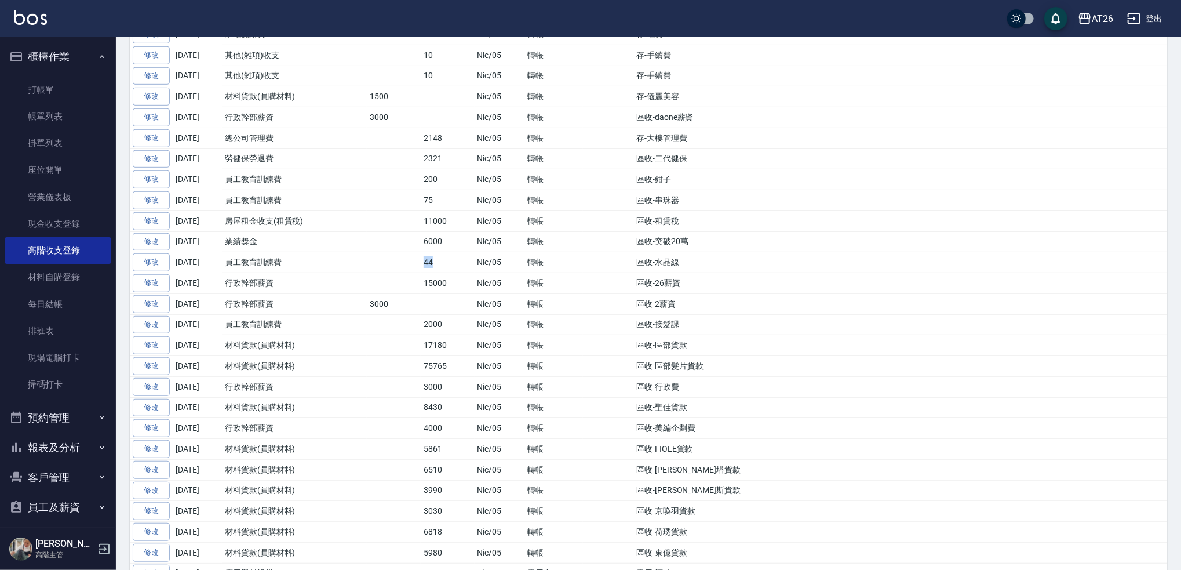
drag, startPoint x: 419, startPoint y: 263, endPoint x: 457, endPoint y: 267, distance: 38.5
click at [457, 267] on tr "修改 [DATE] 員工教育訓練費 44 Nic/05 轉帳 區收-水晶線" at bounding box center [648, 262] width 1037 height 21
click at [457, 267] on td "44" at bounding box center [448, 262] width 54 height 21
drag, startPoint x: 465, startPoint y: 267, endPoint x: 686, endPoint y: 260, distance: 221.5
click at [686, 260] on tr "修改 [DATE] 員工教育訓練費 44 Nic/05 轉帳 區收-水晶線" at bounding box center [648, 262] width 1037 height 21
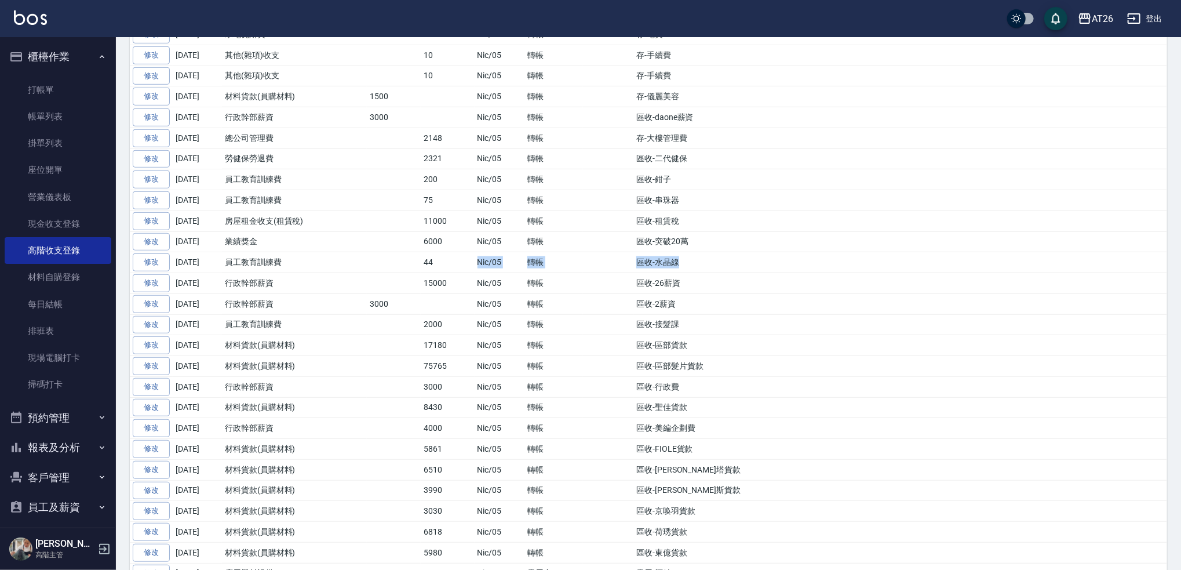
click at [686, 260] on td "區收-水晶線" at bounding box center [900, 262] width 534 height 21
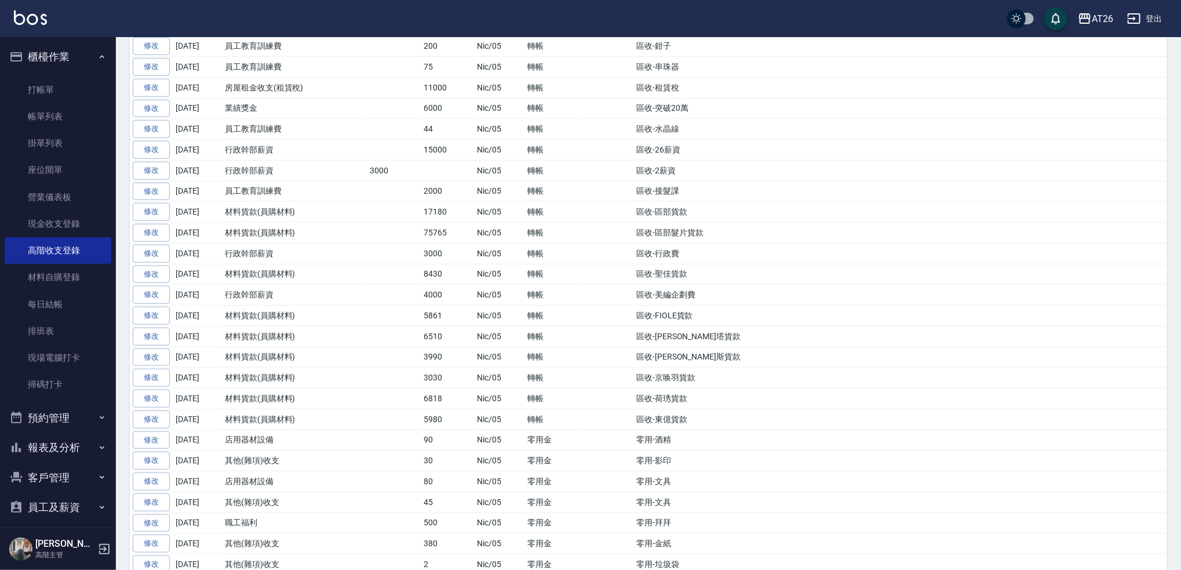
scroll to position [541, 0]
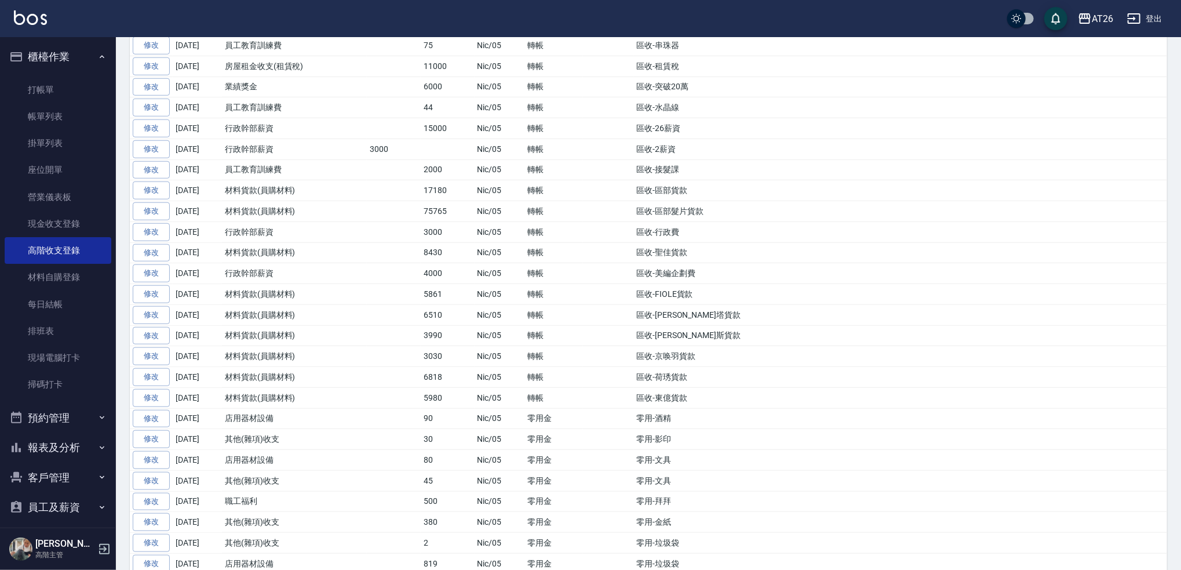
drag, startPoint x: 638, startPoint y: 214, endPoint x: 643, endPoint y: 204, distance: 11.7
click at [642, 204] on td "區收-區部髮片貨款" at bounding box center [900, 211] width 534 height 21
drag, startPoint x: 637, startPoint y: 193, endPoint x: 725, endPoint y: 186, distance: 87.8
click at [725, 186] on td "區收-區部貨款" at bounding box center [900, 190] width 534 height 21
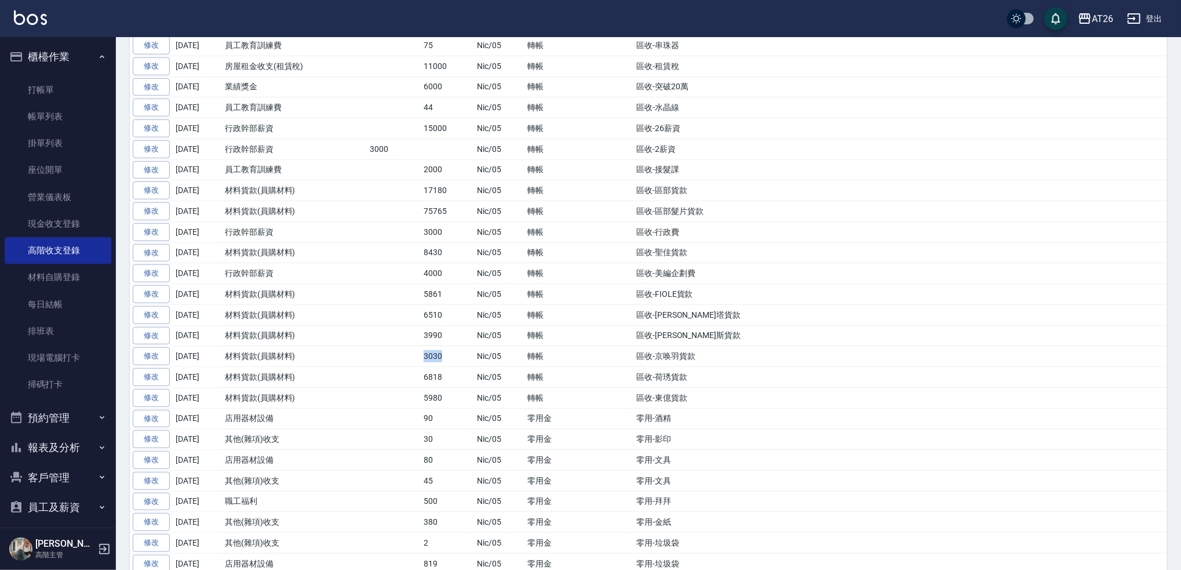
drag, startPoint x: 449, startPoint y: 366, endPoint x: 468, endPoint y: 358, distance: 20.0
click at [466, 360] on tr "修改 [DATE] 材料貨款(員購材料) 3030 Nic/05 轉帳 區收-京唤羽貨款" at bounding box center [648, 356] width 1037 height 21
click at [468, 358] on td "3030" at bounding box center [448, 356] width 54 height 21
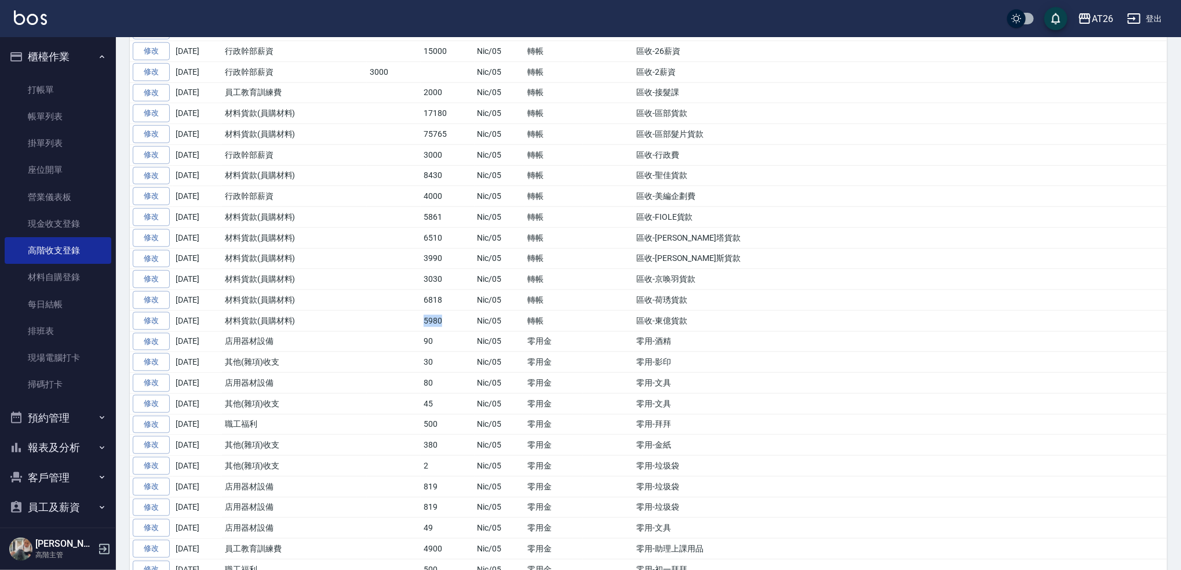
drag, startPoint x: 407, startPoint y: 320, endPoint x: 454, endPoint y: 314, distance: 47.9
click at [457, 326] on tr "修改 [DATE] 材料貨款(員購材料) 5980 Nic/05 轉帳 區收-東億貨款" at bounding box center [648, 320] width 1037 height 21
click at [454, 313] on td "5980" at bounding box center [448, 320] width 54 height 21
drag, startPoint x: 421, startPoint y: 285, endPoint x: 460, endPoint y: 278, distance: 40.1
click at [460, 278] on tr "修改 [DATE] 材料貨款(員購材料) 3030 Nic/05 轉帳 區收-京唤羽貨款" at bounding box center [648, 279] width 1037 height 21
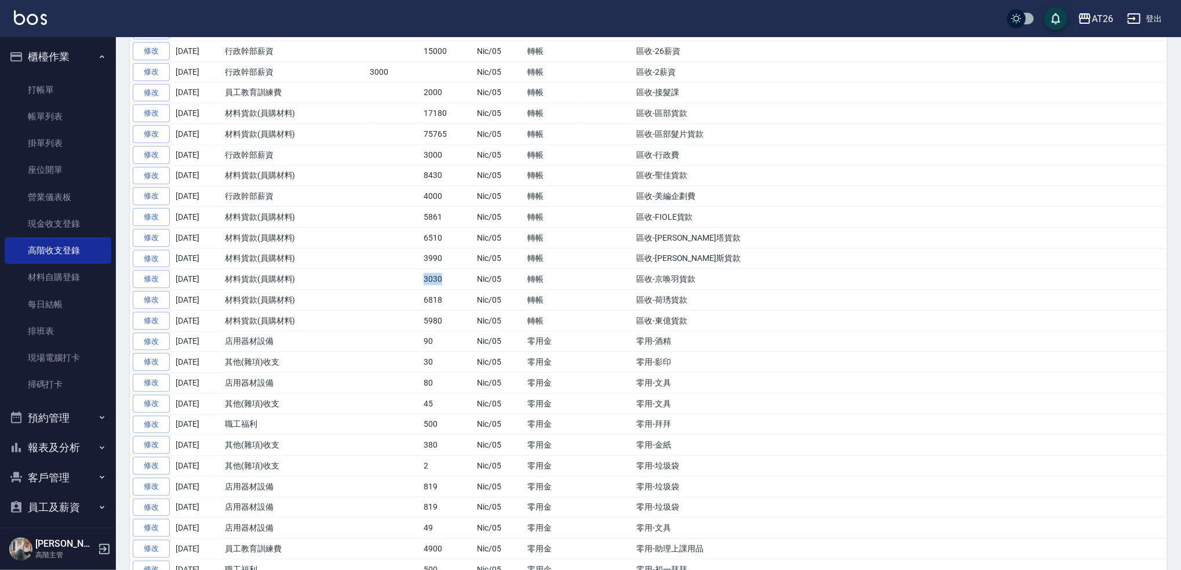
click at [460, 278] on td "3030" at bounding box center [448, 279] width 54 height 21
drag, startPoint x: 440, startPoint y: 278, endPoint x: 394, endPoint y: 290, distance: 47.5
click at [394, 290] on tr "修改 [DATE] 材料貨款(員購材料) 3030 Nic/05 轉帳 區收-京唤羽貨款" at bounding box center [648, 279] width 1037 height 21
click at [393, 280] on td at bounding box center [394, 279] width 54 height 21
drag, startPoint x: 659, startPoint y: 281, endPoint x: 675, endPoint y: 277, distance: 16.2
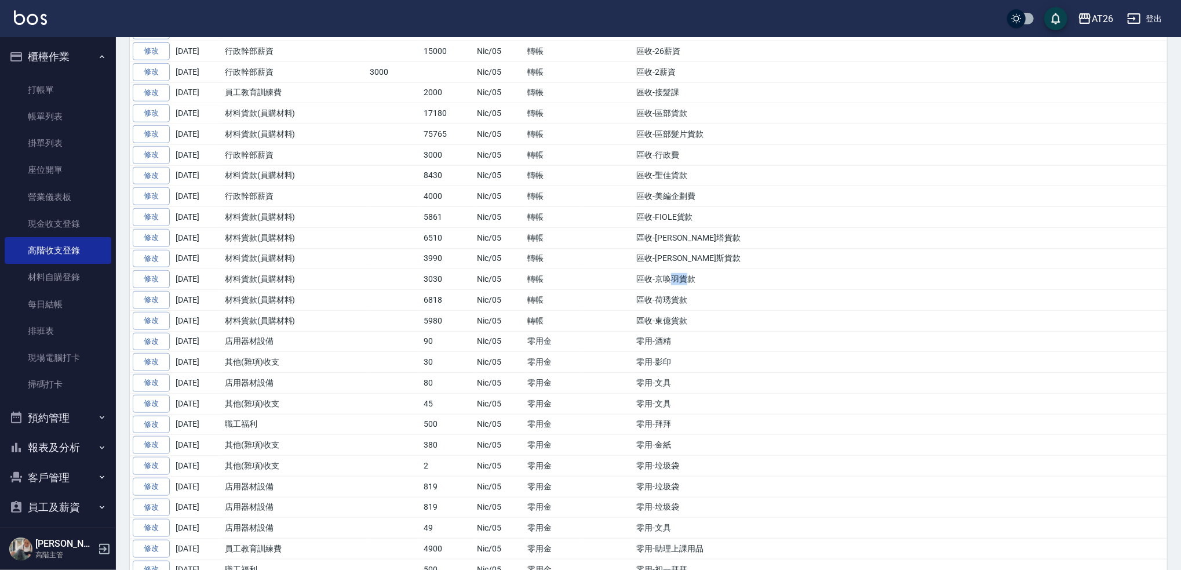
click at [675, 277] on td "區收-京唤羽貨款" at bounding box center [900, 279] width 534 height 21
drag, startPoint x: 657, startPoint y: 280, endPoint x: 673, endPoint y: 281, distance: 16.8
click at [673, 281] on td "區收-京唤羽貨款" at bounding box center [900, 279] width 534 height 21
copy td "京唤羽"
click at [523, 178] on td "Nic/05" at bounding box center [500, 175] width 50 height 21
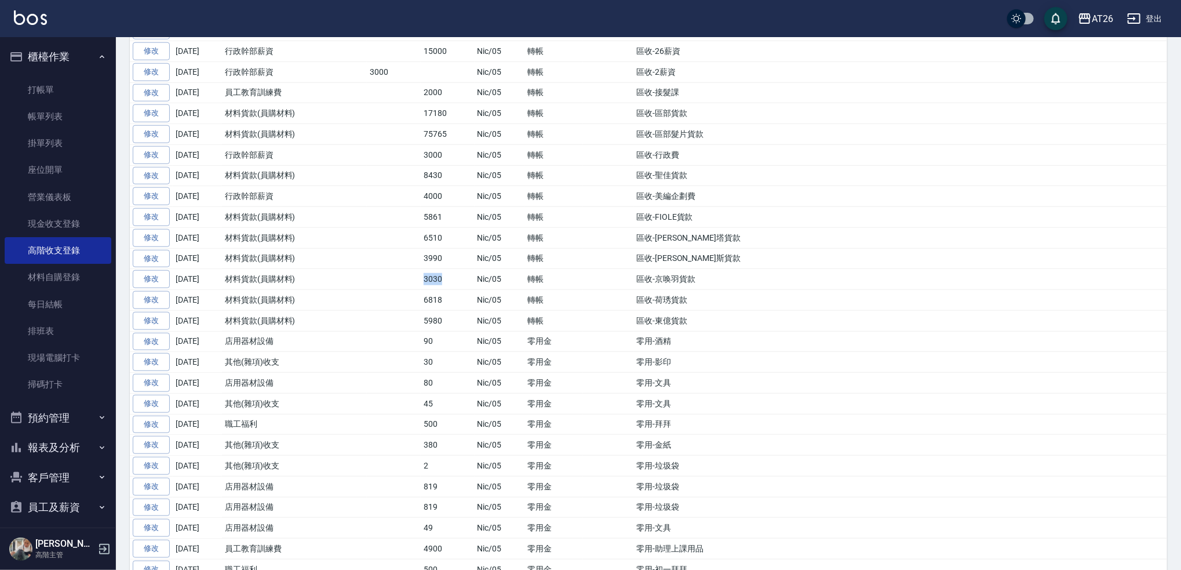
drag, startPoint x: 403, startPoint y: 289, endPoint x: 455, endPoint y: 283, distance: 52.4
click at [455, 283] on tr "修改 [DATE] 材料貨款(員購材料) 3030 Nic/05 轉帳 區收-京唤羽貨款" at bounding box center [648, 279] width 1037 height 21
click at [455, 283] on td "3030" at bounding box center [448, 279] width 54 height 21
drag, startPoint x: 449, startPoint y: 279, endPoint x: 399, endPoint y: 285, distance: 49.7
click at [399, 285] on tr "修改 [DATE] 材料貨款(員購材料) 3030 Nic/05 轉帳 區收-京唤羽貨款" at bounding box center [648, 279] width 1037 height 21
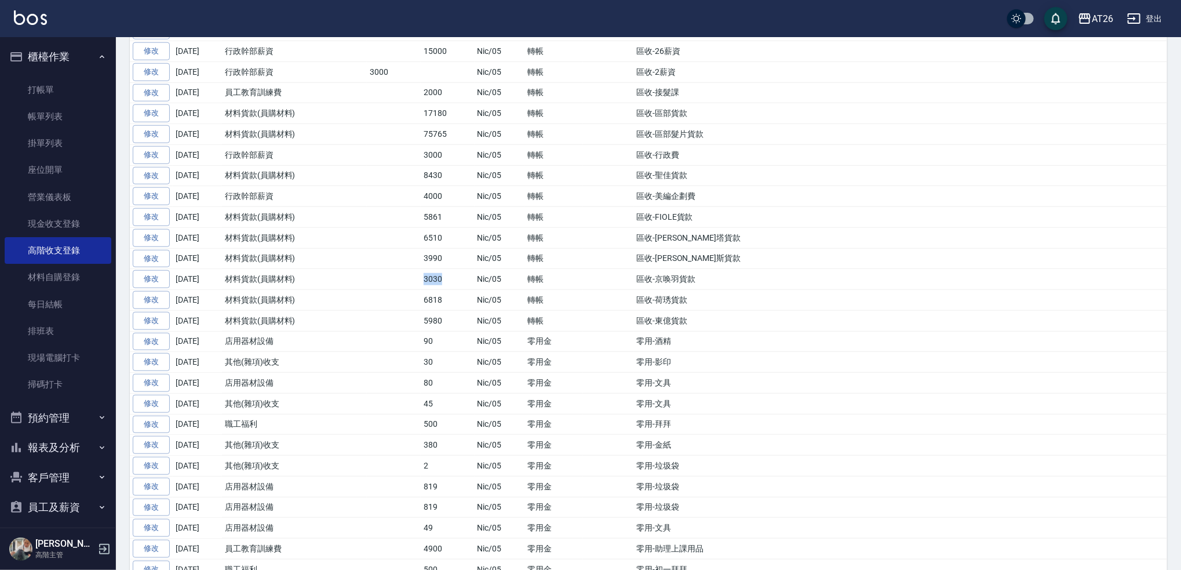
click at [458, 276] on td "3030" at bounding box center [448, 279] width 54 height 21
click at [410, 280] on td at bounding box center [394, 279] width 54 height 21
drag, startPoint x: 410, startPoint y: 280, endPoint x: 443, endPoint y: 280, distance: 33.6
click at [443, 280] on tr "修改 [DATE] 材料貨款(員購材料) 3030 Nic/05 轉帳 區收-京唤羽貨款" at bounding box center [648, 279] width 1037 height 21
click at [443, 280] on td "3030" at bounding box center [448, 279] width 54 height 21
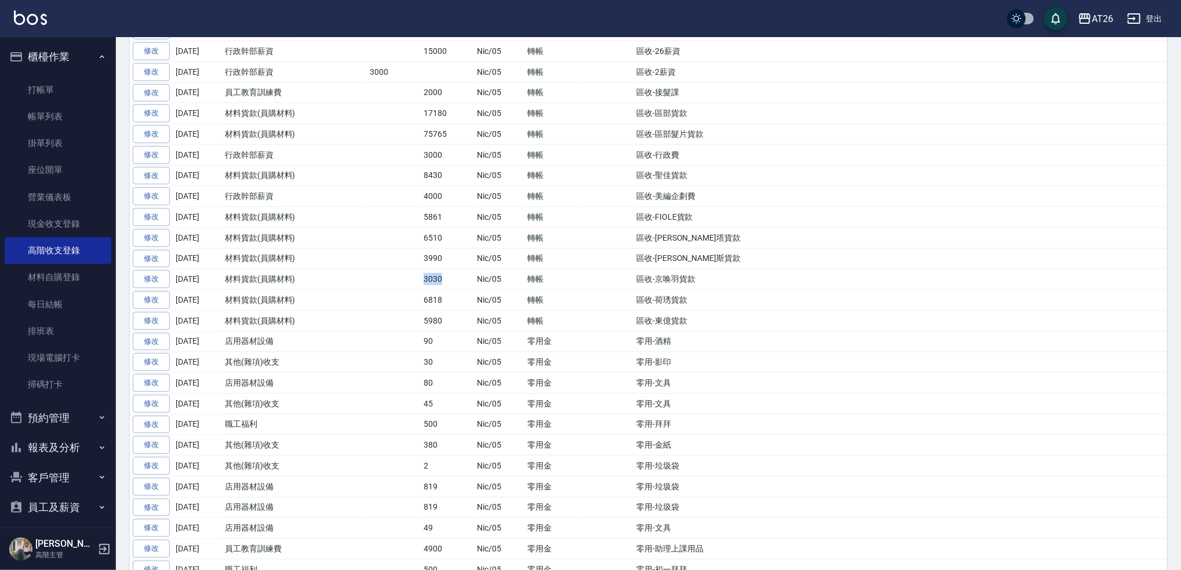
drag, startPoint x: 399, startPoint y: 278, endPoint x: 455, endPoint y: 282, distance: 55.8
click at [455, 282] on tr "修改 [DATE] 材料貨款(員購材料) 3030 Nic/05 轉帳 區收-京唤羽貨款" at bounding box center [648, 279] width 1037 height 21
click at [455, 282] on td "3030" at bounding box center [448, 279] width 54 height 21
click at [446, 274] on td "3030" at bounding box center [448, 279] width 54 height 21
drag, startPoint x: 399, startPoint y: 279, endPoint x: 456, endPoint y: 280, distance: 57.4
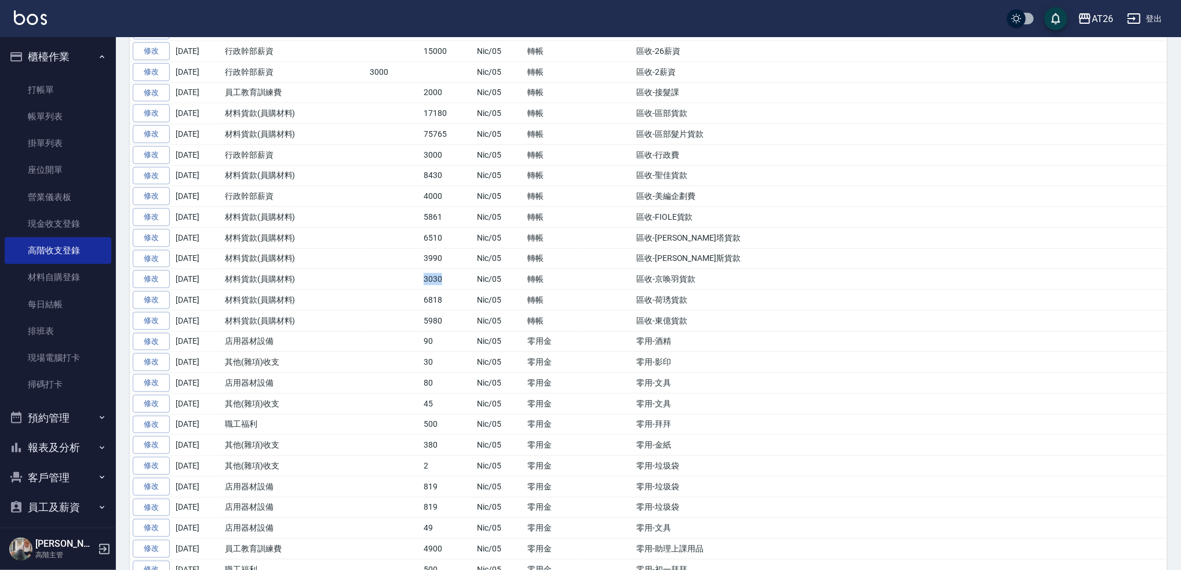
click at [456, 280] on tr "修改 [DATE] 材料貨款(員購材料) 3030 Nic/05 轉帳 區收-京唤羽貨款" at bounding box center [648, 279] width 1037 height 21
click at [465, 278] on td "3030" at bounding box center [448, 279] width 54 height 21
click at [419, 280] on tr "修改 [DATE] 材料貨款(員購材料) 3030 Nic/05 轉帳 區收-京唤羽貨款" at bounding box center [648, 279] width 1037 height 21
click at [470, 275] on td "3030" at bounding box center [448, 279] width 54 height 21
click at [436, 274] on td "3030" at bounding box center [448, 279] width 54 height 21
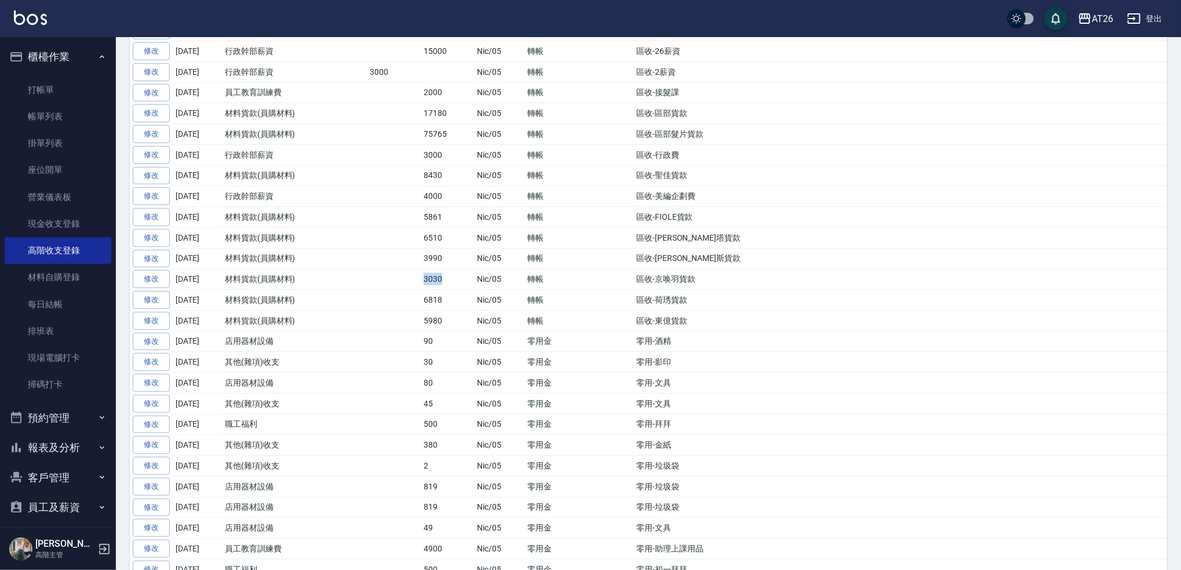
drag, startPoint x: 402, startPoint y: 283, endPoint x: 455, endPoint y: 283, distance: 53.3
click at [455, 283] on tr "修改 [DATE] 材料貨款(員購材料) 3030 Nic/05 轉帳 區收-京唤羽貨款" at bounding box center [648, 279] width 1037 height 21
click at [455, 283] on td "3030" at bounding box center [448, 279] width 54 height 21
drag, startPoint x: 382, startPoint y: 277, endPoint x: 459, endPoint y: 282, distance: 76.6
click at [459, 282] on tr "修改 [DATE] 材料貨款(員購材料) 3030 Nic/05 轉帳 區收-京唤羽貨款" at bounding box center [648, 279] width 1037 height 21
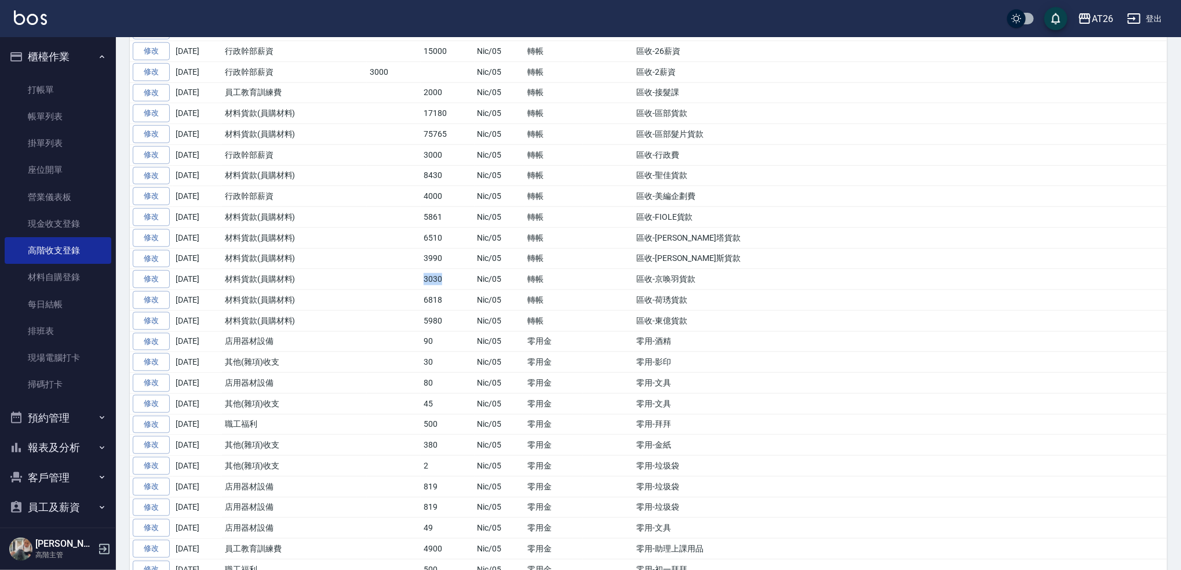
click at [436, 279] on td "3030" at bounding box center [448, 279] width 54 height 21
drag, startPoint x: 371, startPoint y: 272, endPoint x: 427, endPoint y: 273, distance: 55.1
click at [380, 272] on td at bounding box center [394, 279] width 54 height 21
drag, startPoint x: 427, startPoint y: 273, endPoint x: 457, endPoint y: 276, distance: 30.8
click at [456, 276] on td "3030" at bounding box center [448, 279] width 54 height 21
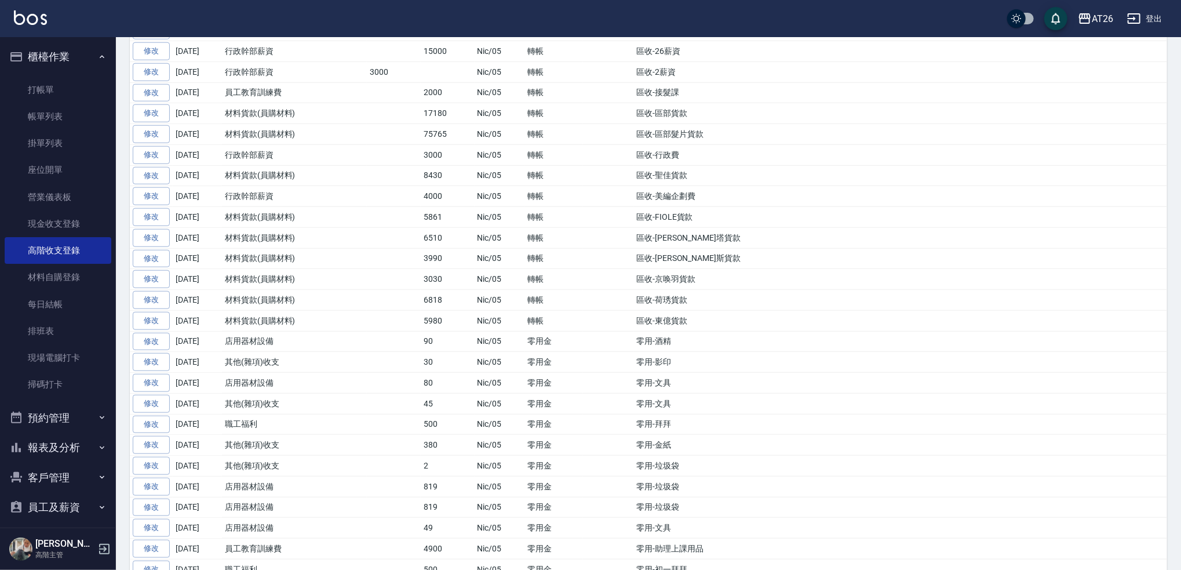
click at [408, 283] on td at bounding box center [394, 279] width 54 height 21
drag, startPoint x: 415, startPoint y: 280, endPoint x: 461, endPoint y: 280, distance: 45.8
click at [461, 280] on tr "修改 [DATE] 材料貨款(員購材料) 3030 Nic/05 轉帳 區收-京唤羽貨款" at bounding box center [648, 279] width 1037 height 21
click at [461, 280] on td "3030" at bounding box center [448, 279] width 54 height 21
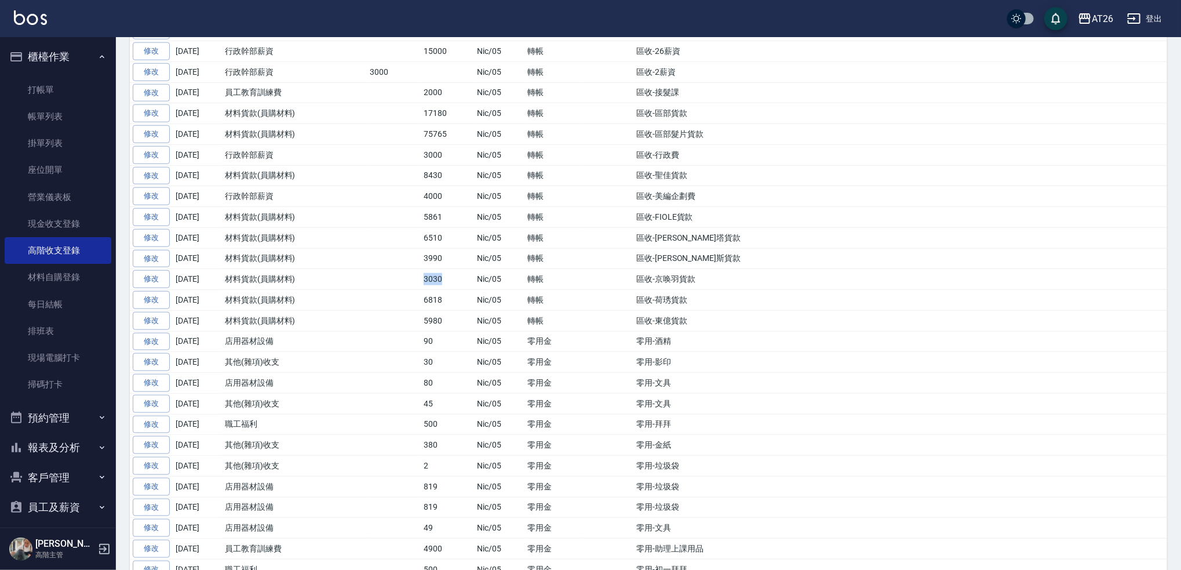
drag, startPoint x: 403, startPoint y: 280, endPoint x: 454, endPoint y: 283, distance: 51.7
click at [454, 283] on tr "修改 [DATE] 材料貨款(員購材料) 3030 Nic/05 轉帳 區收-京唤羽貨款" at bounding box center [648, 279] width 1037 height 21
click at [454, 283] on td "3030" at bounding box center [448, 279] width 54 height 21
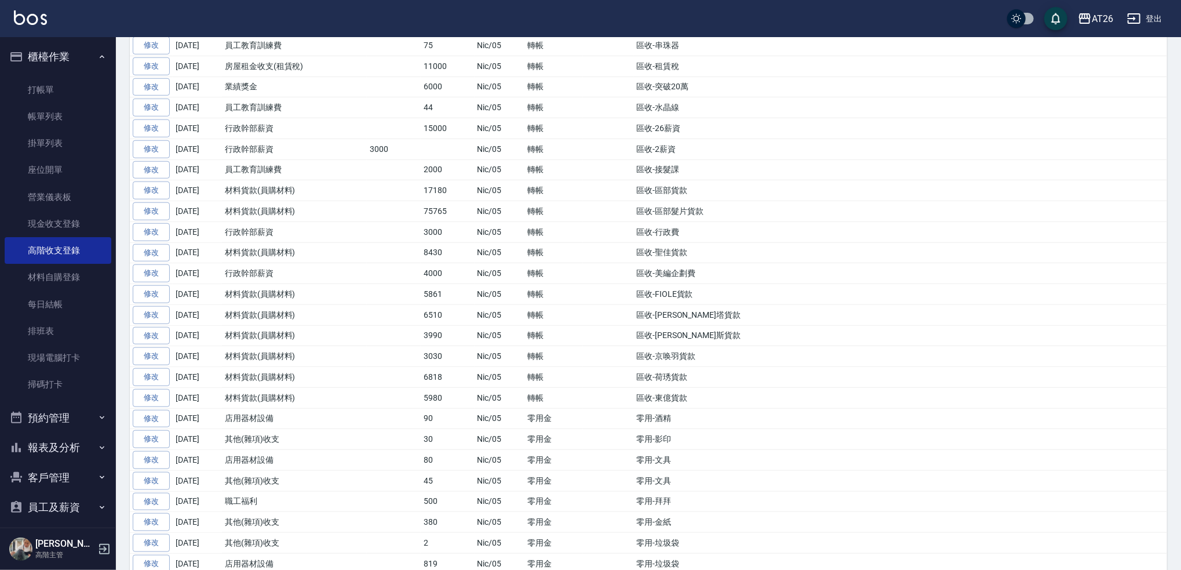
scroll to position [232, 0]
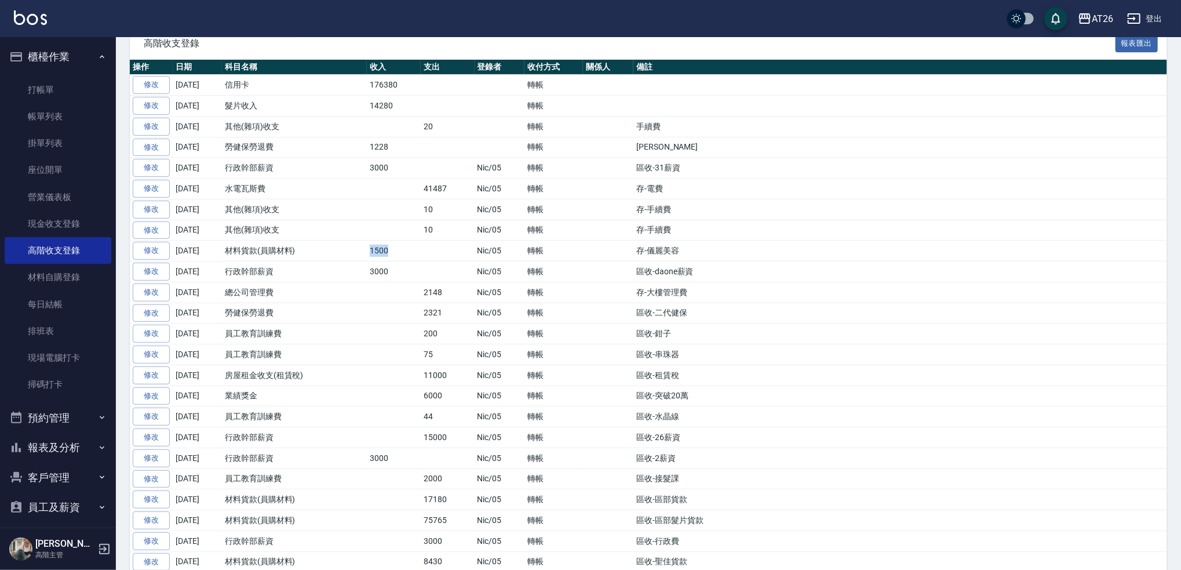
drag, startPoint x: 337, startPoint y: 256, endPoint x: 396, endPoint y: 253, distance: 59.2
click at [396, 253] on tr "修改 [DATE] 材料貨款(員購材料) 1500 Nic/05 轉帳 存-儀麗美容" at bounding box center [648, 250] width 1037 height 21
click at [396, 248] on td "1500" at bounding box center [394, 250] width 54 height 21
drag, startPoint x: 649, startPoint y: 255, endPoint x: 691, endPoint y: 258, distance: 41.8
click at [691, 258] on tr "修改 [DATE] 材料貨款(員購材料) 1500 Nic/05 轉帳 存-儀麗美容" at bounding box center [648, 250] width 1037 height 21
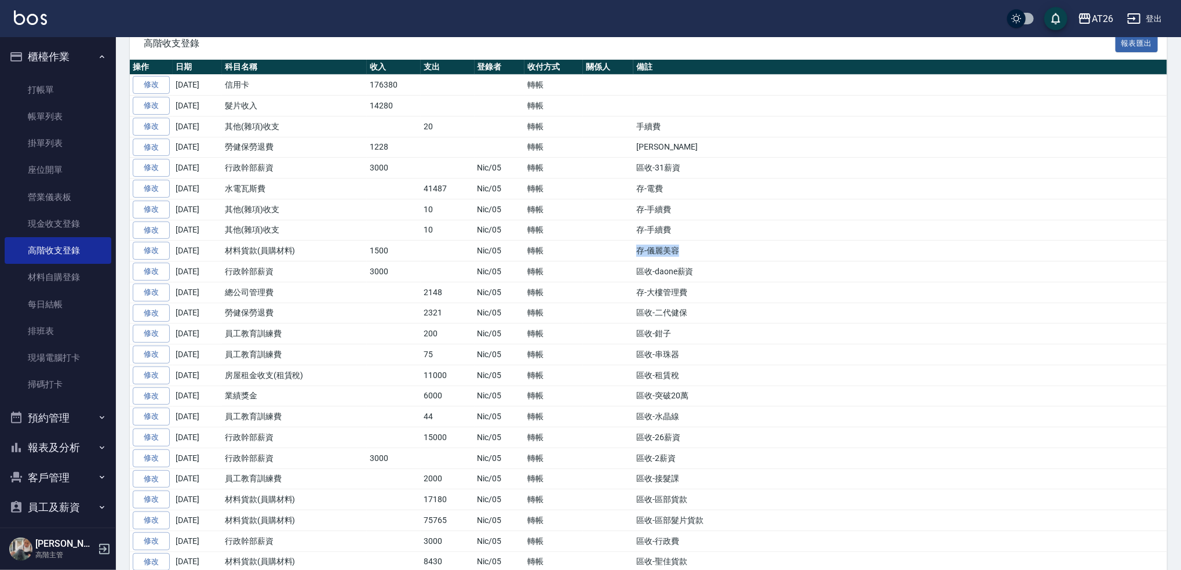
click at [691, 258] on td "存-儀麗美容" at bounding box center [900, 250] width 534 height 21
drag, startPoint x: 340, startPoint y: 252, endPoint x: 626, endPoint y: 265, distance: 286.0
click at [626, 265] on td at bounding box center [608, 271] width 50 height 21
drag, startPoint x: 422, startPoint y: 271, endPoint x: 600, endPoint y: 249, distance: 179.8
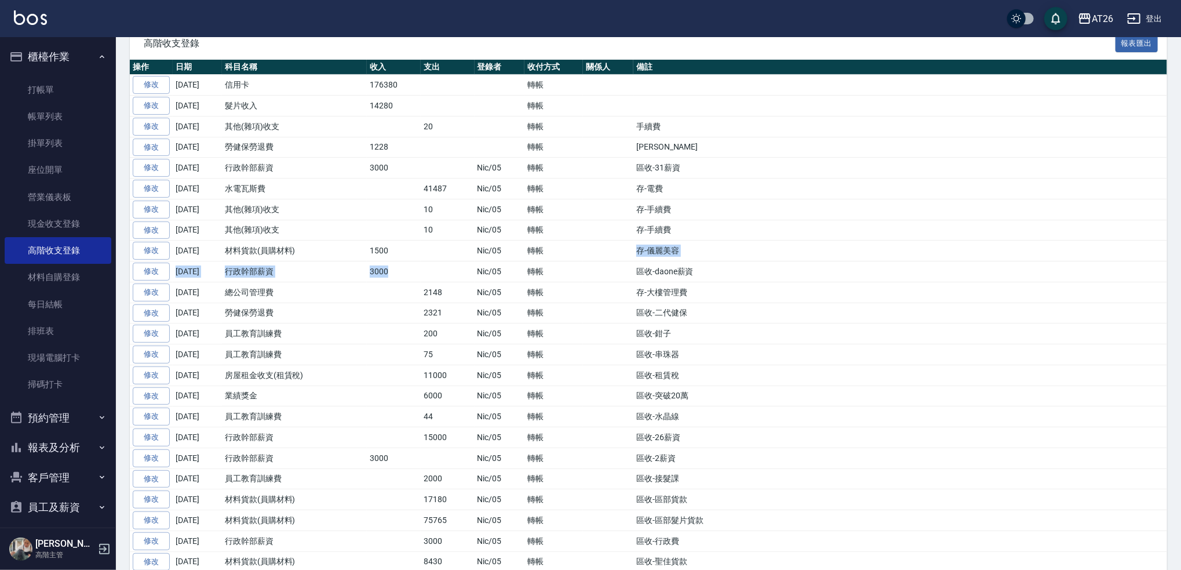
click at [600, 249] on td at bounding box center [608, 250] width 50 height 21
drag, startPoint x: 358, startPoint y: 250, endPoint x: 694, endPoint y: 260, distance: 335.7
click at [694, 260] on tr "修改 [DATE] 材料貨款(員購材料) 1500 Nic/05 轉帳 存-儀麗美容" at bounding box center [648, 250] width 1037 height 21
click at [683, 254] on td "存-儀麗美容" at bounding box center [900, 250] width 534 height 21
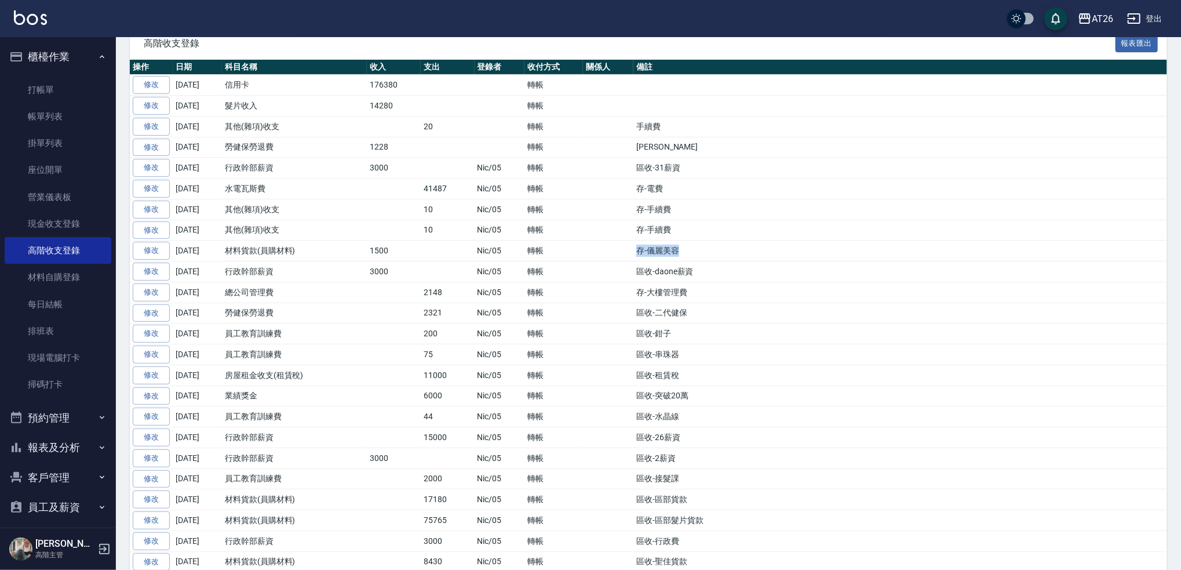
drag, startPoint x: 633, startPoint y: 244, endPoint x: 683, endPoint y: 249, distance: 50.7
click at [683, 249] on td "存-儀麗美容" at bounding box center [900, 250] width 534 height 21
drag, startPoint x: 365, startPoint y: 245, endPoint x: 691, endPoint y: 261, distance: 326.1
click at [691, 261] on tr "修改 [DATE] 材料貨款(員購材料) 1500 Nic/05 轉帳 存-儀麗美容" at bounding box center [648, 250] width 1037 height 21
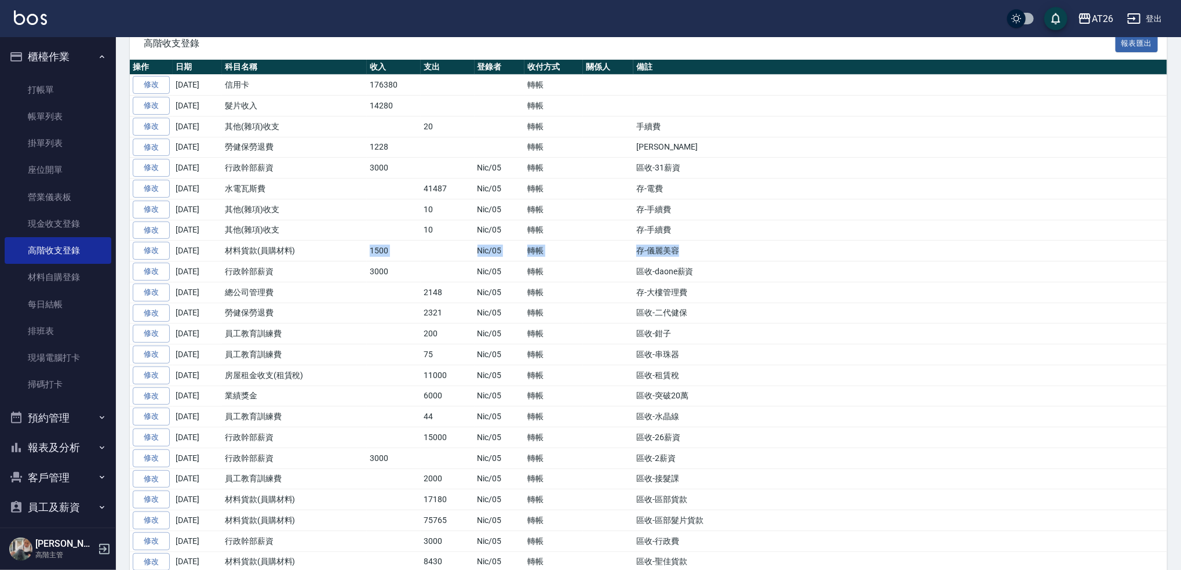
click at [691, 261] on td "存-儀麗美容" at bounding box center [900, 250] width 534 height 21
click at [691, 256] on td "存-儀麗美容" at bounding box center [900, 250] width 534 height 21
drag, startPoint x: 680, startPoint y: 250, endPoint x: 363, endPoint y: 251, distance: 317.6
click at [363, 251] on tr "修改 [DATE] 材料貨款(員購材料) 1500 Nic/05 轉帳 存-儀麗美容" at bounding box center [648, 250] width 1037 height 21
click at [349, 245] on td "材料貨款(員購材料)" at bounding box center [294, 250] width 145 height 21
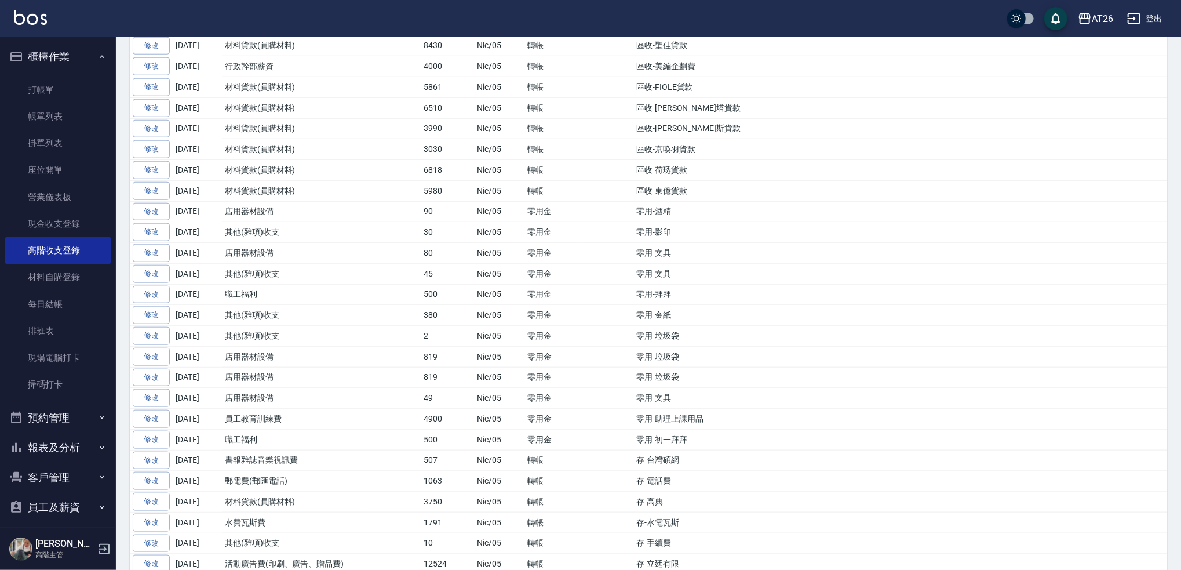
scroll to position [770, 0]
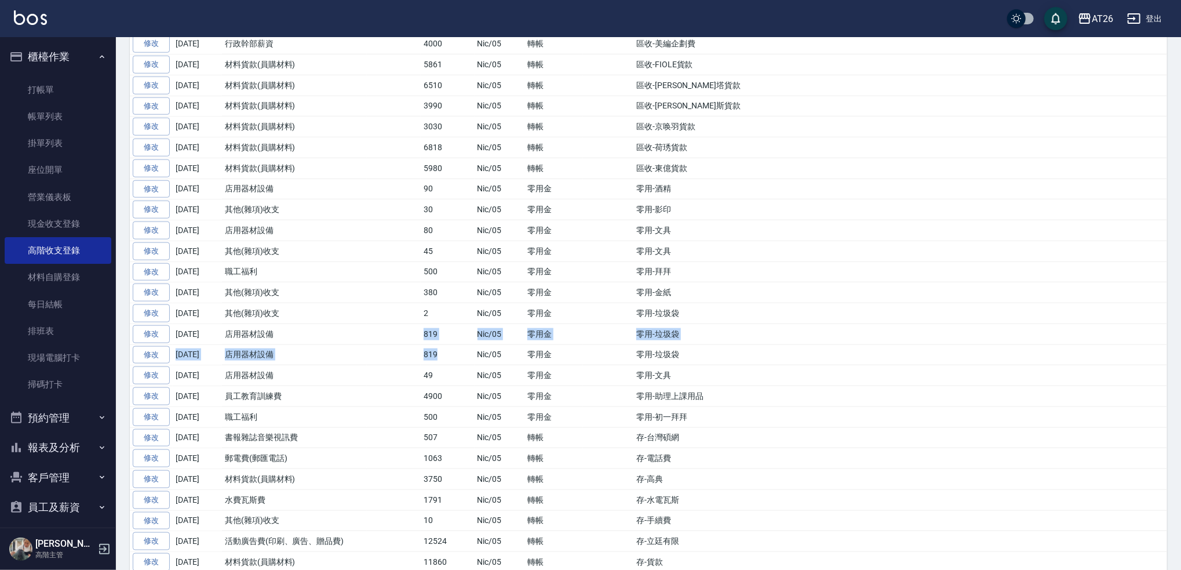
drag, startPoint x: 408, startPoint y: 347, endPoint x: 454, endPoint y: 351, distance: 46.6
click at [455, 364] on tbody "修改 [DATE] 信用卡 176380 轉帳 修改 [DATE] 髮片收入 14280 轉帳 修改 [DATE] 其他(雜項)收支 20 轉帳 手續費 修改…" at bounding box center [648, 292] width 1037 height 1512
click at [446, 344] on td "819" at bounding box center [448, 333] width 54 height 21
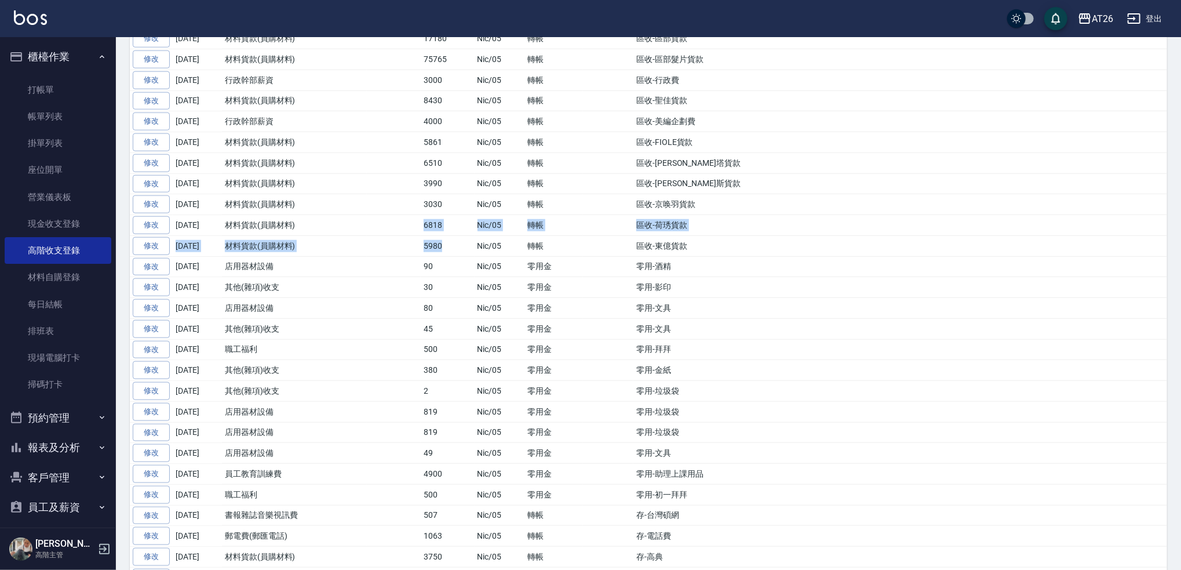
drag, startPoint x: 410, startPoint y: 232, endPoint x: 450, endPoint y: 239, distance: 41.2
click at [450, 239] on tbody "修改 [DATE] 信用卡 176380 轉帳 修改 [DATE] 髮片收入 14280 轉帳 修改 [DATE] 其他(雜項)收支 20 轉帳 手續費 修改…" at bounding box center [648, 370] width 1037 height 1512
click at [449, 236] on td "6818" at bounding box center [448, 225] width 54 height 21
drag, startPoint x: 406, startPoint y: 224, endPoint x: 458, endPoint y: 229, distance: 51.9
click at [458, 229] on tr "修改 [DATE] 材料貨款(員購材料) 6818 Nic/05 轉帳 區收-荷琇貨款" at bounding box center [648, 225] width 1037 height 21
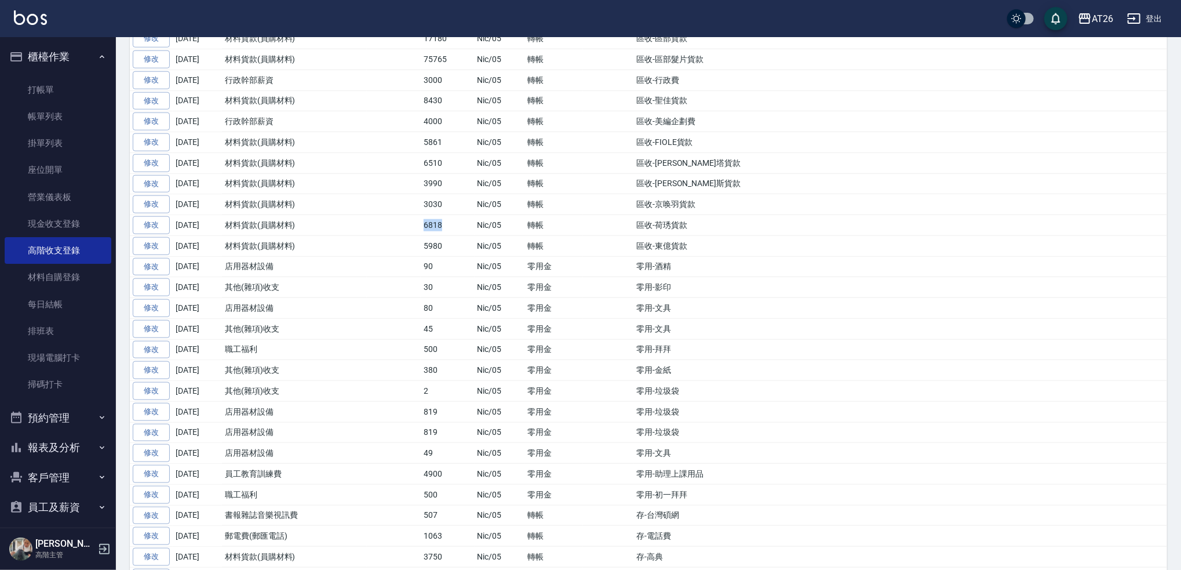
click at [458, 229] on td "6818" at bounding box center [448, 225] width 54 height 21
drag, startPoint x: 422, startPoint y: 230, endPoint x: 388, endPoint y: 226, distance: 34.4
click at [388, 226] on tr "修改 [DATE] 材料貨款(員購材料) 6818 Nic/05 轉帳 區收-荷琇貨款" at bounding box center [648, 225] width 1037 height 21
click at [388, 226] on td at bounding box center [394, 225] width 54 height 21
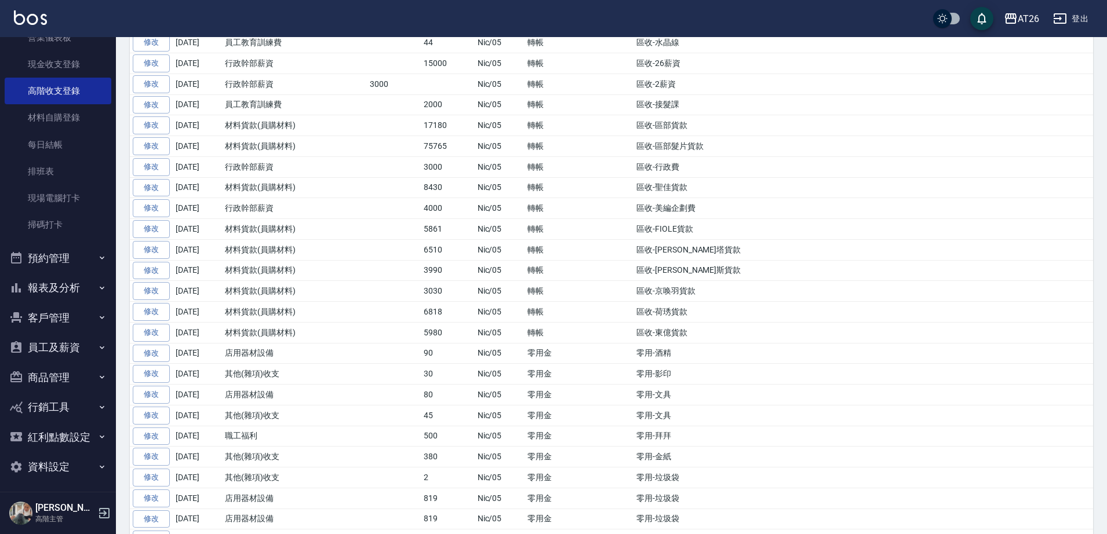
scroll to position [163, 0]
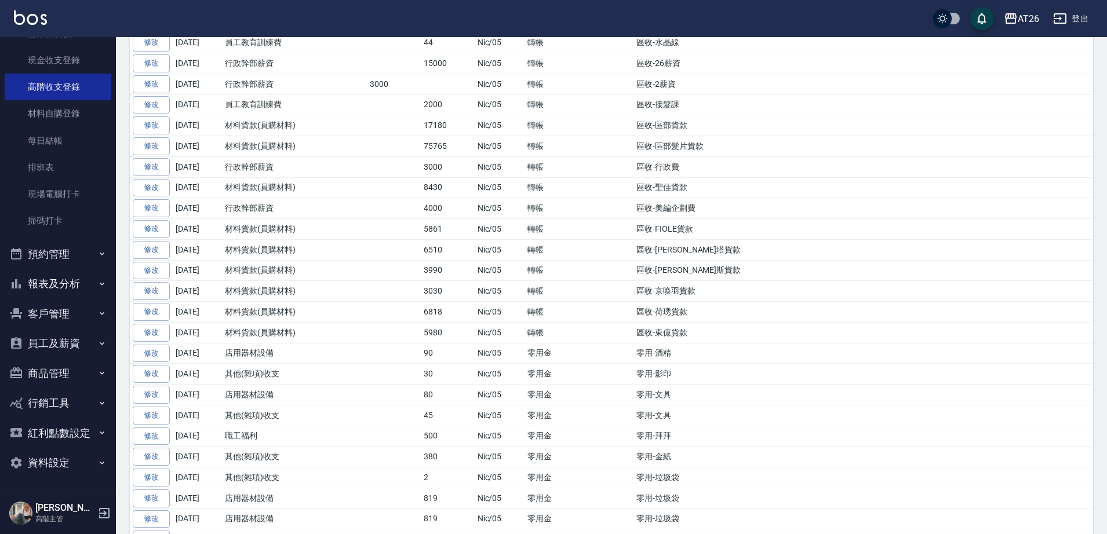
click at [79, 351] on button "員工及薪資" at bounding box center [58, 344] width 107 height 30
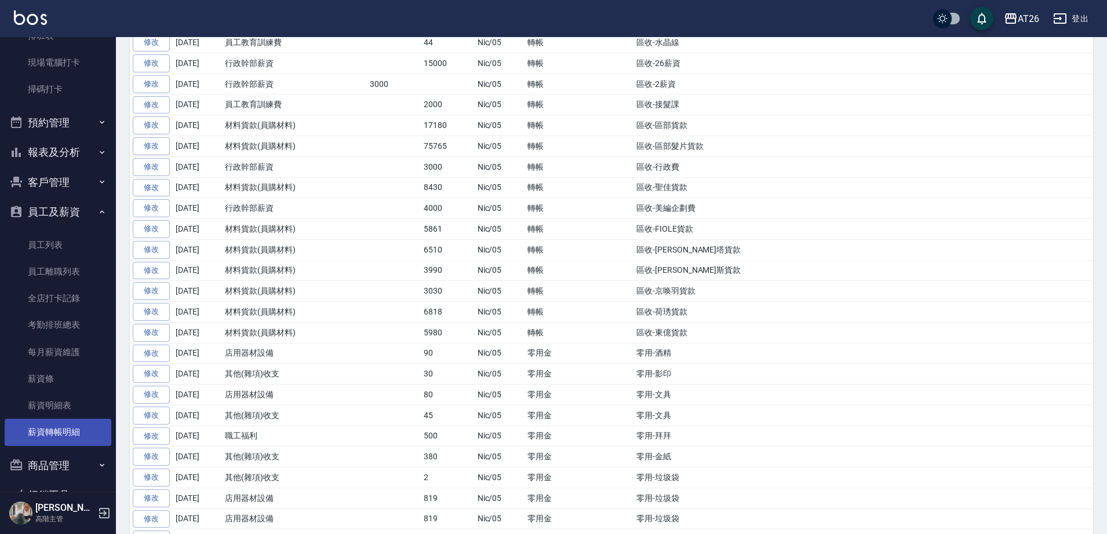
scroll to position [308, 0]
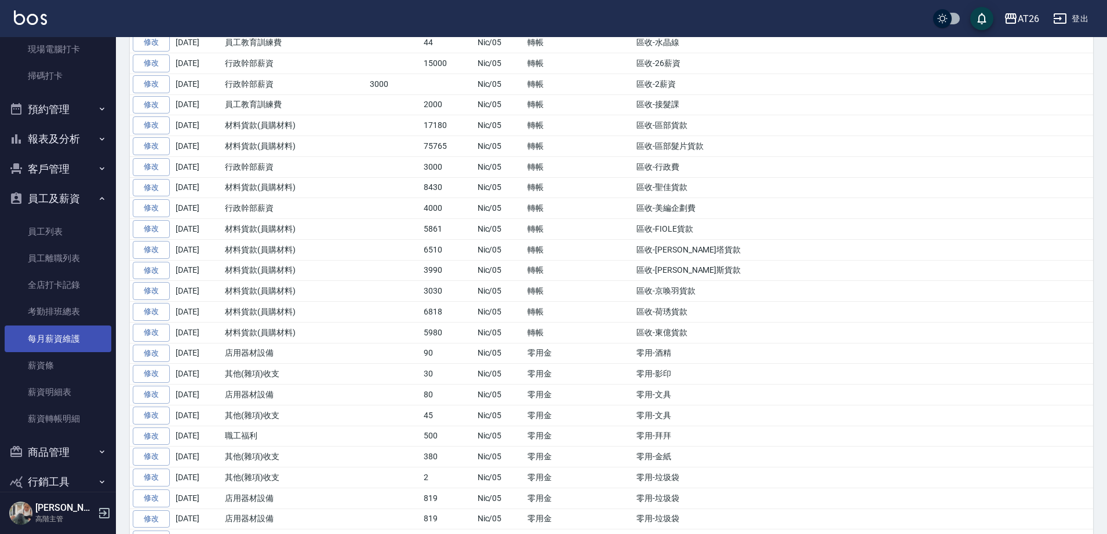
click at [81, 343] on link "每月薪資維護" at bounding box center [58, 339] width 107 height 27
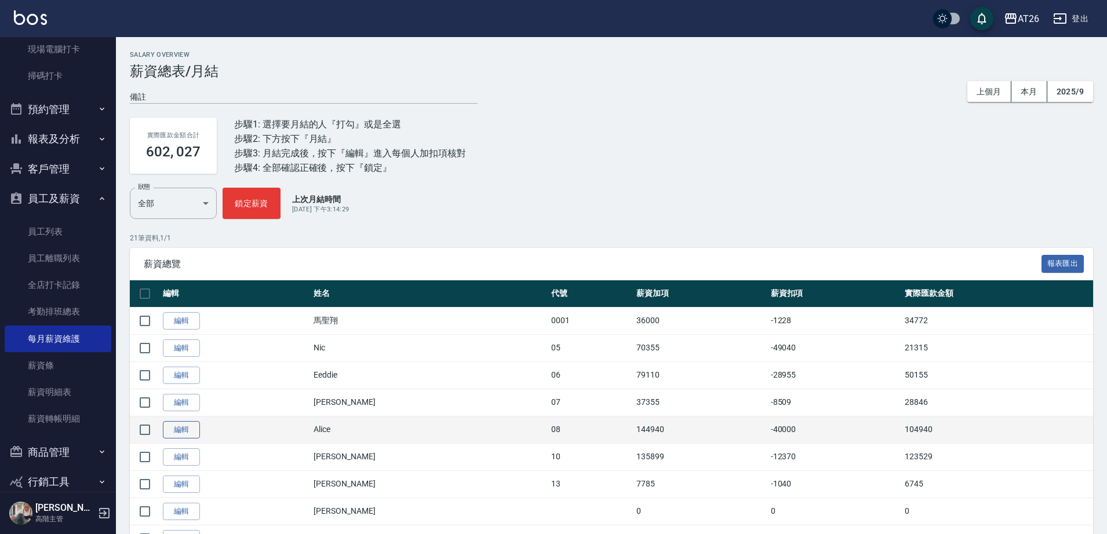
click at [176, 431] on link "編輯" at bounding box center [181, 430] width 37 height 18
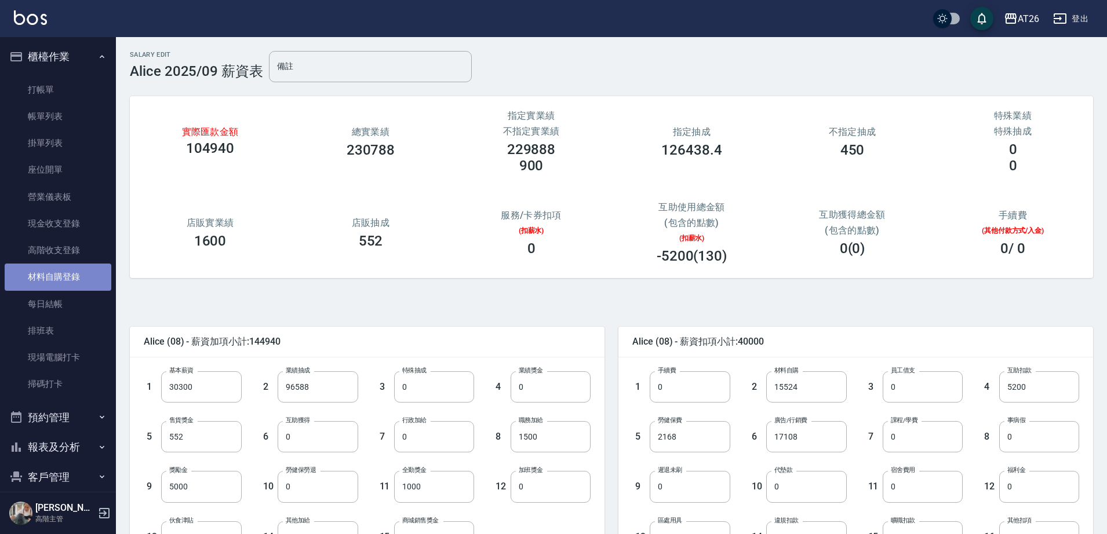
click at [68, 283] on link "材料自購登錄" at bounding box center [58, 277] width 107 height 27
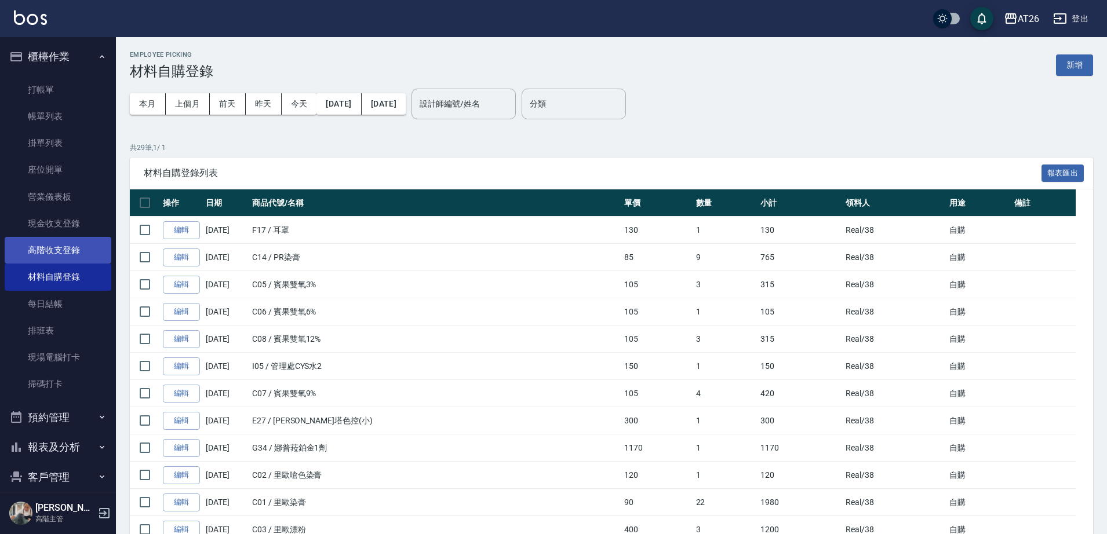
click at [68, 256] on link "高階收支登錄" at bounding box center [58, 250] width 107 height 27
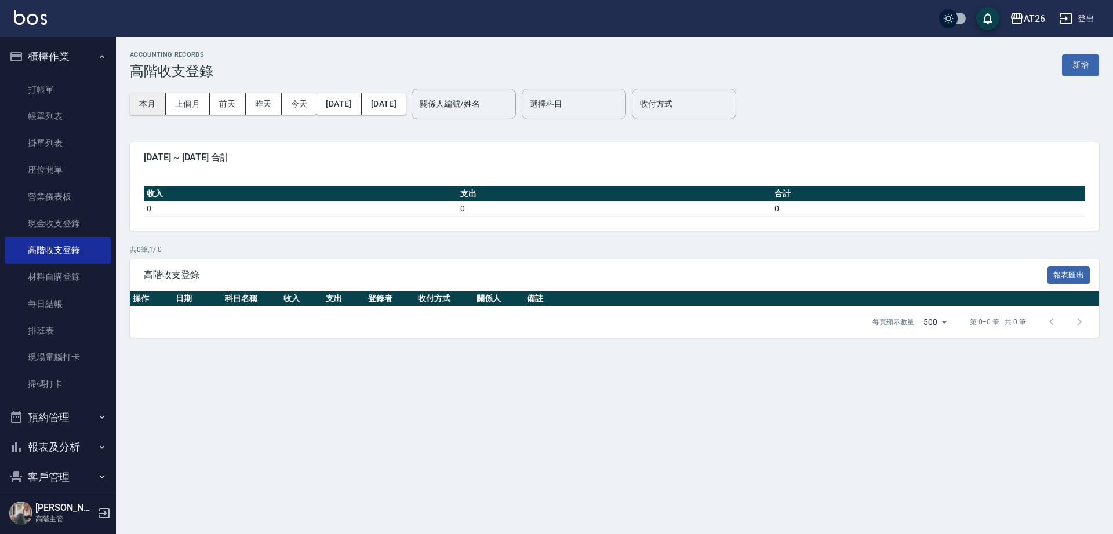
click at [150, 100] on button "本月" at bounding box center [148, 103] width 36 height 21
click at [205, 103] on button "上個月" at bounding box center [188, 103] width 44 height 21
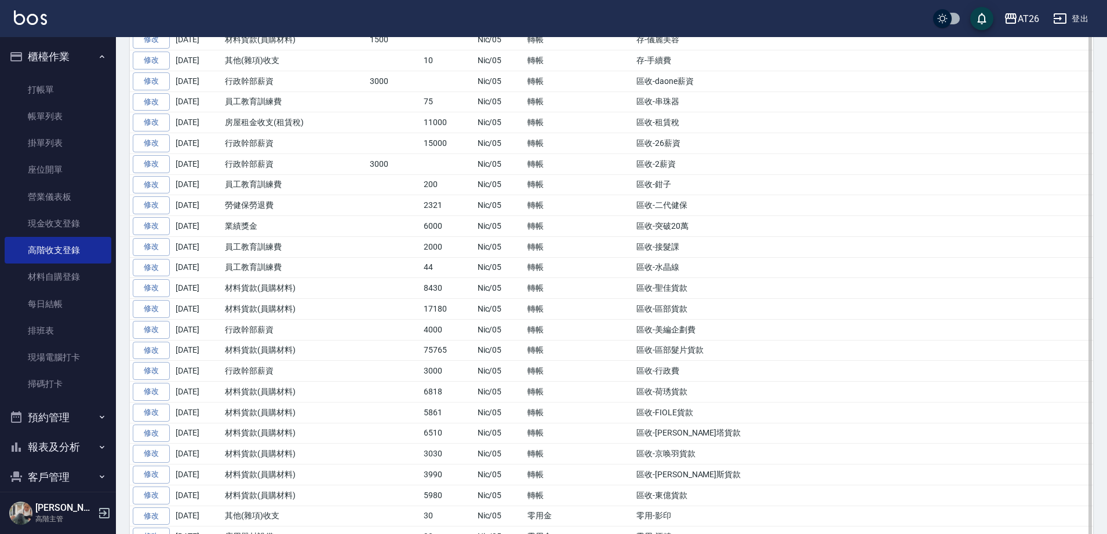
scroll to position [507, 0]
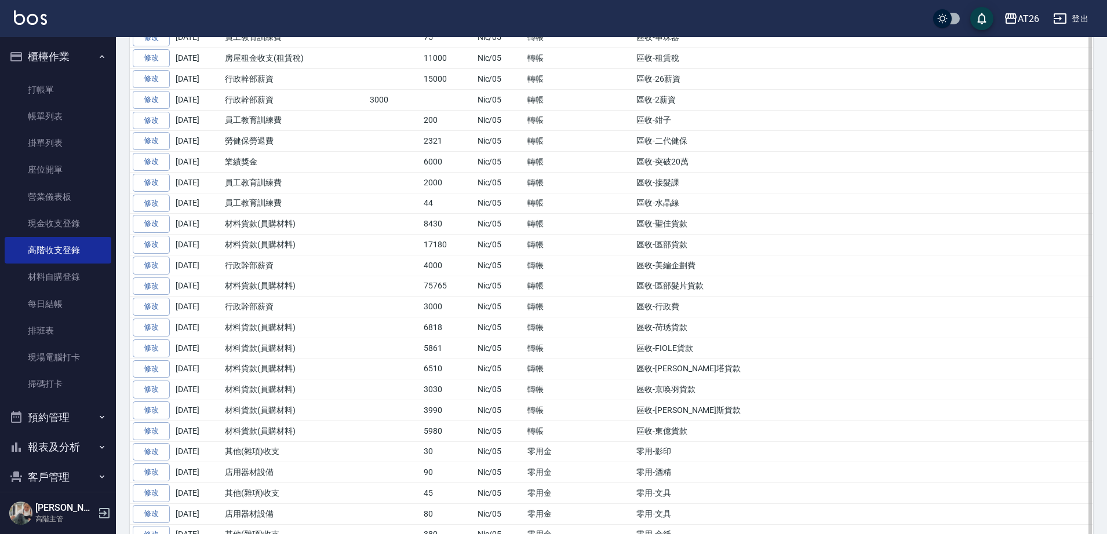
drag, startPoint x: 602, startPoint y: 332, endPoint x: 709, endPoint y: 331, distance: 107.2
click at [709, 331] on tr "修改 [DATE] 材料貨款(員購材料) 6818 Nic/05 轉帳 區收-荷琇貨款" at bounding box center [611, 328] width 963 height 21
click at [712, 333] on td "區收-荷琇貨款" at bounding box center [863, 328] width 460 height 21
drag, startPoint x: 636, startPoint y: 347, endPoint x: 712, endPoint y: 354, distance: 75.7
click at [712, 354] on td "區收-FIOLE貨款" at bounding box center [863, 348] width 460 height 21
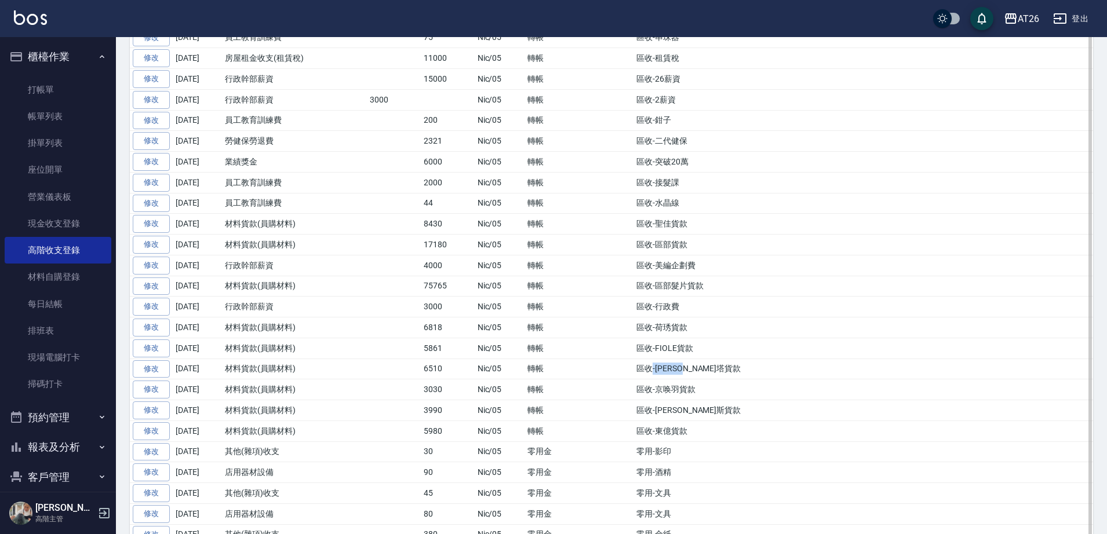
drag, startPoint x: 651, startPoint y: 366, endPoint x: 699, endPoint y: 370, distance: 48.8
click at [699, 370] on td "區收-[PERSON_NAME]塔貨款" at bounding box center [863, 369] width 460 height 21
drag, startPoint x: 640, startPoint y: 388, endPoint x: 696, endPoint y: 390, distance: 56.2
click at [696, 390] on td "區收-京唤羽貨款" at bounding box center [863, 390] width 460 height 21
drag, startPoint x: 655, startPoint y: 406, endPoint x: 705, endPoint y: 411, distance: 49.6
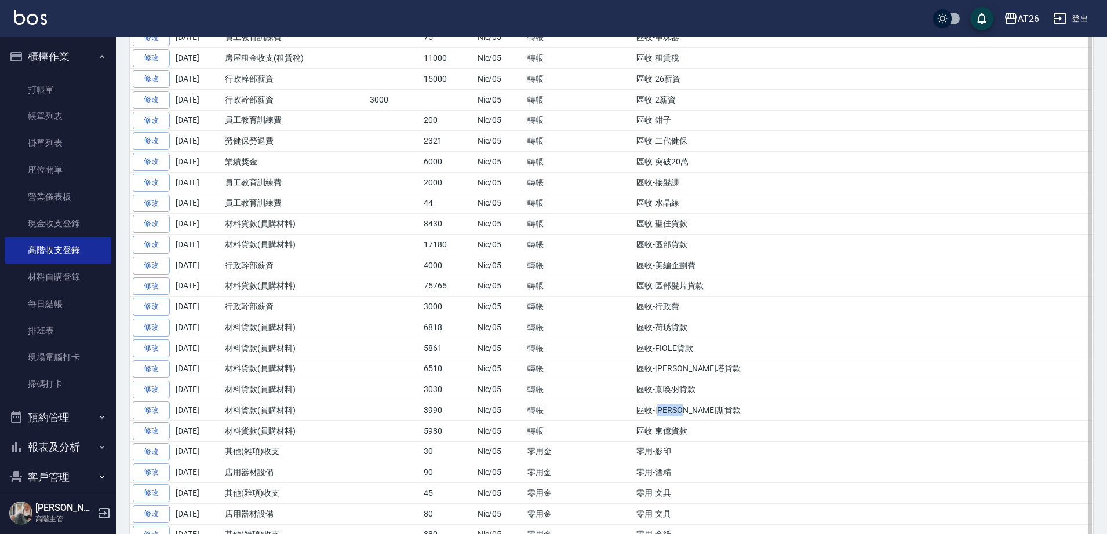
click at [705, 411] on td "區收-[PERSON_NAME]斯貨款" at bounding box center [863, 410] width 460 height 21
drag, startPoint x: 657, startPoint y: 427, endPoint x: 717, endPoint y: 429, distance: 60.3
click at [715, 429] on td "區收-東億貨款" at bounding box center [863, 431] width 460 height 21
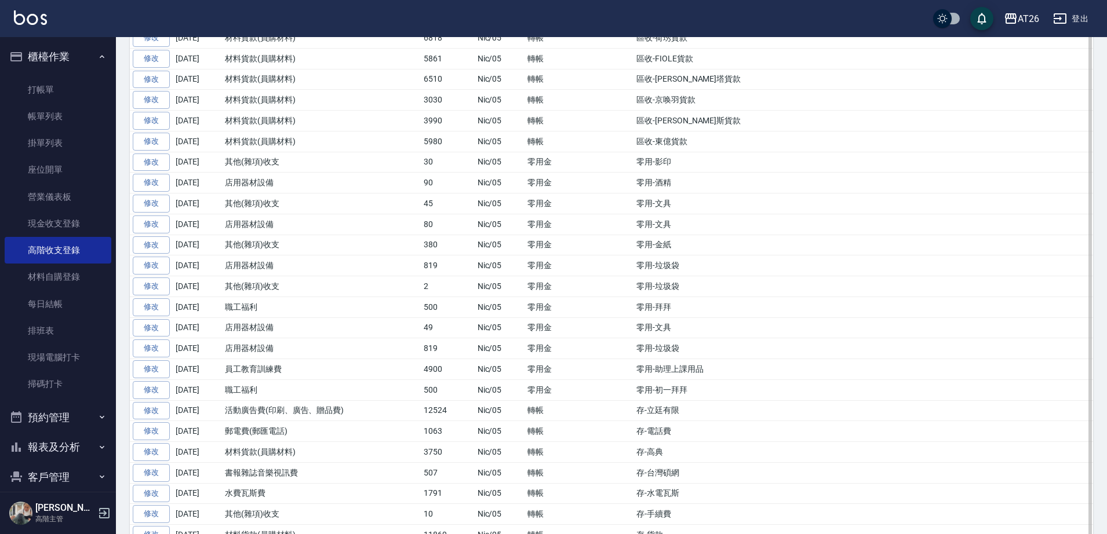
click at [736, 396] on td "零用-初一拜拜" at bounding box center [863, 390] width 460 height 21
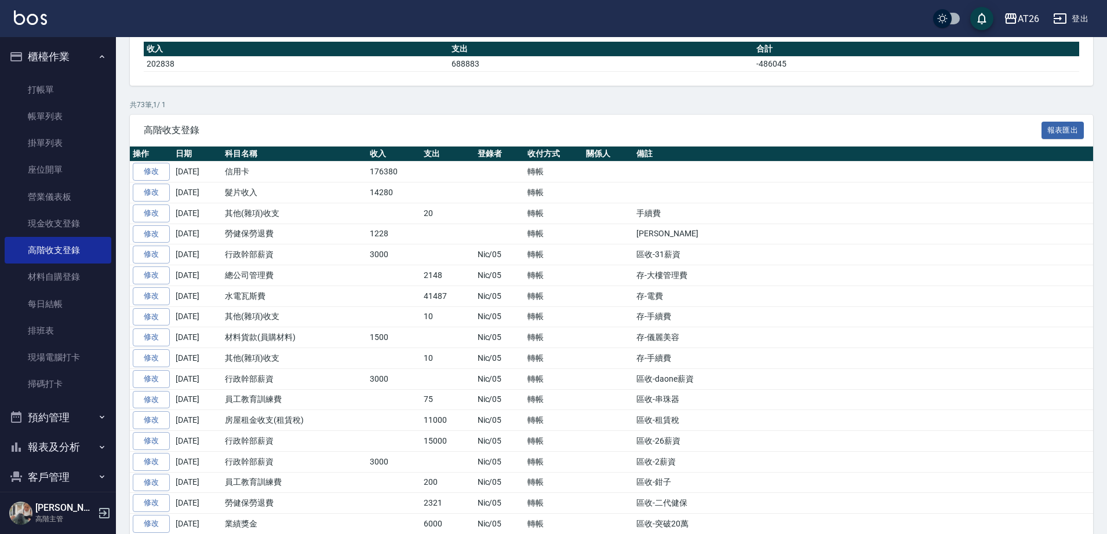
scroll to position [0, 0]
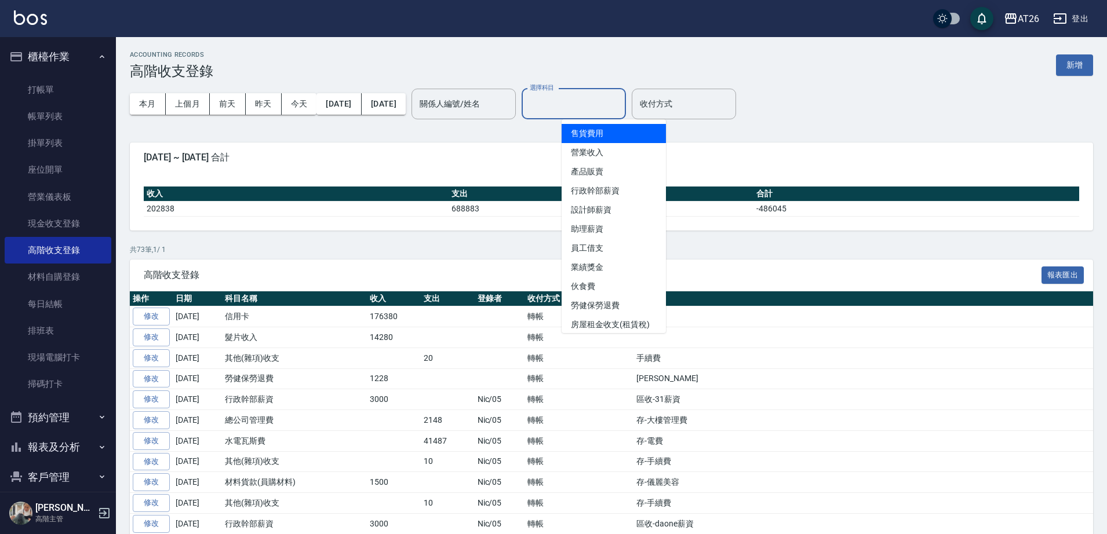
click at [579, 111] on input "選擇科目" at bounding box center [574, 104] width 94 height 20
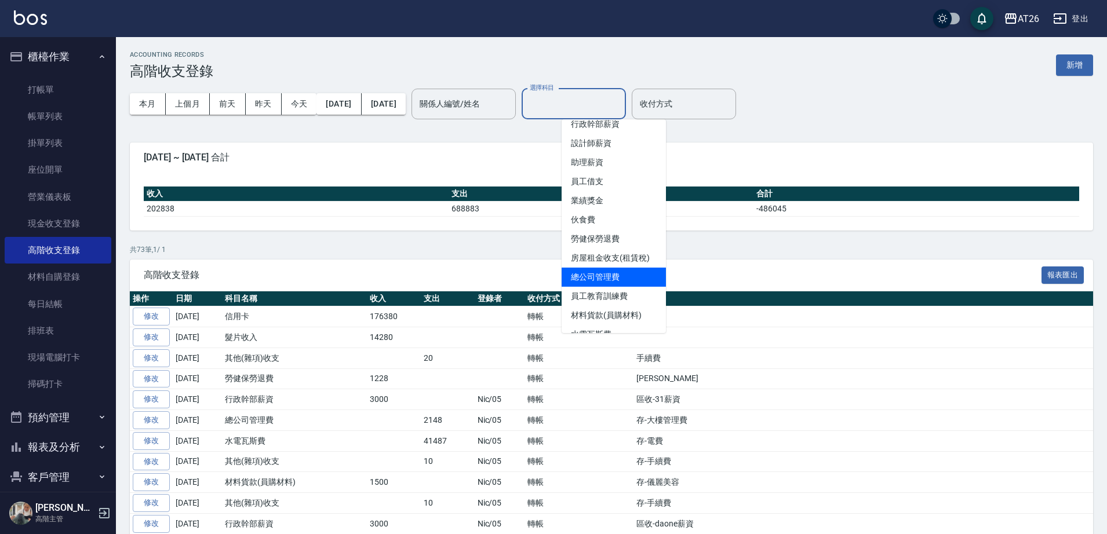
scroll to position [217, 0]
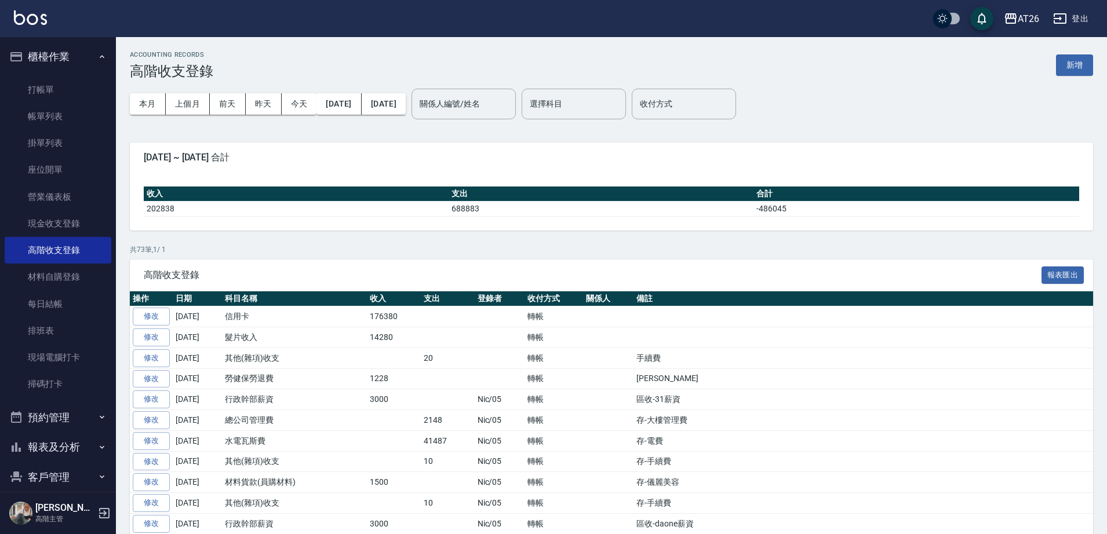
drag, startPoint x: 720, startPoint y: 137, endPoint x: 696, endPoint y: 129, distance: 24.9
